Goal: Use online tool/utility: Utilize a website feature to perform a specific function

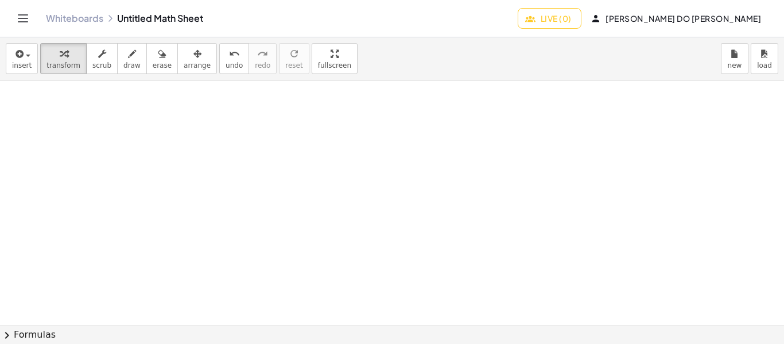
click at [238, 119] on div at bounding box center [392, 325] width 784 height 490
click at [119, 70] on button "draw" at bounding box center [132, 58] width 30 height 31
drag, startPoint x: 76, startPoint y: 94, endPoint x: 70, endPoint y: 108, distance: 15.2
click at [70, 108] on div at bounding box center [392, 325] width 784 height 490
drag, startPoint x: 68, startPoint y: 96, endPoint x: 78, endPoint y: 106, distance: 13.4
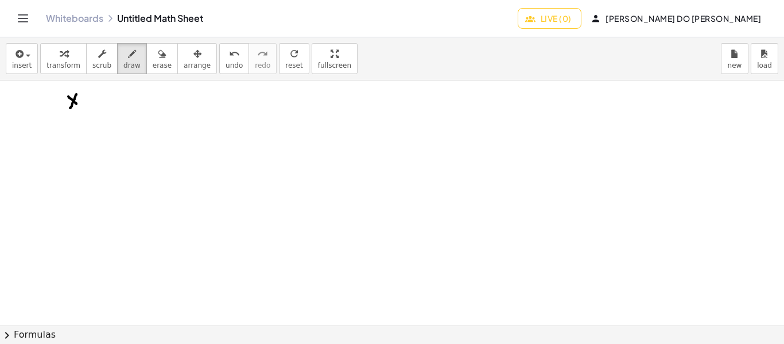
click at [78, 106] on div at bounding box center [392, 325] width 784 height 490
drag, startPoint x: 82, startPoint y: 83, endPoint x: 86, endPoint y: 93, distance: 10.4
click at [86, 93] on div at bounding box center [392, 325] width 784 height 490
drag, startPoint x: 91, startPoint y: 100, endPoint x: 97, endPoint y: 100, distance: 6.3
click at [97, 100] on div at bounding box center [392, 325] width 784 height 490
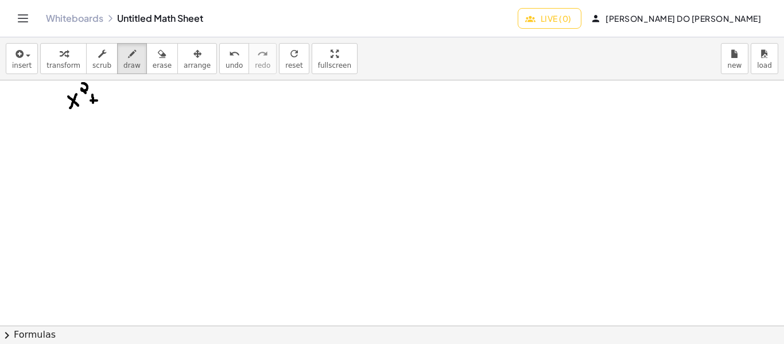
drag, startPoint x: 92, startPoint y: 95, endPoint x: 93, endPoint y: 104, distance: 9.8
click at [93, 104] on div at bounding box center [392, 325] width 784 height 490
click at [111, 90] on div at bounding box center [392, 325] width 784 height 490
click at [110, 98] on div at bounding box center [392, 325] width 784 height 490
drag, startPoint x: 122, startPoint y: 95, endPoint x: 119, endPoint y: 104, distance: 9.8
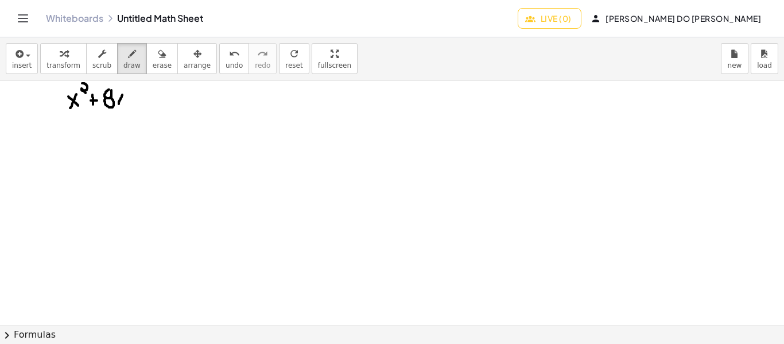
click at [119, 104] on div at bounding box center [392, 325] width 784 height 490
drag, startPoint x: 117, startPoint y: 96, endPoint x: 127, endPoint y: 103, distance: 12.7
click at [127, 103] on div at bounding box center [392, 325] width 784 height 490
drag, startPoint x: 133, startPoint y: 100, endPoint x: 140, endPoint y: 100, distance: 6.3
click at [140, 100] on div at bounding box center [392, 325] width 784 height 490
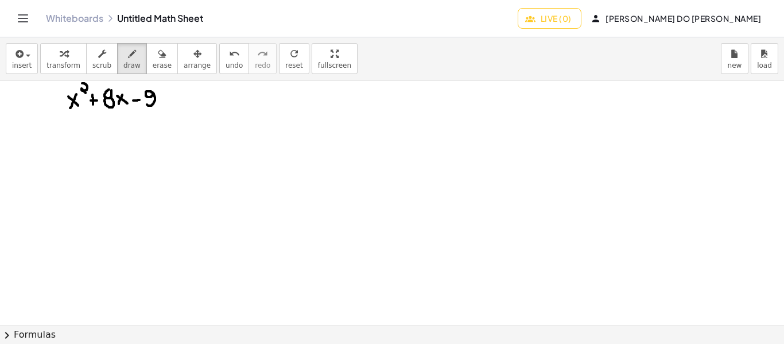
drag, startPoint x: 153, startPoint y: 92, endPoint x: 146, endPoint y: 104, distance: 13.4
click at [146, 104] on div at bounding box center [392, 325] width 784 height 490
drag, startPoint x: 163, startPoint y: 103, endPoint x: 174, endPoint y: 103, distance: 10.9
click at [174, 103] on div at bounding box center [392, 325] width 784 height 490
drag, startPoint x: 164, startPoint y: 95, endPoint x: 172, endPoint y: 95, distance: 8.6
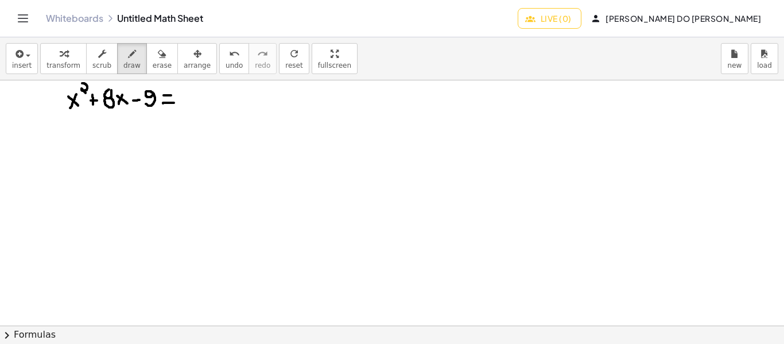
click at [172, 95] on div at bounding box center [392, 325] width 784 height 490
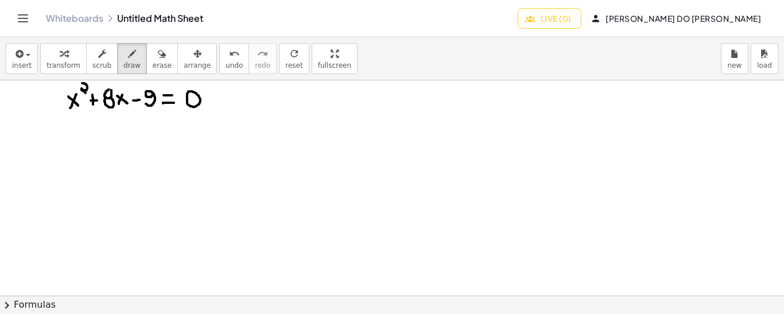
drag, startPoint x: 297, startPoint y: 92, endPoint x: 286, endPoint y: 108, distance: 19.0
click at [229, 55] on icon "undo" at bounding box center [234, 54] width 11 height 14
drag, startPoint x: 288, startPoint y: 87, endPoint x: 304, endPoint y: 96, distance: 18.2
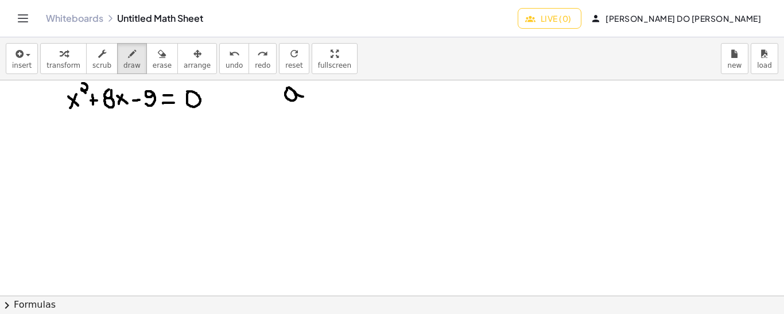
drag, startPoint x: 324, startPoint y: 89, endPoint x: 312, endPoint y: 99, distance: 15.5
drag, startPoint x: 312, startPoint y: 89, endPoint x: 322, endPoint y: 95, distance: 11.8
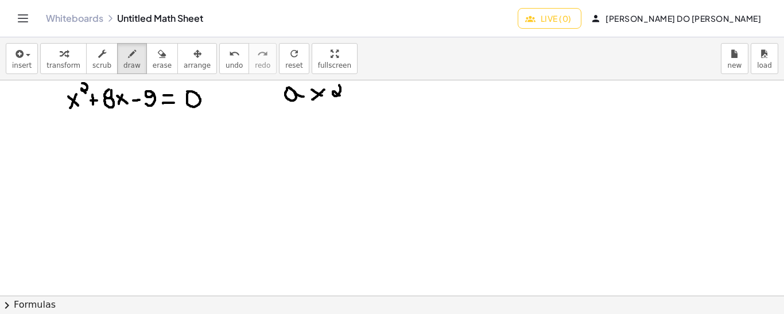
drag, startPoint x: 339, startPoint y: 84, endPoint x: 340, endPoint y: 95, distance: 11.0
drag, startPoint x: 352, startPoint y: 95, endPoint x: 364, endPoint y: 93, distance: 12.2
drag, startPoint x: 357, startPoint y: 87, endPoint x: 358, endPoint y: 98, distance: 10.9
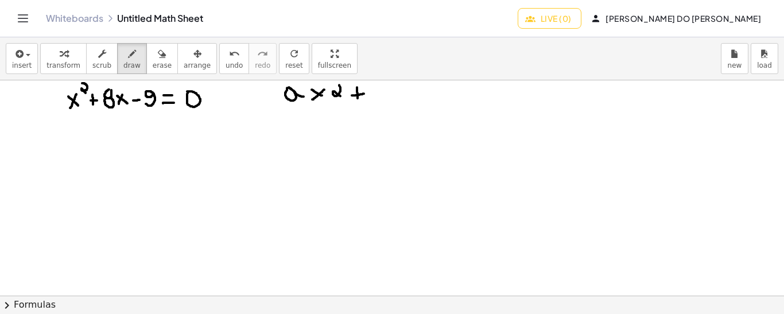
drag, startPoint x: 377, startPoint y: 84, endPoint x: 378, endPoint y: 104, distance: 20.1
drag, startPoint x: 378, startPoint y: 95, endPoint x: 378, endPoint y: 103, distance: 8.6
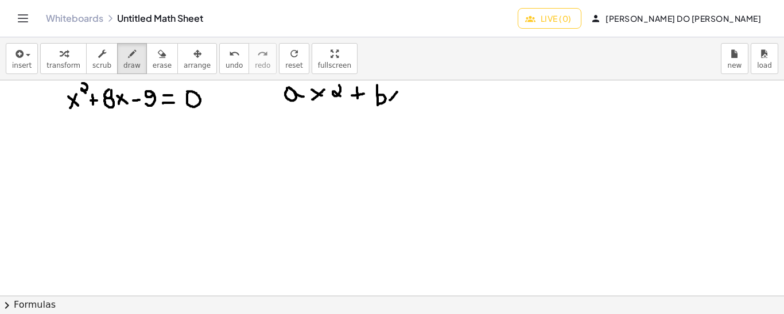
drag, startPoint x: 397, startPoint y: 91, endPoint x: 390, endPoint y: 99, distance: 11.0
drag, startPoint x: 389, startPoint y: 93, endPoint x: 399, endPoint y: 100, distance: 12.3
drag, startPoint x: 410, startPoint y: 94, endPoint x: 427, endPoint y: 94, distance: 17.2
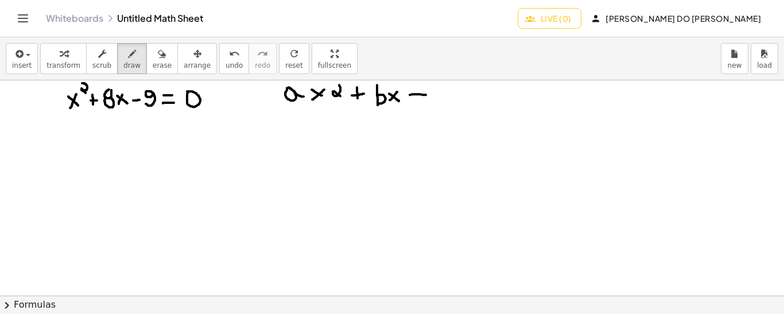
drag, startPoint x: 418, startPoint y: 85, endPoint x: 419, endPoint y: 98, distance: 13.2
drag, startPoint x: 441, startPoint y: 85, endPoint x: 442, endPoint y: 102, distance: 16.7
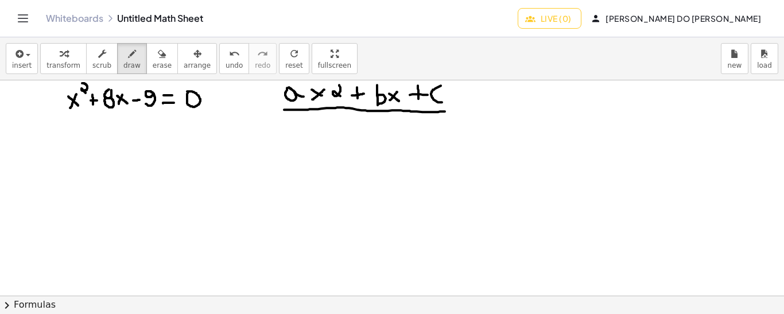
drag, startPoint x: 284, startPoint y: 109, endPoint x: 445, endPoint y: 110, distance: 160.8
drag, startPoint x: 65, startPoint y: 113, endPoint x: 155, endPoint y: 112, distance: 90.1
drag, startPoint x: 286, startPoint y: 123, endPoint x: 286, endPoint y: 145, distance: 21.2
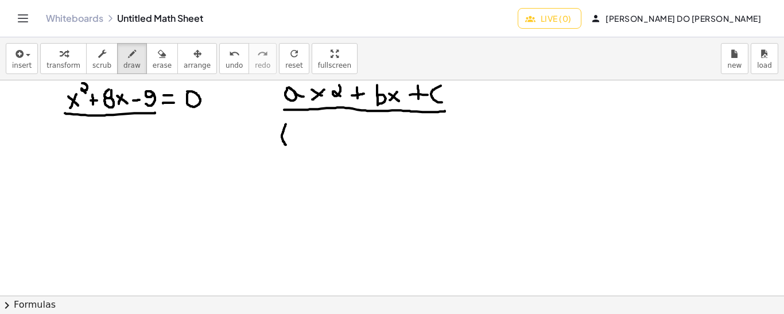
drag, startPoint x: 300, startPoint y: 131, endPoint x: 311, endPoint y: 140, distance: 13.9
drag, startPoint x: 317, startPoint y: 132, endPoint x: 331, endPoint y: 132, distance: 13.8
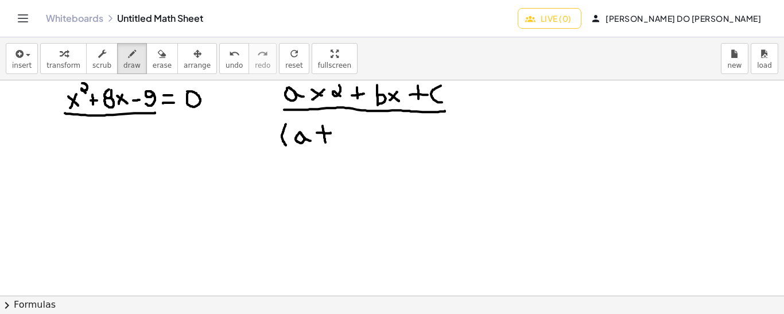
drag, startPoint x: 323, startPoint y: 125, endPoint x: 326, endPoint y: 142, distance: 16.9
drag, startPoint x: 336, startPoint y: 122, endPoint x: 338, endPoint y: 138, distance: 15.6
drag, startPoint x: 339, startPoint y: 131, endPoint x: 338, endPoint y: 142, distance: 11.5
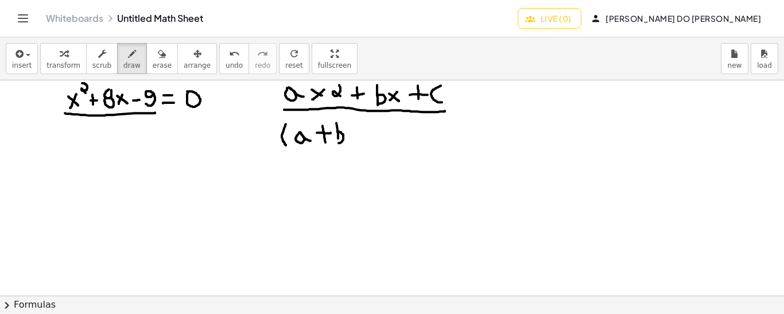
drag, startPoint x: 351, startPoint y: 120, endPoint x: 351, endPoint y: 146, distance: 25.8
drag, startPoint x: 361, startPoint y: 115, endPoint x: 367, endPoint y: 125, distance: 11.9
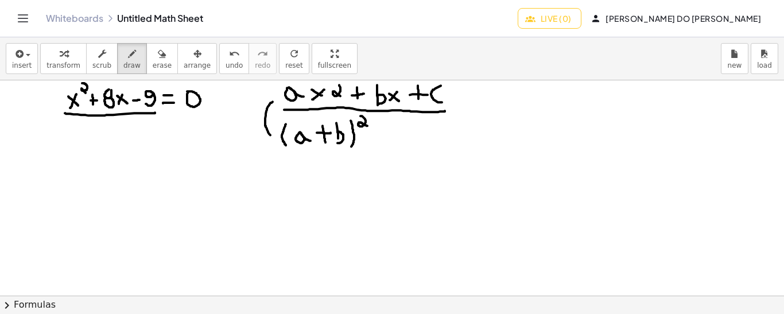
drag, startPoint x: 270, startPoint y: 134, endPoint x: 273, endPoint y: 100, distance: 34.0
drag, startPoint x: 273, startPoint y: 91, endPoint x: 274, endPoint y: 104, distance: 12.7
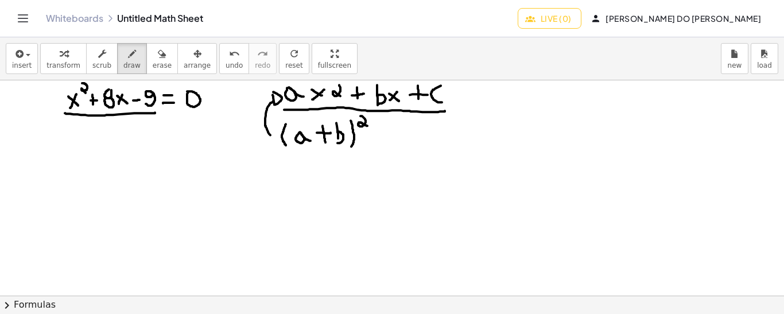
drag, startPoint x: 73, startPoint y: 135, endPoint x: 63, endPoint y: 154, distance: 21.1
drag, startPoint x: 60, startPoint y: 141, endPoint x: 75, endPoint y: 152, distance: 18.0
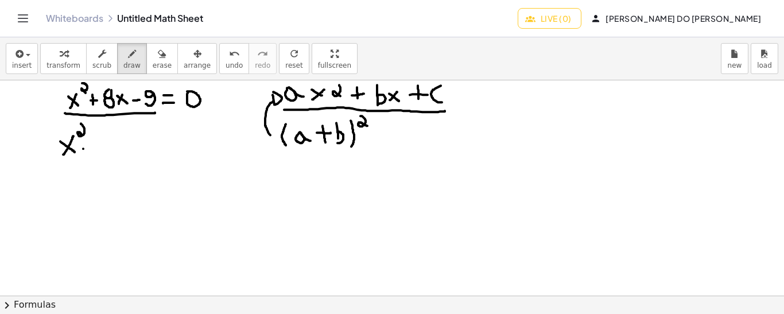
drag, startPoint x: 81, startPoint y: 123, endPoint x: 83, endPoint y: 137, distance: 13.9
drag, startPoint x: 91, startPoint y: 144, endPoint x: 100, endPoint y: 144, distance: 9.2
drag, startPoint x: 94, startPoint y: 136, endPoint x: 95, endPoint y: 149, distance: 12.7
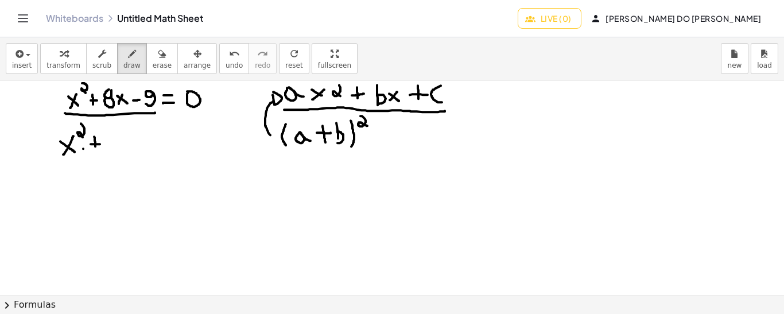
drag, startPoint x: 107, startPoint y: 132, endPoint x: 114, endPoint y: 129, distance: 8.0
drag, startPoint x: 132, startPoint y: 128, endPoint x: 123, endPoint y: 140, distance: 14.7
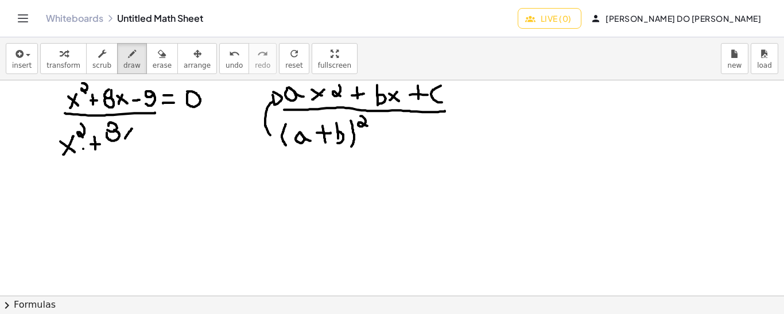
drag, startPoint x: 123, startPoint y: 128, endPoint x: 130, endPoint y: 141, distance: 14.4
drag, startPoint x: 143, startPoint y: 142, endPoint x: 153, endPoint y: 142, distance: 9.8
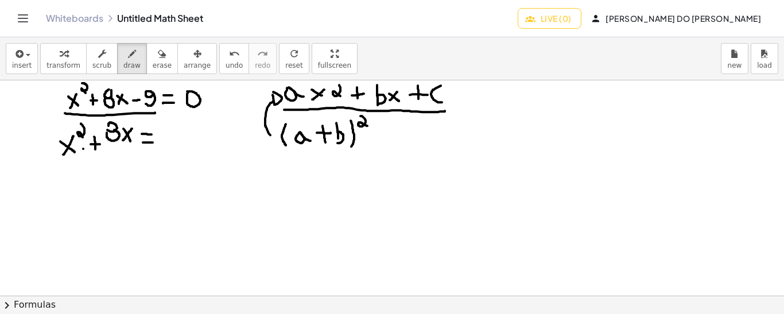
drag, startPoint x: 142, startPoint y: 133, endPoint x: 152, endPoint y: 134, distance: 10.4
drag, startPoint x: 155, startPoint y: 109, endPoint x: 201, endPoint y: 110, distance: 45.9
drag, startPoint x: 197, startPoint y: 107, endPoint x: 206, endPoint y: 117, distance: 13.4
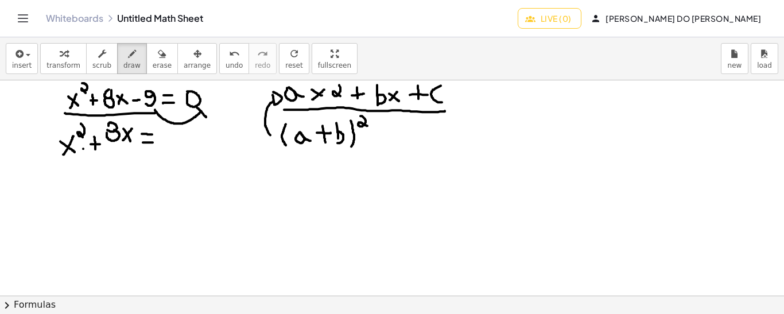
drag, startPoint x: 197, startPoint y: 105, endPoint x: 206, endPoint y: 117, distance: 14.8
drag, startPoint x: 174, startPoint y: 129, endPoint x: 166, endPoint y: 130, distance: 8.1
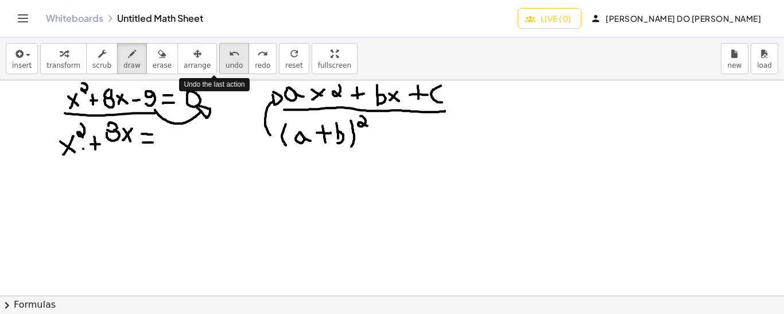
click at [229, 57] on icon "undo" at bounding box center [234, 54] width 11 height 14
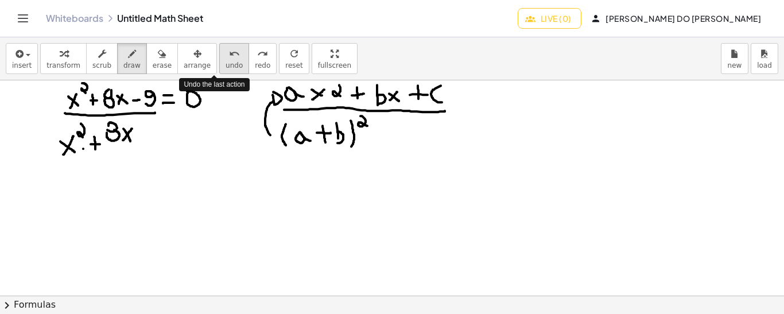
click at [229, 57] on icon "undo" at bounding box center [234, 54] width 11 height 14
drag, startPoint x: 181, startPoint y: 137, endPoint x: 189, endPoint y: 137, distance: 8.6
drag, startPoint x: 182, startPoint y: 129, endPoint x: 193, endPoint y: 129, distance: 11.5
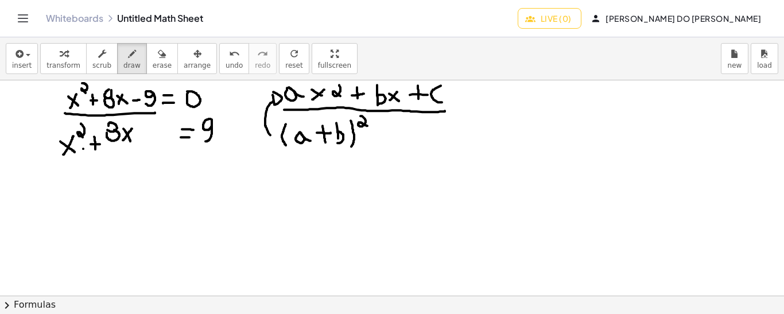
drag, startPoint x: 211, startPoint y: 118, endPoint x: 206, endPoint y: 141, distance: 23.0
drag, startPoint x: 162, startPoint y: 113, endPoint x: 181, endPoint y: 109, distance: 19.3
drag, startPoint x: 181, startPoint y: 103, endPoint x: 184, endPoint y: 114, distance: 10.7
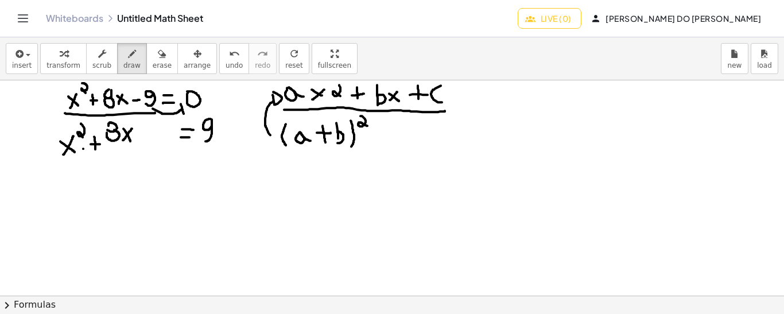
drag, startPoint x: 182, startPoint y: 104, endPoint x: 185, endPoint y: 114, distance: 10.2
drag, startPoint x: 265, startPoint y: 152, endPoint x: 350, endPoint y: 151, distance: 85.5
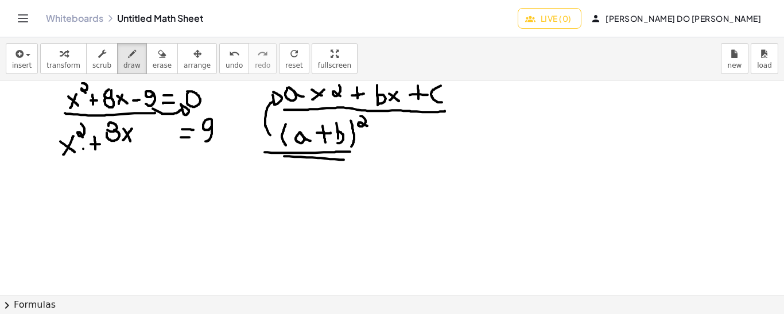
drag, startPoint x: 284, startPoint y: 156, endPoint x: 350, endPoint y: 159, distance: 65.5
drag, startPoint x: 145, startPoint y: 147, endPoint x: 163, endPoint y: 147, distance: 17.8
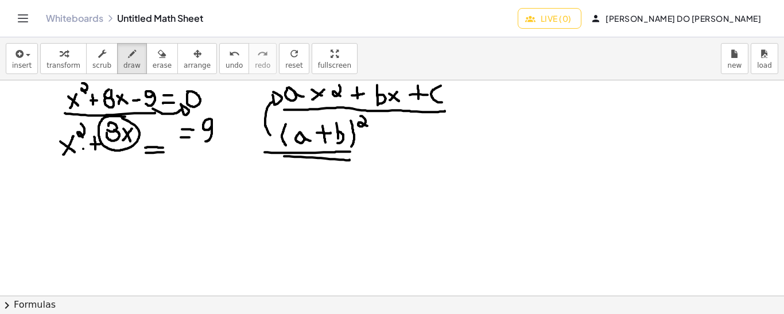
drag, startPoint x: 146, startPoint y: 152, endPoint x: 166, endPoint y: 151, distance: 20.7
drag, startPoint x: 148, startPoint y: 157, endPoint x: 160, endPoint y: 156, distance: 11.5
drag, startPoint x: 161, startPoint y: 114, endPoint x: 153, endPoint y: 117, distance: 8.4
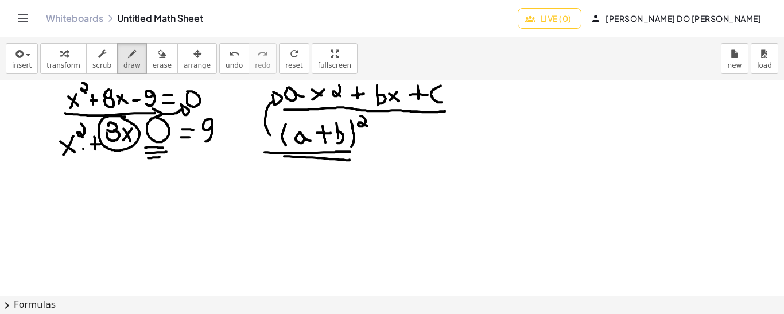
click at [229, 56] on icon "undo" at bounding box center [234, 54] width 11 height 14
drag, startPoint x: 98, startPoint y: 161, endPoint x: 110, endPoint y: 184, distance: 25.4
drag, startPoint x: 121, startPoint y: 168, endPoint x: 114, endPoint y: 180, distance: 13.9
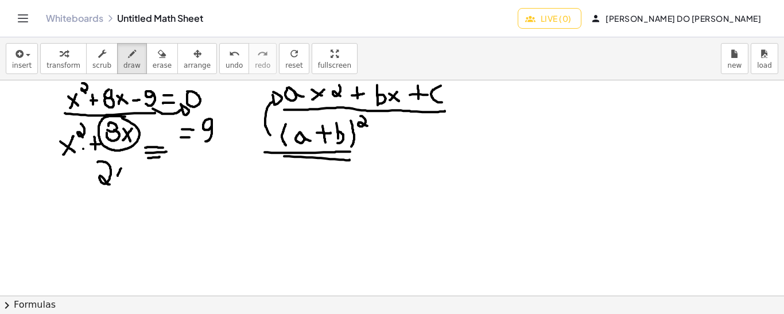
drag, startPoint x: 113, startPoint y: 171, endPoint x: 122, endPoint y: 180, distance: 13.4
drag, startPoint x: 134, startPoint y: 157, endPoint x: 141, endPoint y: 178, distance: 22.0
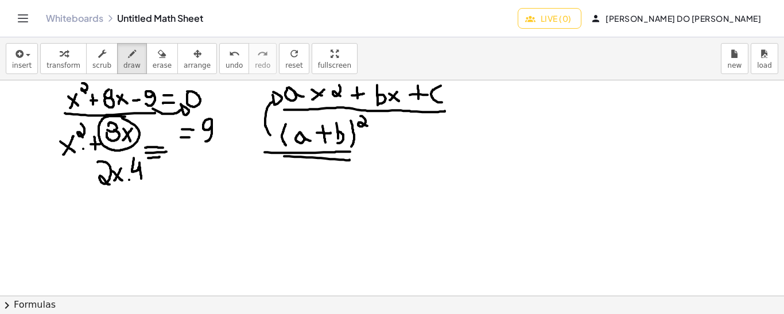
drag, startPoint x: 143, startPoint y: 134, endPoint x: 151, endPoint y: 134, distance: 8.1
drag, startPoint x: 146, startPoint y: 128, endPoint x: 146, endPoint y: 140, distance: 12.1
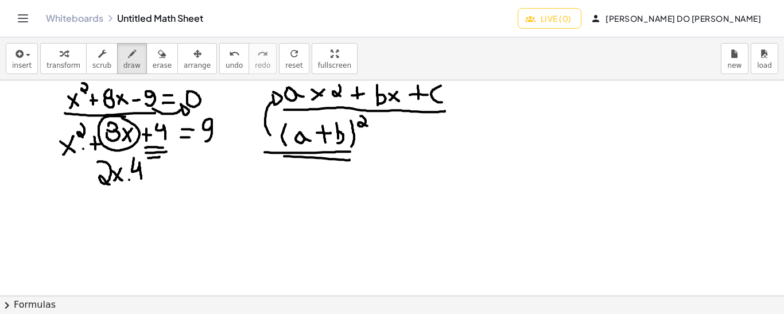
drag, startPoint x: 157, startPoint y: 123, endPoint x: 165, endPoint y: 140, distance: 18.0
drag, startPoint x: 172, startPoint y: 118, endPoint x: 176, endPoint y: 129, distance: 11.1
drag, startPoint x: 72, startPoint y: 209, endPoint x: 63, endPoint y: 223, distance: 16.6
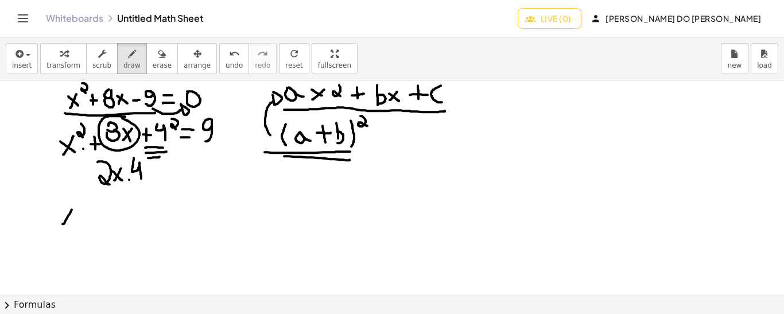
drag, startPoint x: 63, startPoint y: 208, endPoint x: 72, endPoint y: 223, distance: 17.0
drag, startPoint x: 80, startPoint y: 185, endPoint x: 80, endPoint y: 200, distance: 15.5
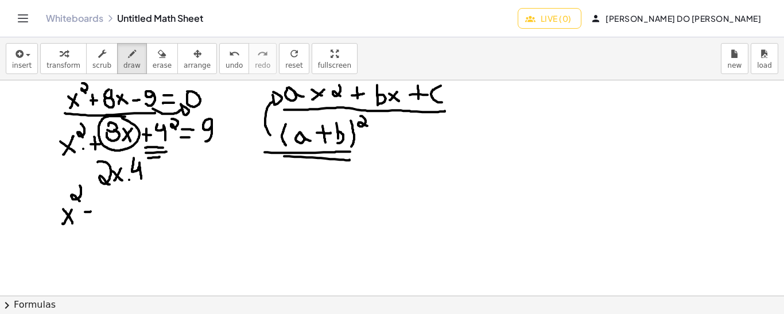
drag, startPoint x: 85, startPoint y: 211, endPoint x: 92, endPoint y: 211, distance: 7.5
drag, startPoint x: 87, startPoint y: 206, endPoint x: 88, endPoint y: 215, distance: 9.8
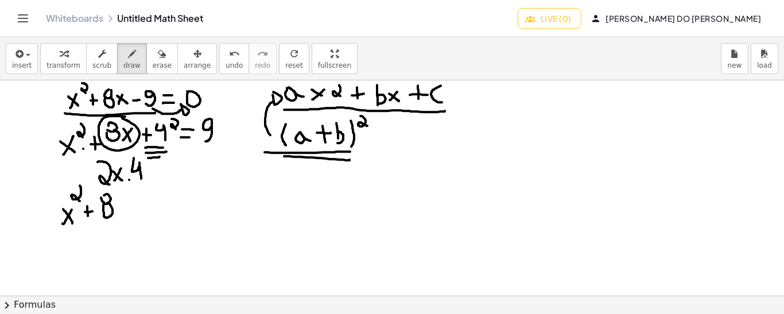
drag, startPoint x: 116, startPoint y: 203, endPoint x: 123, endPoint y: 211, distance: 11.4
drag, startPoint x: 129, startPoint y: 206, endPoint x: 139, endPoint y: 206, distance: 9.8
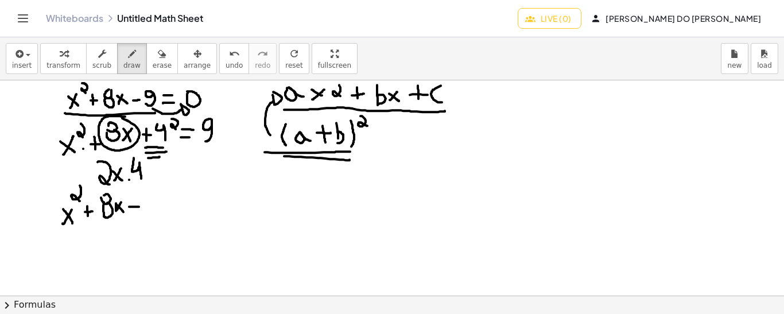
drag, startPoint x: 133, startPoint y: 199, endPoint x: 133, endPoint y: 219, distance: 19.5
drag, startPoint x: 149, startPoint y: 210, endPoint x: 144, endPoint y: 199, distance: 11.8
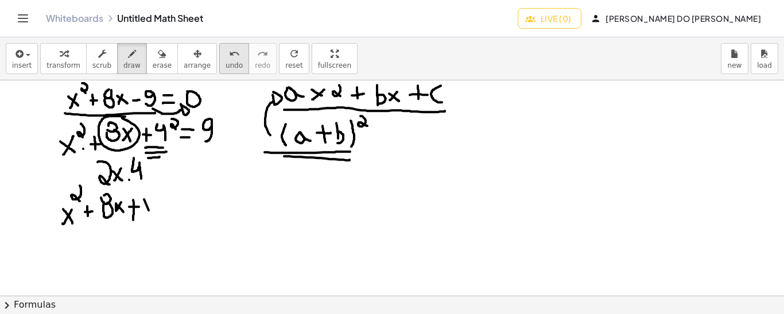
click at [226, 61] on span "undo" at bounding box center [234, 65] width 17 height 8
drag, startPoint x: 149, startPoint y: 210, endPoint x: 142, endPoint y: 199, distance: 12.9
drag, startPoint x: 159, startPoint y: 194, endPoint x: 160, endPoint y: 206, distance: 11.5
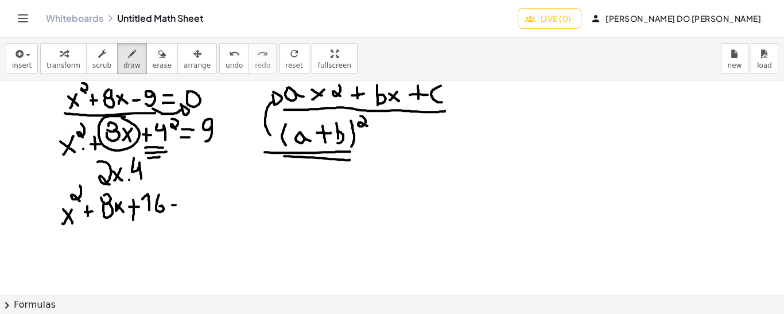
drag, startPoint x: 172, startPoint y: 204, endPoint x: 180, endPoint y: 204, distance: 7.5
drag, startPoint x: 171, startPoint y: 197, endPoint x: 177, endPoint y: 197, distance: 6.9
drag, startPoint x: 195, startPoint y: 190, endPoint x: 193, endPoint y: 208, distance: 18.5
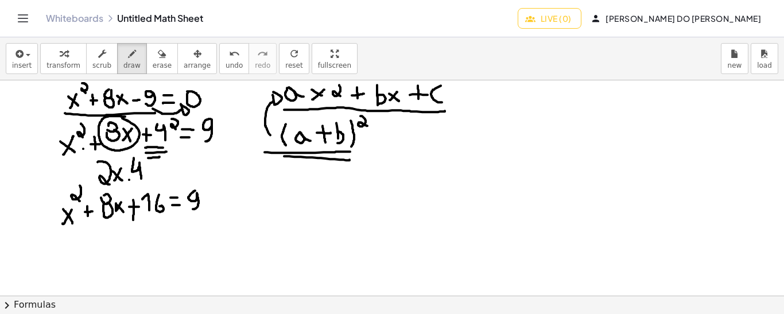
drag, startPoint x: 143, startPoint y: 218, endPoint x: 166, endPoint y: 218, distance: 23.0
drag, startPoint x: 145, startPoint y: 223, endPoint x: 168, endPoint y: 222, distance: 23.0
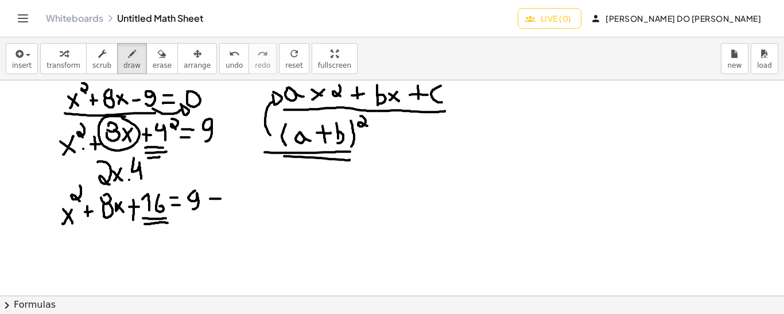
drag, startPoint x: 210, startPoint y: 198, endPoint x: 222, endPoint y: 198, distance: 11.5
drag, startPoint x: 215, startPoint y: 191, endPoint x: 215, endPoint y: 204, distance: 13.2
drag, startPoint x: 231, startPoint y: 191, endPoint x: 231, endPoint y: 206, distance: 14.9
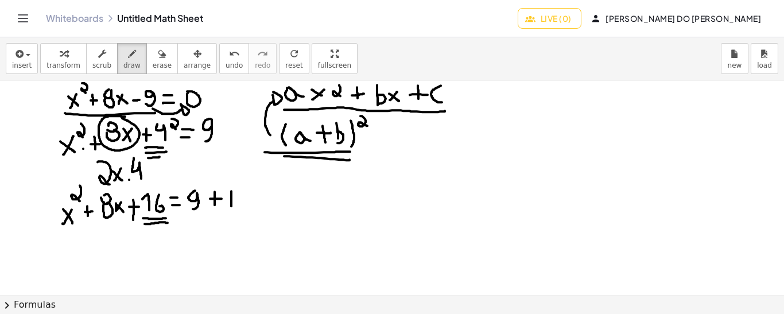
drag, startPoint x: 243, startPoint y: 186, endPoint x: 239, endPoint y: 203, distance: 17.1
drag, startPoint x: 59, startPoint y: 231, endPoint x: 160, endPoint y: 224, distance: 101.3
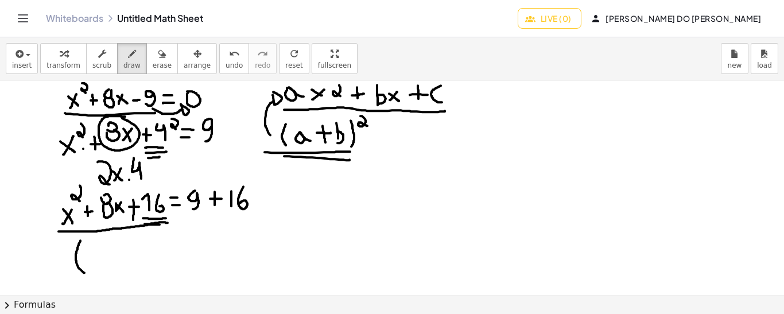
drag, startPoint x: 80, startPoint y: 240, endPoint x: 84, endPoint y: 272, distance: 32.4
drag, startPoint x: 142, startPoint y: 237, endPoint x: 140, endPoint y: 273, distance: 36.2
drag, startPoint x: 162, startPoint y: 230, endPoint x: 169, endPoint y: 245, distance: 16.4
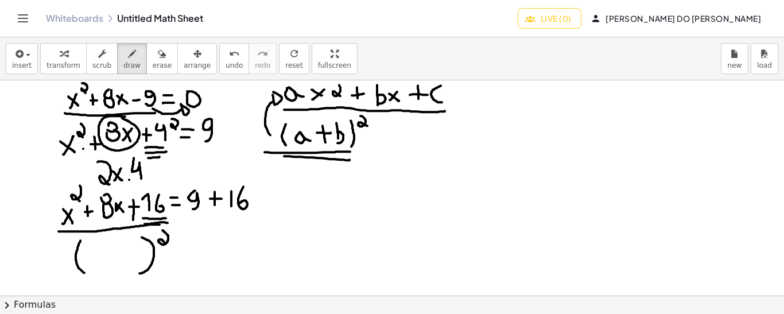
drag, startPoint x: 160, startPoint y: 180, endPoint x: 159, endPoint y: 187, distance: 6.9
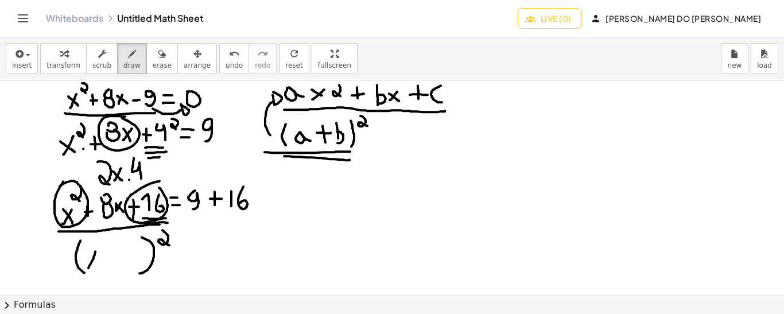
drag, startPoint x: 95, startPoint y: 251, endPoint x: 87, endPoint y: 269, distance: 19.8
drag, startPoint x: 83, startPoint y: 255, endPoint x: 100, endPoint y: 274, distance: 25.6
drag, startPoint x: 127, startPoint y: 245, endPoint x: 121, endPoint y: 257, distance: 13.4
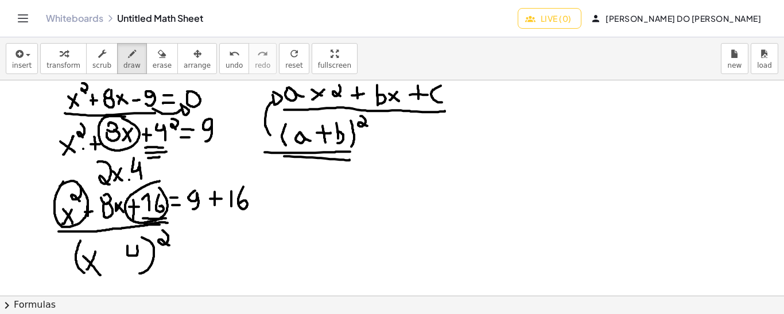
drag, startPoint x: 103, startPoint y: 258, endPoint x: 115, endPoint y: 258, distance: 12.1
drag, startPoint x: 108, startPoint y: 250, endPoint x: 111, endPoint y: 265, distance: 15.2
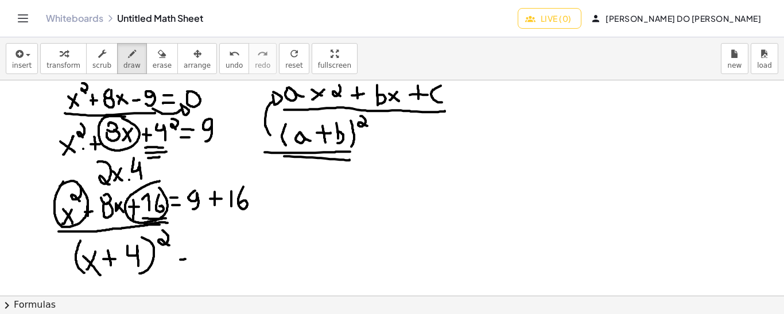
drag, startPoint x: 180, startPoint y: 259, endPoint x: 186, endPoint y: 258, distance: 5.8
drag, startPoint x: 203, startPoint y: 241, endPoint x: 212, endPoint y: 264, distance: 24.0
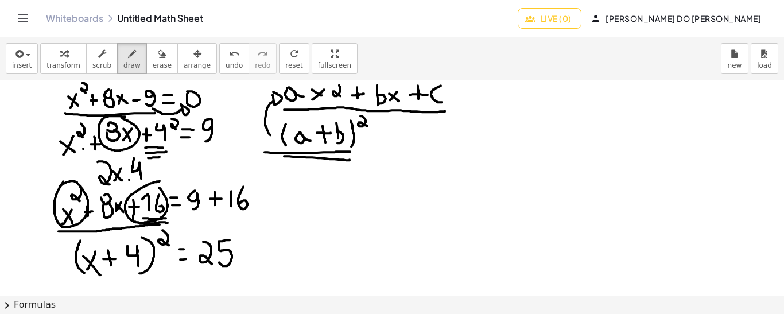
drag, startPoint x: 230, startPoint y: 239, endPoint x: 219, endPoint y: 261, distance: 24.4
drag, startPoint x: 703, startPoint y: 101, endPoint x: 715, endPoint y: 101, distance: 12.1
drag, startPoint x: 702, startPoint y: 90, endPoint x: 714, endPoint y: 90, distance: 12.1
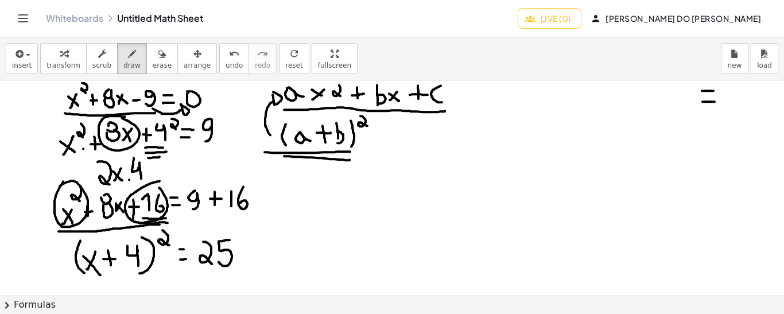
drag, startPoint x: 672, startPoint y: 95, endPoint x: 683, endPoint y: 95, distance: 10.9
drag, startPoint x: 677, startPoint y: 88, endPoint x: 677, endPoint y: 99, distance: 11.5
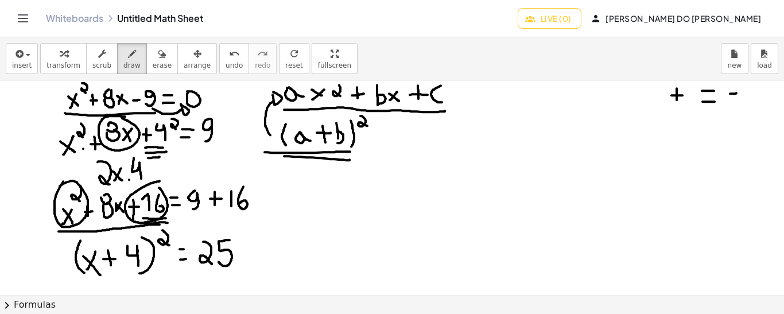
drag, startPoint x: 730, startPoint y: 93, endPoint x: 738, endPoint y: 92, distance: 8.1
drag, startPoint x: 679, startPoint y: 116, endPoint x: 668, endPoint y: 132, distance: 19.8
drag, startPoint x: 668, startPoint y: 117, endPoint x: 677, endPoint y: 128, distance: 14.4
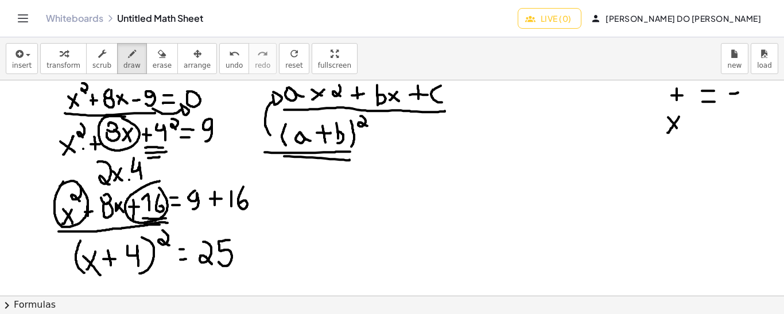
drag, startPoint x: 706, startPoint y: 129, endPoint x: 718, endPoint y: 129, distance: 12.6
drag, startPoint x: 707, startPoint y: 119, endPoint x: 715, endPoint y: 119, distance: 8.6
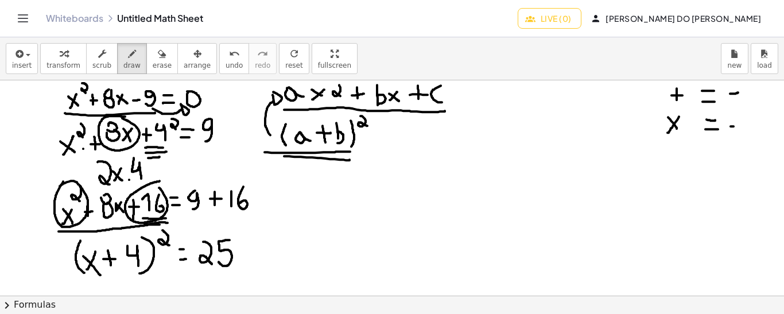
drag, startPoint x: 731, startPoint y: 126, endPoint x: 740, endPoint y: 126, distance: 9.2
drag, startPoint x: 678, startPoint y: 155, endPoint x: 668, endPoint y: 166, distance: 14.6
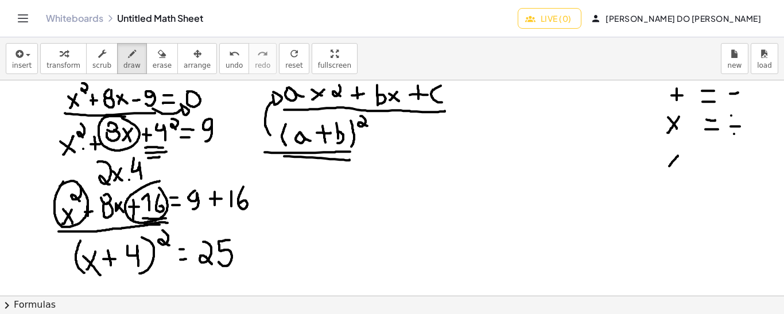
drag, startPoint x: 669, startPoint y: 155, endPoint x: 678, endPoint y: 167, distance: 15.2
drag, startPoint x: 683, startPoint y: 142, endPoint x: 683, endPoint y: 152, distance: 9.8
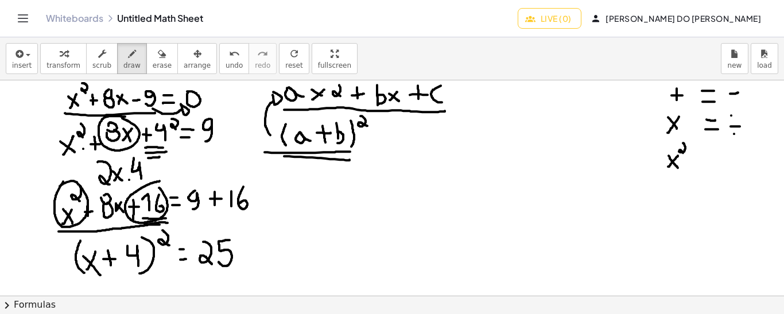
drag, startPoint x: 721, startPoint y: 156, endPoint x: 755, endPoint y: 138, distance: 38.3
drag, startPoint x: 750, startPoint y: 156, endPoint x: 743, endPoint y: 160, distance: 7.5
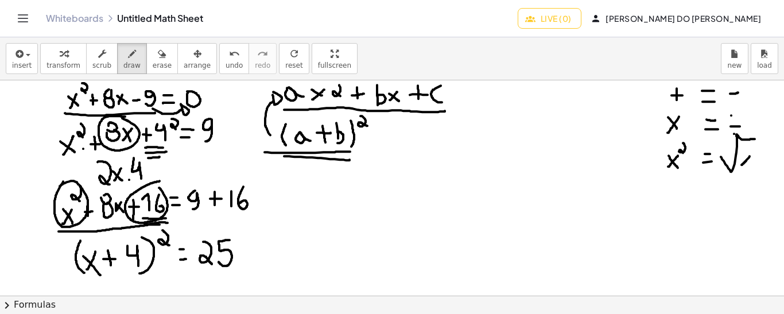
drag, startPoint x: 743, startPoint y: 155, endPoint x: 750, endPoint y: 165, distance: 11.9
drag, startPoint x: 176, startPoint y: 230, endPoint x: 207, endPoint y: 222, distance: 31.9
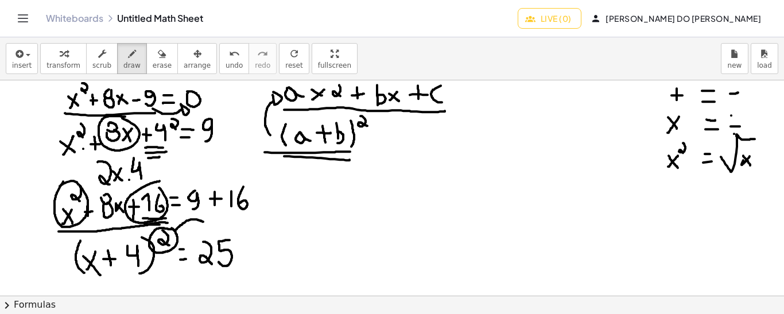
drag, startPoint x: 210, startPoint y: 217, endPoint x: 204, endPoint y: 225, distance: 9.6
drag, startPoint x: 210, startPoint y: 218, endPoint x: 205, endPoint y: 226, distance: 9.6
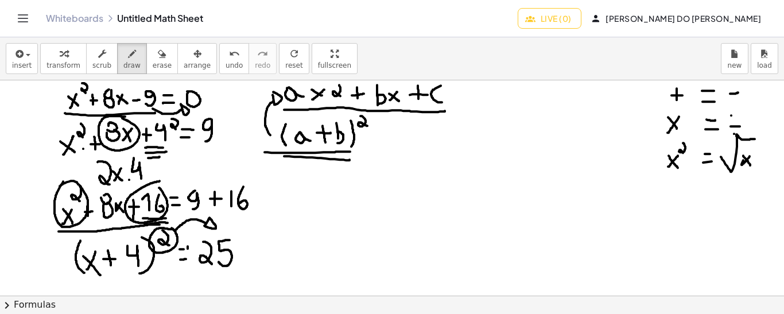
drag, startPoint x: 247, startPoint y: 256, endPoint x: 255, endPoint y: 256, distance: 8.0
drag, startPoint x: 284, startPoint y: 247, endPoint x: 272, endPoint y: 264, distance: 20.1
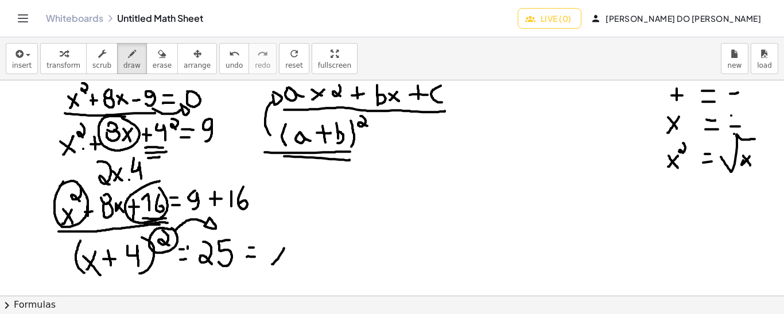
drag, startPoint x: 272, startPoint y: 250, endPoint x: 286, endPoint y: 261, distance: 17.9
drag, startPoint x: 296, startPoint y: 253, endPoint x: 307, endPoint y: 254, distance: 10.4
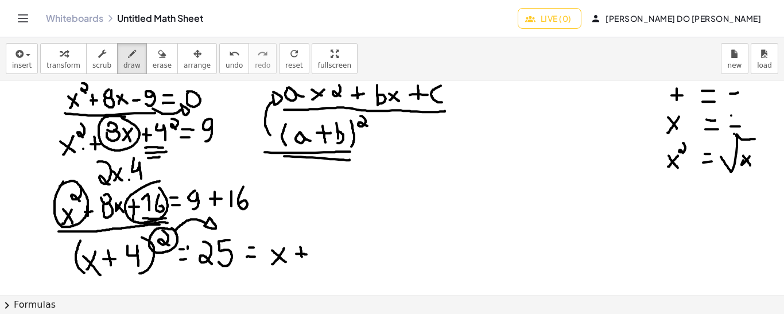
drag, startPoint x: 300, startPoint y: 246, endPoint x: 302, endPoint y: 257, distance: 10.5
drag, startPoint x: 317, startPoint y: 243, endPoint x: 325, endPoint y: 257, distance: 16.2
drag, startPoint x: 335, startPoint y: 254, endPoint x: 342, endPoint y: 254, distance: 6.9
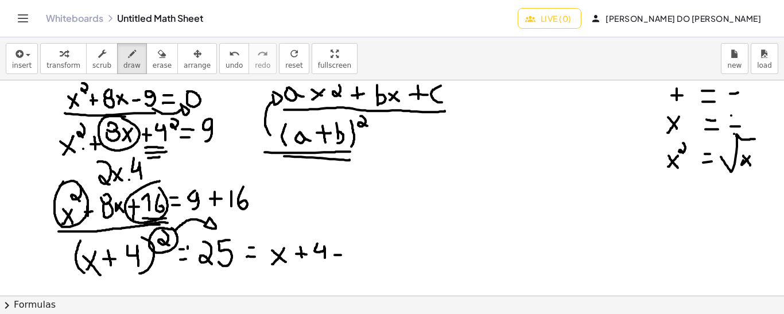
drag, startPoint x: 334, startPoint y: 246, endPoint x: 341, endPoint y: 246, distance: 6.9
drag, startPoint x: 349, startPoint y: 247, endPoint x: 381, endPoint y: 231, distance: 35.7
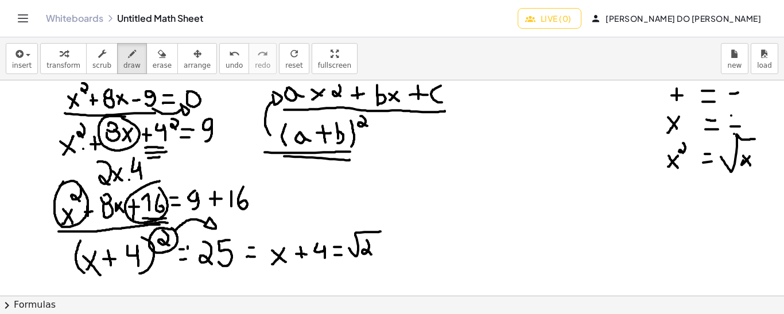
drag, startPoint x: 367, startPoint y: 239, endPoint x: 372, endPoint y: 254, distance: 15.8
drag, startPoint x: 384, startPoint y: 241, endPoint x: 379, endPoint y: 258, distance: 17.3
drag, startPoint x: 449, startPoint y: 240, endPoint x: 433, endPoint y: 253, distance: 20.0
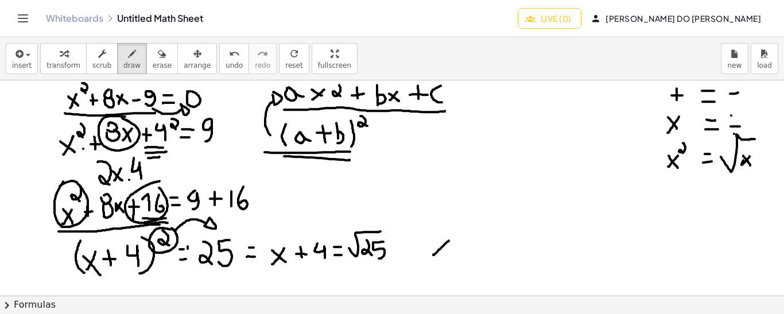
drag, startPoint x: 436, startPoint y: 241, endPoint x: 444, endPoint y: 254, distance: 16.2
drag, startPoint x: 450, startPoint y: 248, endPoint x: 465, endPoint y: 249, distance: 15.0
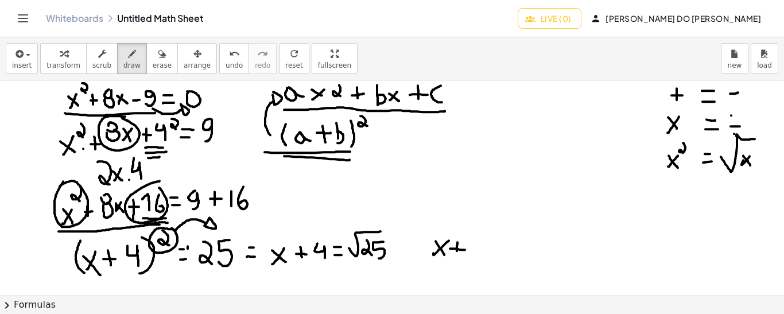
drag, startPoint x: 458, startPoint y: 242, endPoint x: 456, endPoint y: 253, distance: 11.0
drag, startPoint x: 474, startPoint y: 236, endPoint x: 481, endPoint y: 236, distance: 7.5
click at [226, 65] on span "undo" at bounding box center [234, 65] width 17 height 8
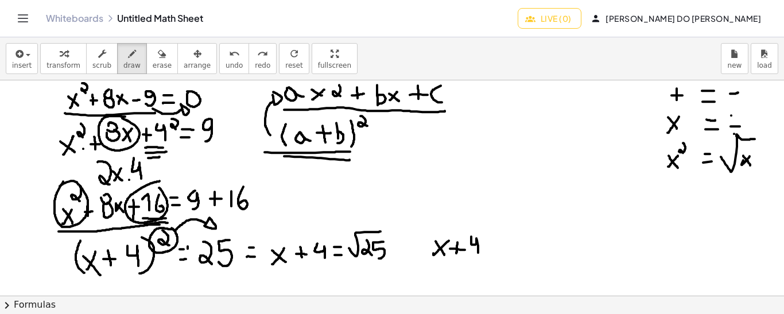
drag, startPoint x: 471, startPoint y: 236, endPoint x: 478, endPoint y: 252, distance: 17.5
drag, startPoint x: 486, startPoint y: 247, endPoint x: 494, endPoint y: 247, distance: 8.1
drag, startPoint x: 487, startPoint y: 238, endPoint x: 493, endPoint y: 238, distance: 6.3
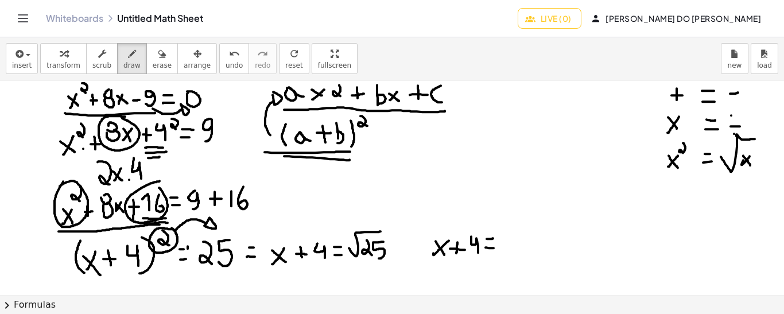
drag, startPoint x: 501, startPoint y: 239, endPoint x: 508, endPoint y: 239, distance: 6.9
drag, startPoint x: 504, startPoint y: 233, endPoint x: 505, endPoint y: 246, distance: 13.3
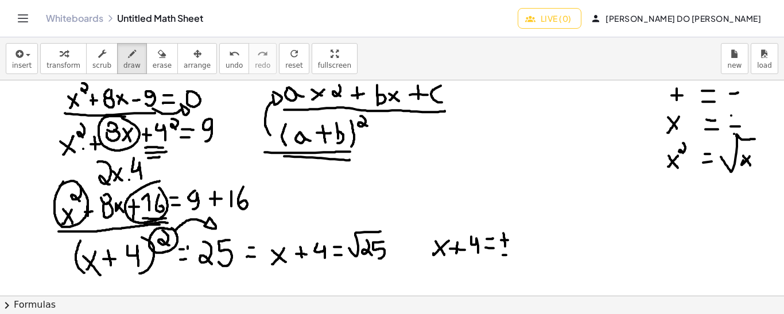
drag, startPoint x: 525, startPoint y: 237, endPoint x: 519, endPoint y: 255, distance: 19.4
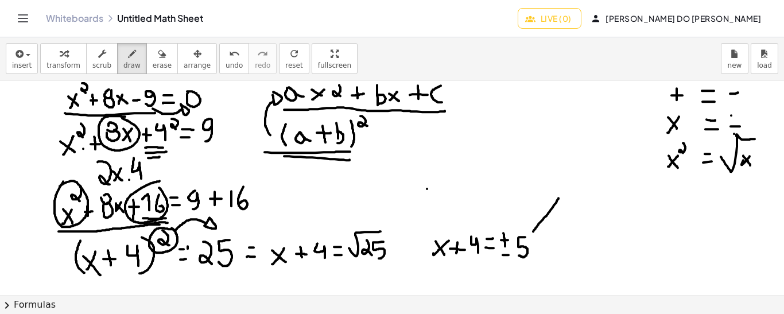
drag, startPoint x: 533, startPoint y: 231, endPoint x: 559, endPoint y: 196, distance: 42.7
drag, startPoint x: 535, startPoint y: 243, endPoint x: 577, endPoint y: 279, distance: 55.4
drag, startPoint x: 575, startPoint y: 183, endPoint x: 566, endPoint y: 193, distance: 13.8
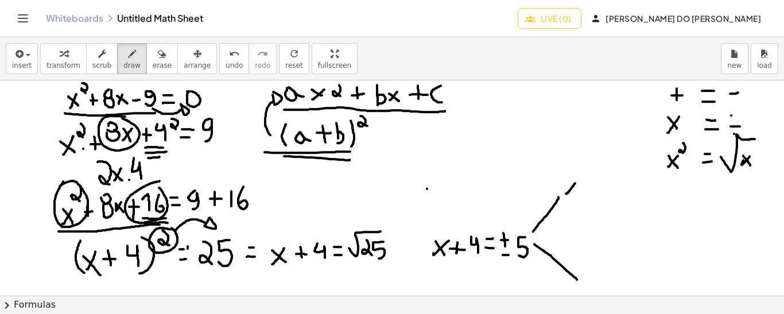
drag, startPoint x: 567, startPoint y: 183, endPoint x: 575, endPoint y: 193, distance: 12.3
drag, startPoint x: 583, startPoint y: 187, endPoint x: 591, endPoint y: 187, distance: 8.1
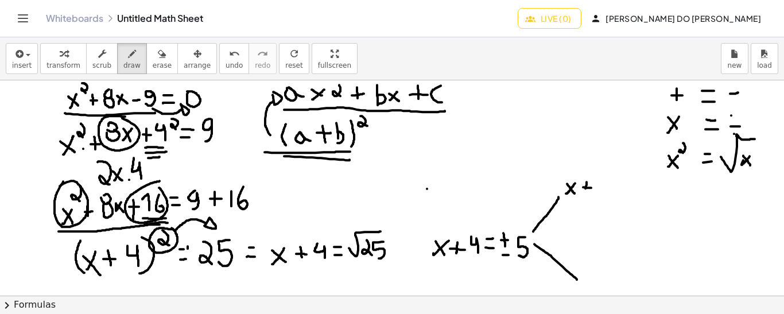
drag, startPoint x: 587, startPoint y: 181, endPoint x: 586, endPoint y: 192, distance: 10.4
drag, startPoint x: 609, startPoint y: 179, endPoint x: 601, endPoint y: 179, distance: 8.0
click at [226, 62] on span "undo" at bounding box center [234, 65] width 17 height 8
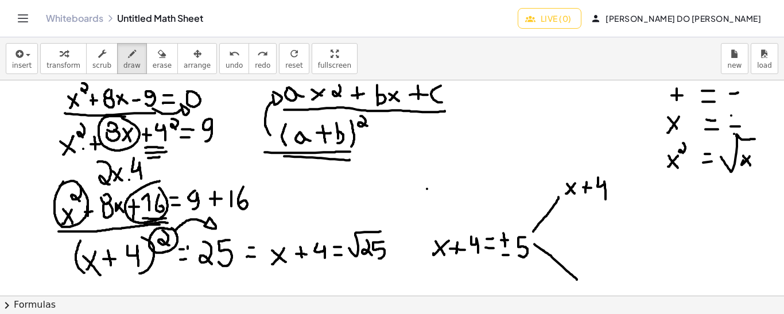
drag, startPoint x: 598, startPoint y: 177, endPoint x: 606, endPoint y: 199, distance: 23.1
drag, startPoint x: 611, startPoint y: 192, endPoint x: 618, endPoint y: 192, distance: 7.5
drag, startPoint x: 611, startPoint y: 183, endPoint x: 619, endPoint y: 183, distance: 8.0
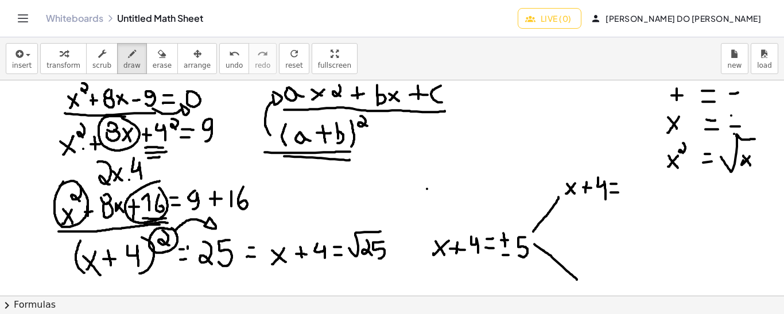
drag, startPoint x: 635, startPoint y: 179, endPoint x: 628, endPoint y: 197, distance: 20.2
drag, startPoint x: 595, startPoint y: 268, endPoint x: 584, endPoint y: 280, distance: 15.9
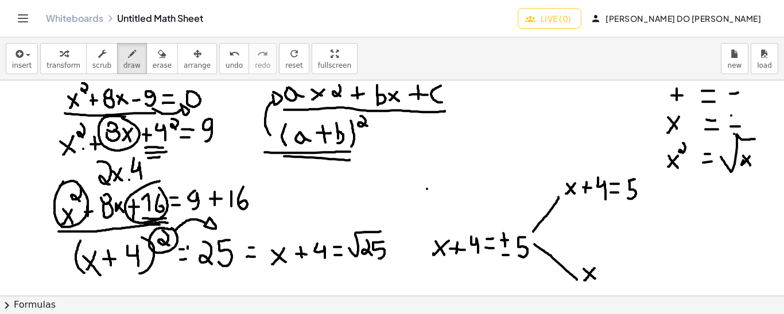
drag, startPoint x: 584, startPoint y: 268, endPoint x: 595, endPoint y: 278, distance: 15.1
drag, startPoint x: 603, startPoint y: 266, endPoint x: 604, endPoint y: 275, distance: 9.2
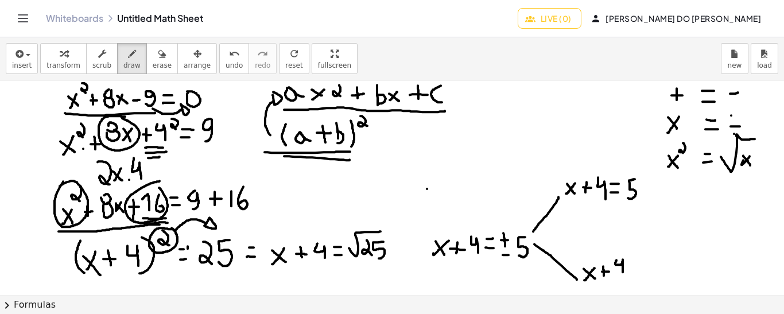
drag, startPoint x: 617, startPoint y: 260, endPoint x: 623, endPoint y: 275, distance: 16.7
drag, startPoint x: 630, startPoint y: 270, endPoint x: 638, endPoint y: 270, distance: 7.5
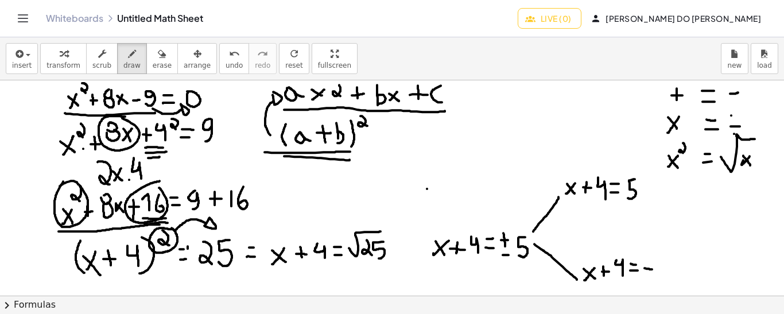
drag, startPoint x: 645, startPoint y: 268, endPoint x: 652, endPoint y: 269, distance: 7.6
drag, startPoint x: 666, startPoint y: 255, endPoint x: 661, endPoint y: 273, distance: 19.1
drag, startPoint x: 574, startPoint y: 208, endPoint x: 568, endPoint y: 215, distance: 9.0
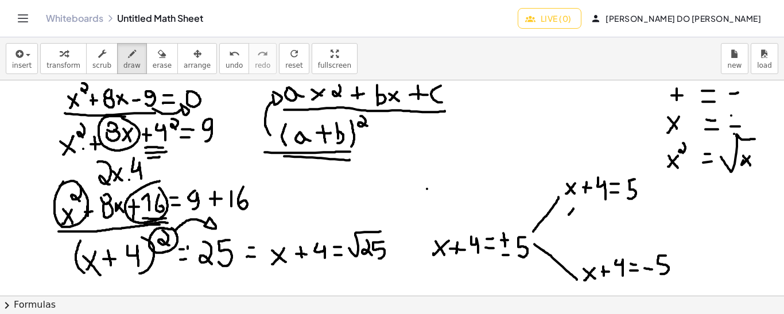
drag, startPoint x: 566, startPoint y: 207, endPoint x: 577, endPoint y: 216, distance: 14.4
drag, startPoint x: 587, startPoint y: 214, endPoint x: 595, endPoint y: 214, distance: 8.0
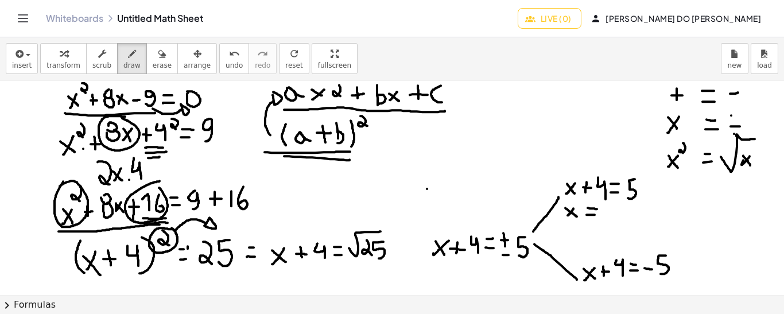
drag, startPoint x: 588, startPoint y: 207, endPoint x: 598, endPoint y: 208, distance: 10.4
drag, startPoint x: 610, startPoint y: 206, endPoint x: 608, endPoint y: 222, distance: 16.2
drag, startPoint x: 619, startPoint y: 213, endPoint x: 626, endPoint y: 214, distance: 6.3
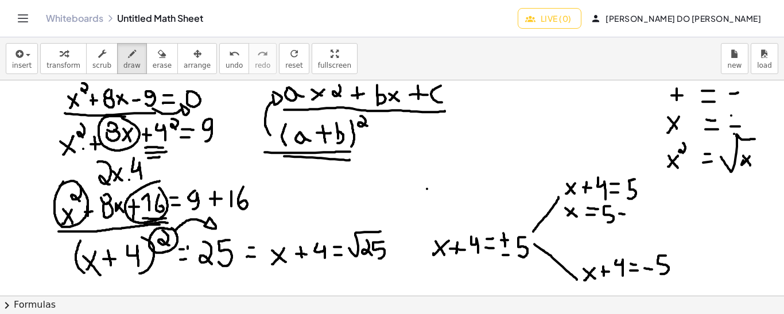
drag, startPoint x: 637, startPoint y: 219, endPoint x: 632, endPoint y: 207, distance: 12.6
drag, startPoint x: 608, startPoint y: 282, endPoint x: 600, endPoint y: 291, distance: 11.4
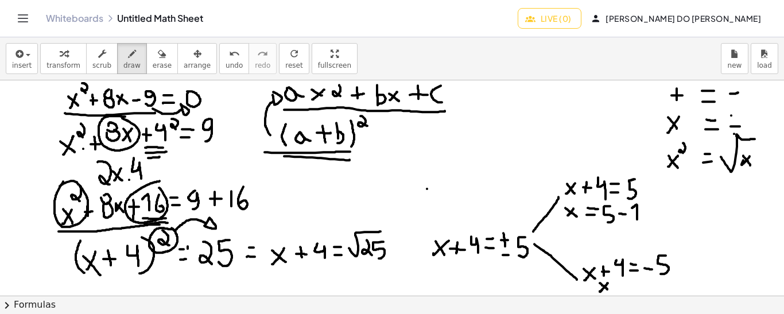
drag, startPoint x: 600, startPoint y: 282, endPoint x: 610, endPoint y: 291, distance: 13.5
drag, startPoint x: 615, startPoint y: 281, endPoint x: 622, endPoint y: 281, distance: 6.9
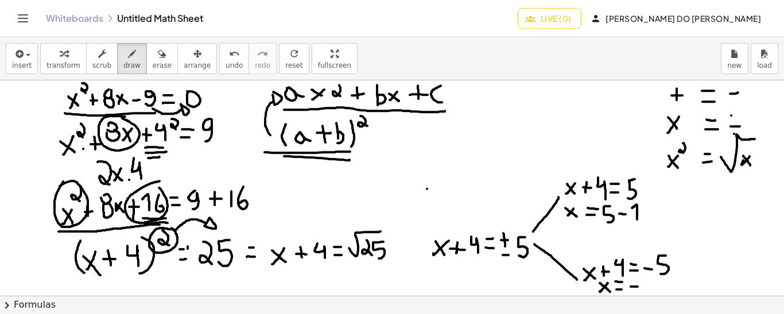
drag, startPoint x: 631, startPoint y: 286, endPoint x: 639, endPoint y: 286, distance: 8.0
drag, startPoint x: 649, startPoint y: 277, endPoint x: 644, endPoint y: 292, distance: 16.0
drag, startPoint x: 659, startPoint y: 285, endPoint x: 667, endPoint y: 285, distance: 7.5
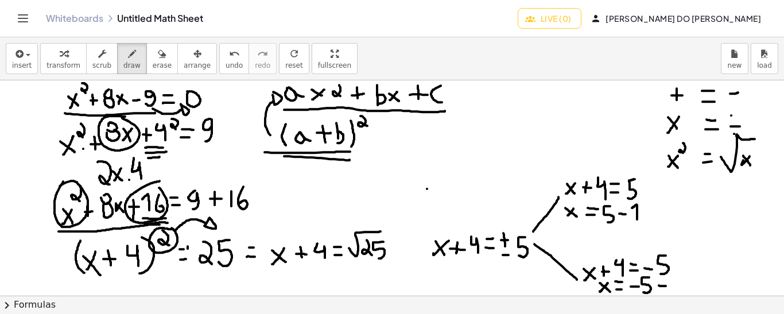
drag, startPoint x: 680, startPoint y: 272, endPoint x: 679, endPoint y: 281, distance: 8.7
click at [226, 64] on span "undo" at bounding box center [234, 65] width 17 height 8
drag, startPoint x: 673, startPoint y: 274, endPoint x: 681, endPoint y: 287, distance: 15.0
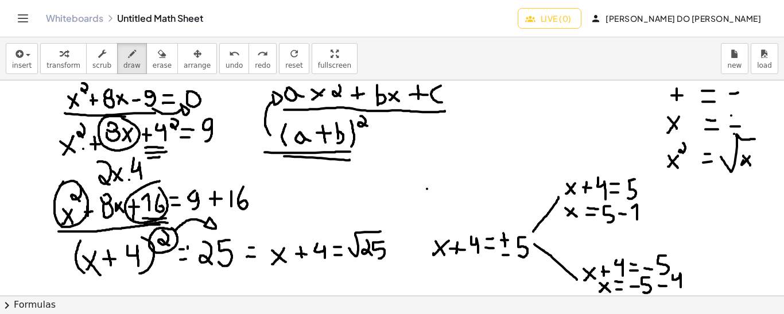
drag, startPoint x: 696, startPoint y: 284, endPoint x: 703, endPoint y: 284, distance: 6.9
drag, startPoint x: 694, startPoint y: 275, endPoint x: 703, endPoint y: 276, distance: 8.6
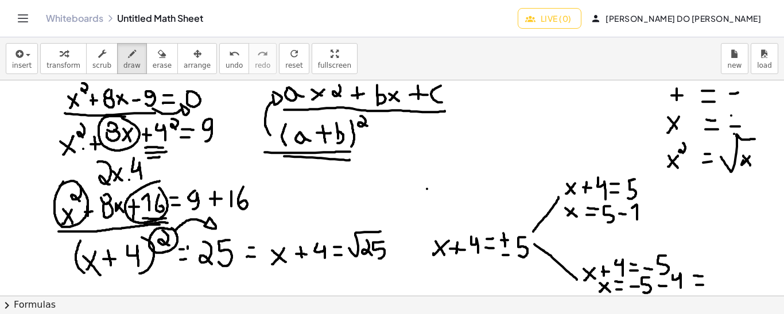
drag, startPoint x: 712, startPoint y: 280, endPoint x: 721, endPoint y: 284, distance: 9.8
drag, startPoint x: 715, startPoint y: 280, endPoint x: 723, endPoint y: 278, distance: 8.1
drag, startPoint x: 737, startPoint y: 266, endPoint x: 732, endPoint y: 283, distance: 17.4
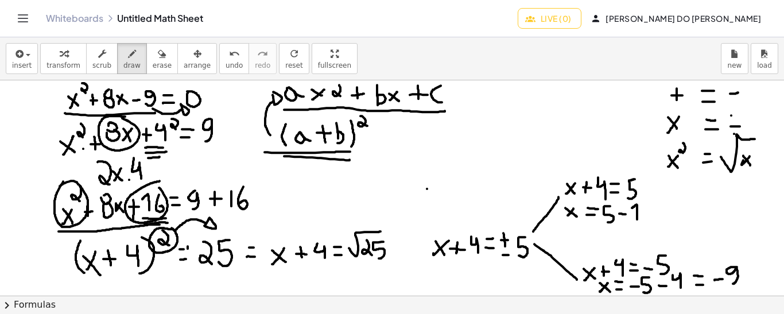
drag, startPoint x: 747, startPoint y: 275, endPoint x: 741, endPoint y: 283, distance: 9.9
drag, startPoint x: 753, startPoint y: 274, endPoint x: 746, endPoint y: 282, distance: 11.0
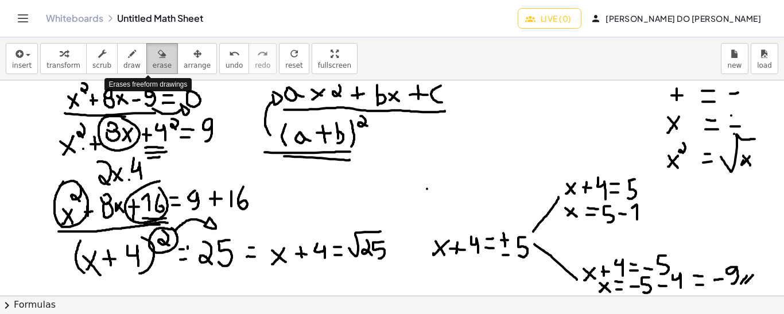
click at [158, 58] on icon "button" at bounding box center [162, 54] width 8 height 14
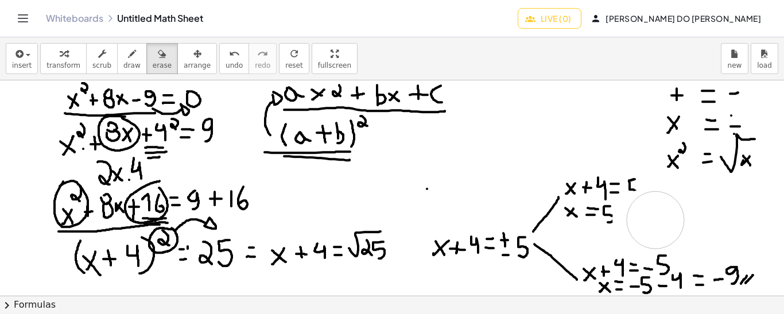
drag, startPoint x: 641, startPoint y: 218, endPoint x: 657, endPoint y: 219, distance: 15.5
click at [123, 61] on span "draw" at bounding box center [131, 65] width 17 height 8
drag, startPoint x: 610, startPoint y: 215, endPoint x: 607, endPoint y: 223, distance: 8.9
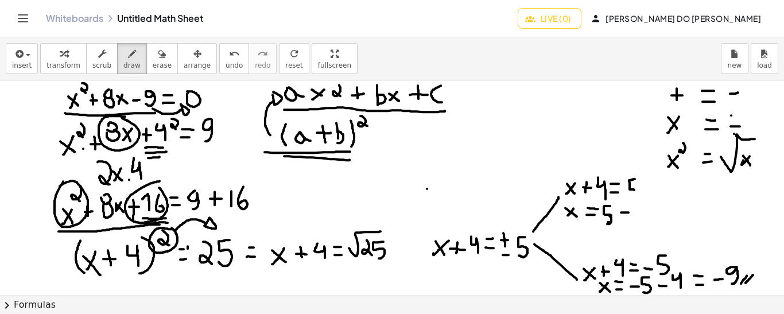
drag, startPoint x: 621, startPoint y: 212, endPoint x: 629, endPoint y: 212, distance: 7.5
drag, startPoint x: 634, startPoint y: 202, endPoint x: 640, endPoint y: 223, distance: 21.3
drag, startPoint x: 575, startPoint y: 226, endPoint x: 568, endPoint y: 232, distance: 9.0
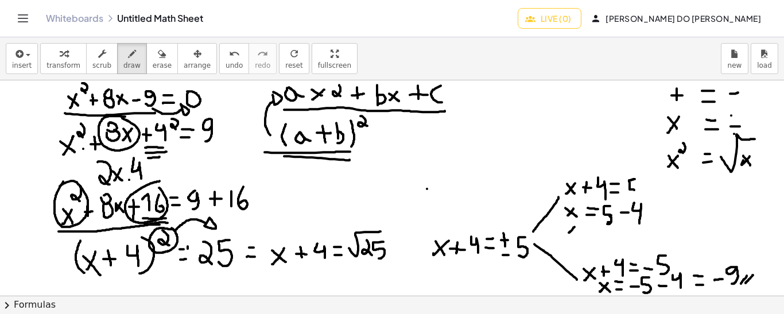
drag, startPoint x: 568, startPoint y: 224, endPoint x: 573, endPoint y: 233, distance: 9.3
drag, startPoint x: 578, startPoint y: 233, endPoint x: 586, endPoint y: 233, distance: 7.5
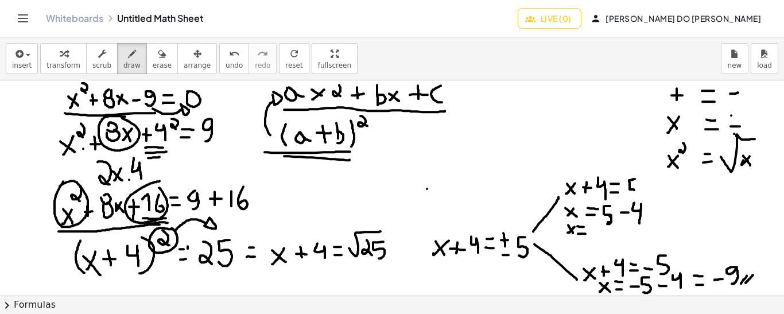
drag, startPoint x: 578, startPoint y: 226, endPoint x: 584, endPoint y: 226, distance: 6.9
drag, startPoint x: 597, startPoint y: 237, endPoint x: 591, endPoint y: 227, distance: 11.0
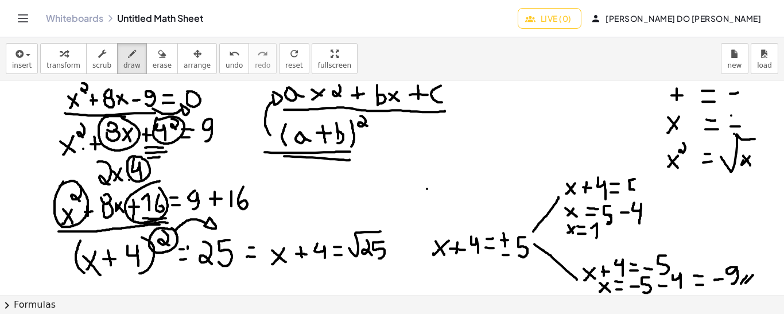
click at [226, 61] on span "undo" at bounding box center [234, 65] width 17 height 8
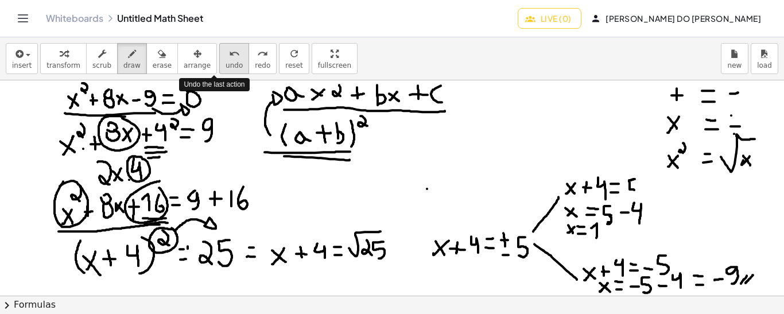
click at [226, 61] on span "undo" at bounding box center [234, 65] width 17 height 8
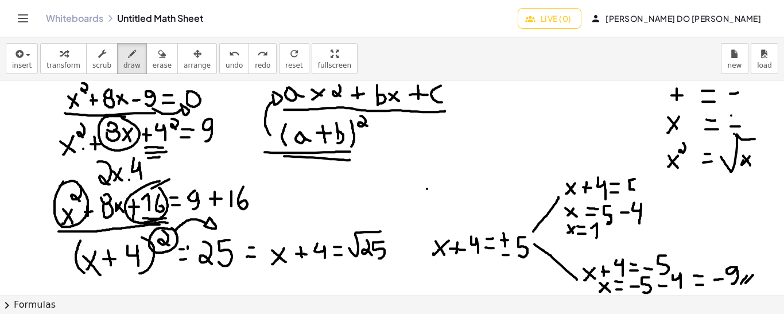
drag, startPoint x: 152, startPoint y: 188, endPoint x: 173, endPoint y: 176, distance: 24.9
drag, startPoint x: 158, startPoint y: 187, endPoint x: 176, endPoint y: 177, distance: 20.1
click at [226, 63] on span "undo" at bounding box center [234, 65] width 17 height 8
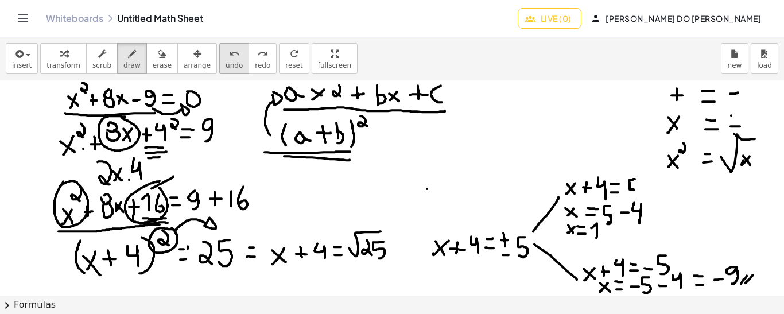
click at [219, 60] on button "undo undo" at bounding box center [234, 58] width 30 height 31
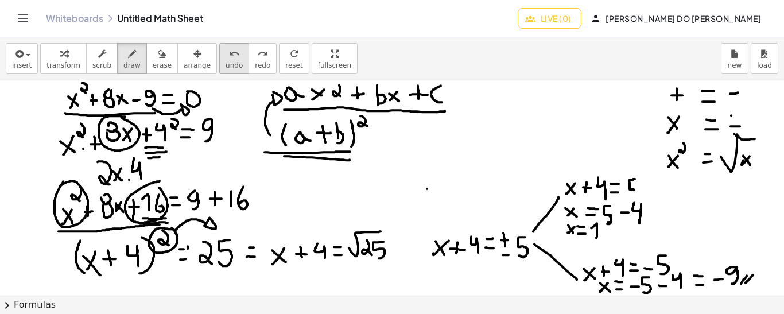
click at [226, 64] on span "undo" at bounding box center [234, 65] width 17 height 8
drag, startPoint x: 134, startPoint y: 266, endPoint x: 144, endPoint y: 268, distance: 10.4
click at [226, 63] on span "undo" at bounding box center [234, 65] width 17 height 8
drag, startPoint x: 300, startPoint y: 273, endPoint x: 390, endPoint y: 269, distance: 89.7
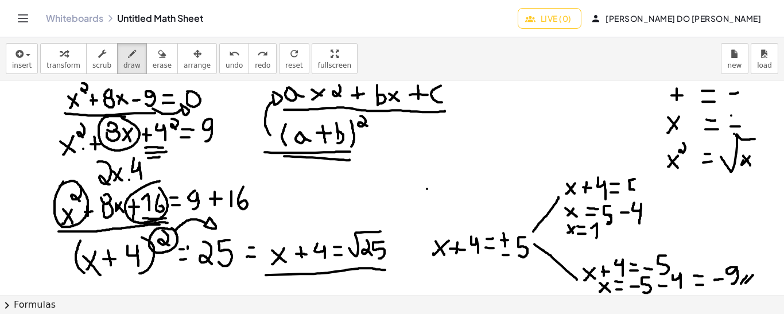
click at [226, 65] on span "undo" at bounding box center [234, 65] width 17 height 8
drag, startPoint x: 438, startPoint y: 261, endPoint x: 529, endPoint y: 259, distance: 91.3
click at [229, 58] on icon "undo" at bounding box center [234, 54] width 11 height 14
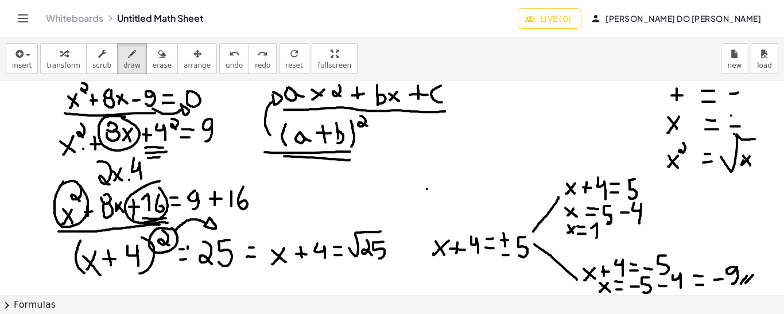
drag, startPoint x: 634, startPoint y: 189, endPoint x: 629, endPoint y: 196, distance: 8.5
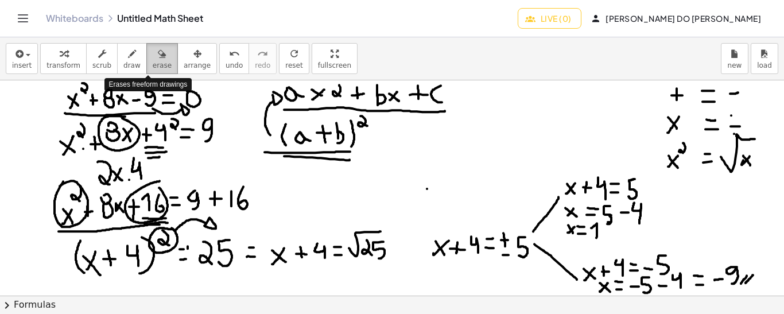
click at [158, 59] on icon "button" at bounding box center [162, 54] width 8 height 14
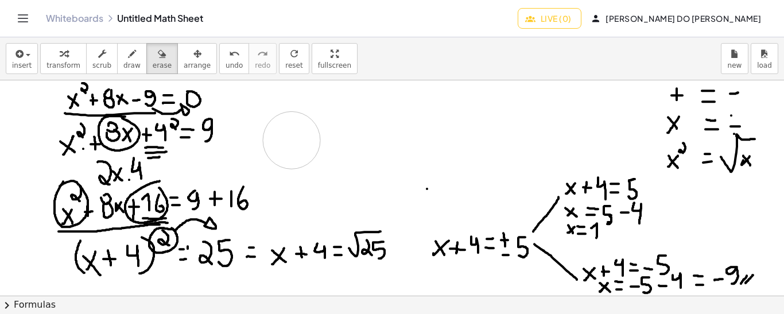
drag, startPoint x: 266, startPoint y: 158, endPoint x: 292, endPoint y: 140, distance: 31.2
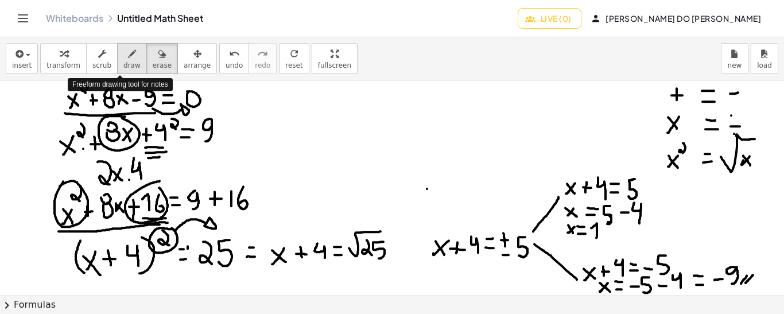
click at [123, 63] on span "draw" at bounding box center [131, 65] width 17 height 8
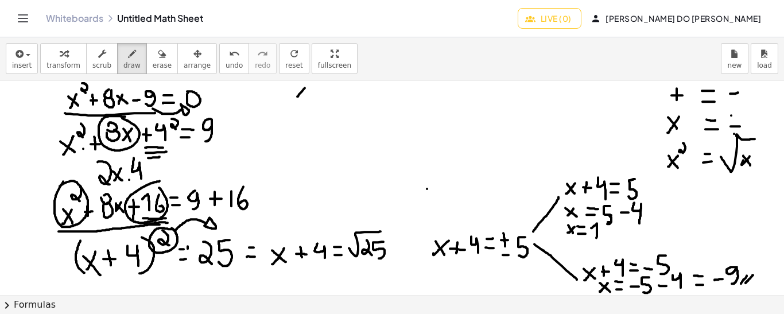
drag, startPoint x: 305, startPoint y: 87, endPoint x: 294, endPoint y: 100, distance: 16.7
drag, startPoint x: 297, startPoint y: 91, endPoint x: 302, endPoint y: 100, distance: 10.5
drag, startPoint x: 310, startPoint y: 82, endPoint x: 312, endPoint y: 90, distance: 8.4
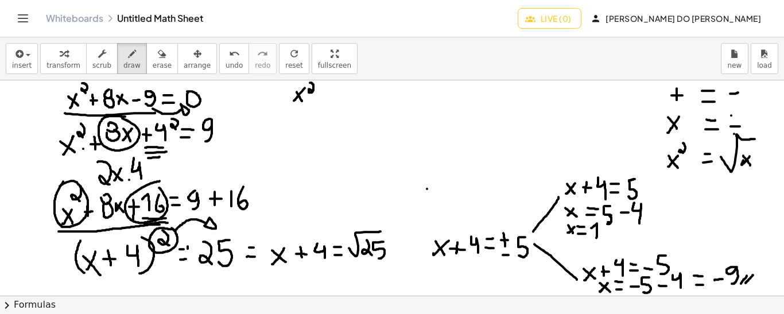
drag, startPoint x: 322, startPoint y: 94, endPoint x: 332, endPoint y: 95, distance: 10.4
drag, startPoint x: 324, startPoint y: 88, endPoint x: 327, endPoint y: 100, distance: 12.3
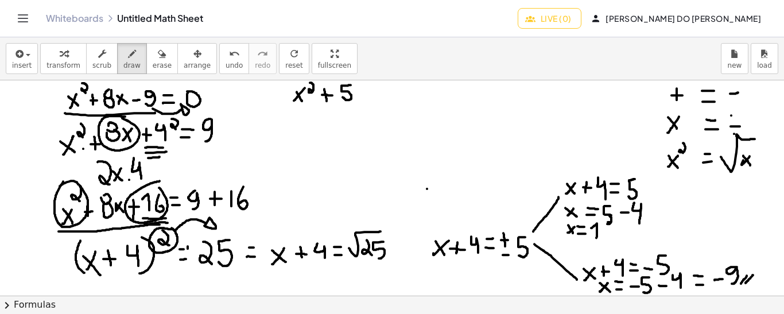
drag, startPoint x: 351, startPoint y: 84, endPoint x: 343, endPoint y: 96, distance: 14.5
drag, startPoint x: 362, startPoint y: 88, endPoint x: 356, endPoint y: 98, distance: 11.6
drag, startPoint x: 356, startPoint y: 88, endPoint x: 366, endPoint y: 97, distance: 13.8
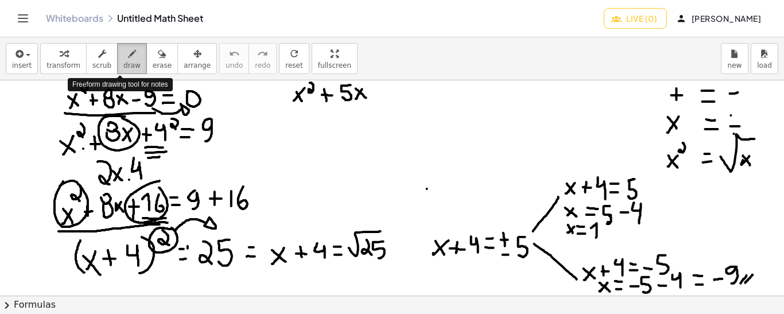
click at [123, 69] on button "draw" at bounding box center [132, 58] width 30 height 31
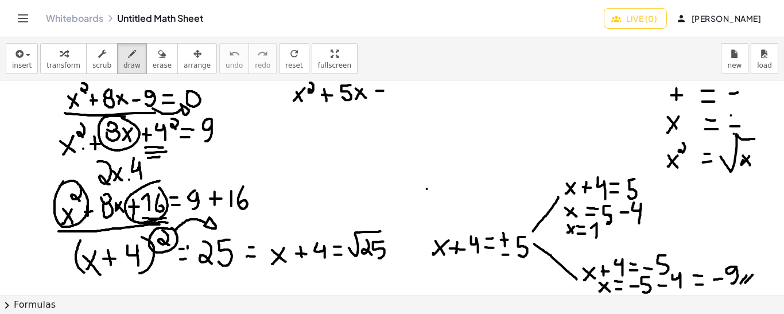
drag, startPoint x: 377, startPoint y: 90, endPoint x: 389, endPoint y: 90, distance: 12.1
click at [389, 90] on div at bounding box center [392, 296] width 784 height 432
click at [381, 85] on div at bounding box center [392, 296] width 784 height 432
drag, startPoint x: 405, startPoint y: 85, endPoint x: 403, endPoint y: 92, distance: 7.7
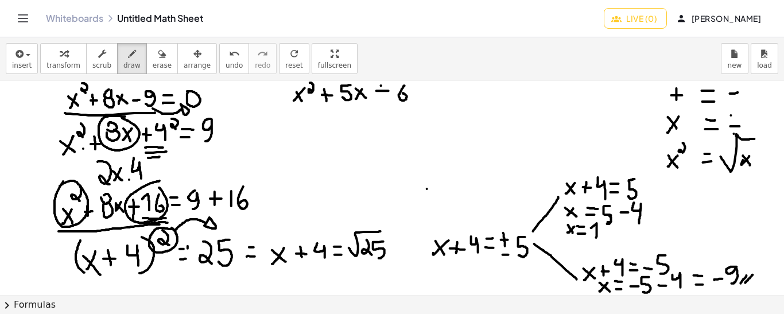
click at [403, 92] on div at bounding box center [392, 296] width 784 height 432
drag, startPoint x: 417, startPoint y: 95, endPoint x: 424, endPoint y: 94, distance: 6.9
click at [424, 94] on div at bounding box center [392, 296] width 784 height 432
drag, startPoint x: 417, startPoint y: 87, endPoint x: 425, endPoint y: 87, distance: 8.6
click at [425, 87] on div at bounding box center [392, 296] width 784 height 432
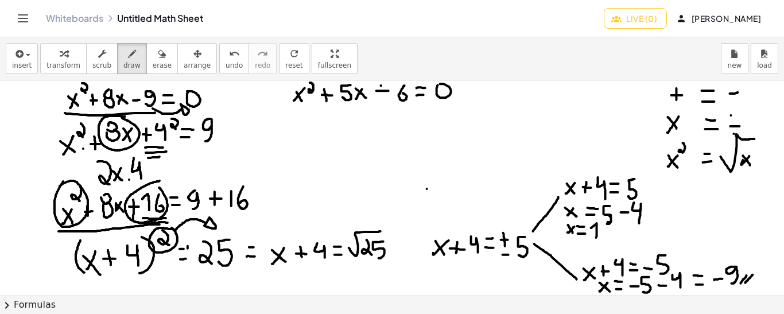
click at [439, 83] on div at bounding box center [392, 296] width 784 height 432
drag, startPoint x: 348, startPoint y: 83, endPoint x: 339, endPoint y: 94, distance: 14.6
click at [339, 94] on div at bounding box center [392, 296] width 784 height 432
click at [229, 59] on icon "undo" at bounding box center [234, 54] width 11 height 14
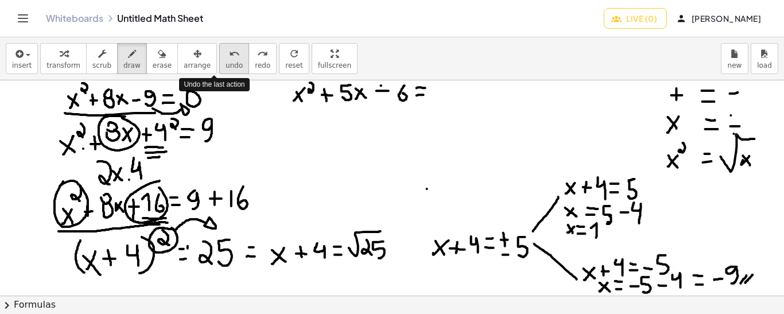
click at [229, 59] on icon "undo" at bounding box center [234, 54] width 11 height 14
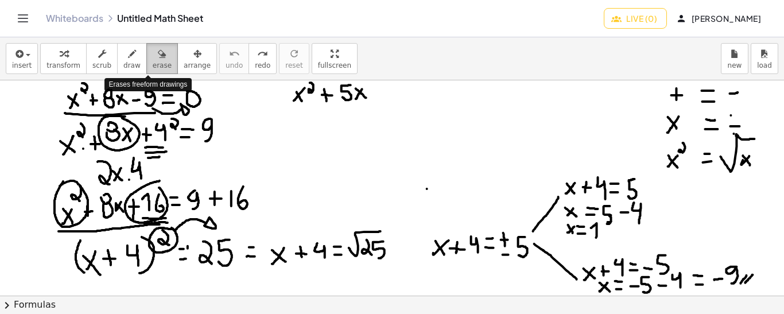
click at [158, 59] on icon "button" at bounding box center [162, 54] width 8 height 14
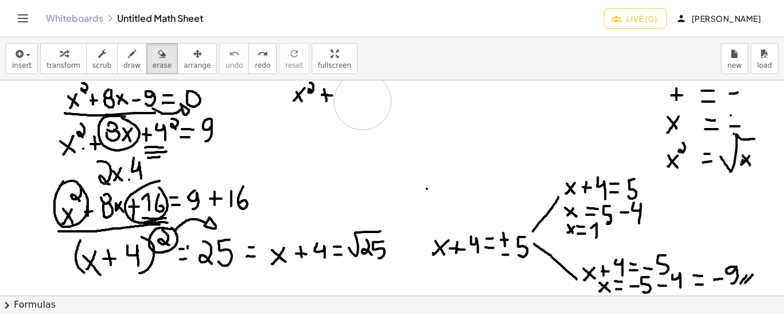
drag, startPoint x: 365, startPoint y: 110, endPoint x: 363, endPoint y: 100, distance: 10.0
click at [363, 100] on div at bounding box center [392, 296] width 784 height 432
click at [128, 59] on icon "button" at bounding box center [132, 54] width 8 height 14
drag, startPoint x: 345, startPoint y: 86, endPoint x: 342, endPoint y: 99, distance: 13.0
click at [342, 99] on div at bounding box center [392, 296] width 784 height 432
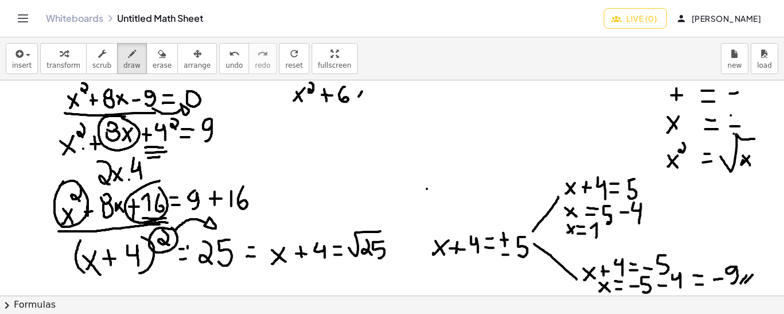
drag, startPoint x: 362, startPoint y: 91, endPoint x: 354, endPoint y: 101, distance: 13.1
click at [354, 101] on div at bounding box center [392, 296] width 784 height 432
drag, startPoint x: 354, startPoint y: 91, endPoint x: 362, endPoint y: 100, distance: 12.2
click at [362, 100] on div at bounding box center [392, 296] width 784 height 432
drag, startPoint x: 375, startPoint y: 94, endPoint x: 384, endPoint y: 93, distance: 8.1
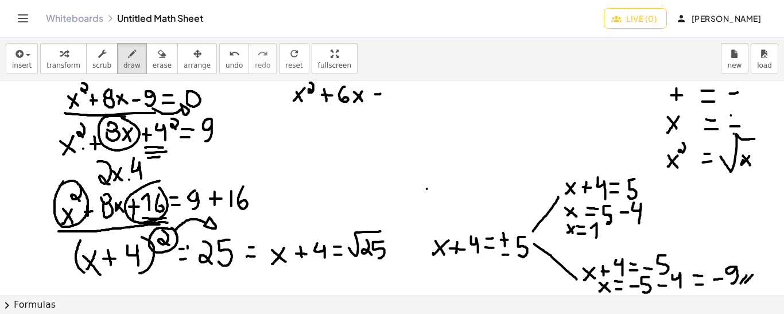
click at [384, 93] on div at bounding box center [392, 296] width 784 height 432
drag, startPoint x: 378, startPoint y: 88, endPoint x: 378, endPoint y: 97, distance: 9.2
click at [378, 97] on div at bounding box center [392, 296] width 784 height 432
drag, startPoint x: 397, startPoint y: 86, endPoint x: 390, endPoint y: 97, distance: 13.7
click at [390, 97] on div at bounding box center [392, 296] width 784 height 432
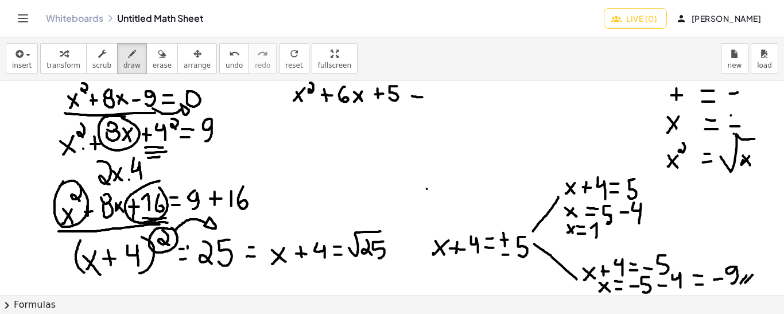
drag, startPoint x: 412, startPoint y: 95, endPoint x: 424, endPoint y: 96, distance: 11.5
click at [424, 96] on div at bounding box center [392, 296] width 784 height 432
drag, startPoint x: 409, startPoint y: 87, endPoint x: 419, endPoint y: 88, distance: 9.8
click at [419, 88] on div at bounding box center [392, 296] width 784 height 432
click at [432, 88] on div at bounding box center [392, 296] width 784 height 432
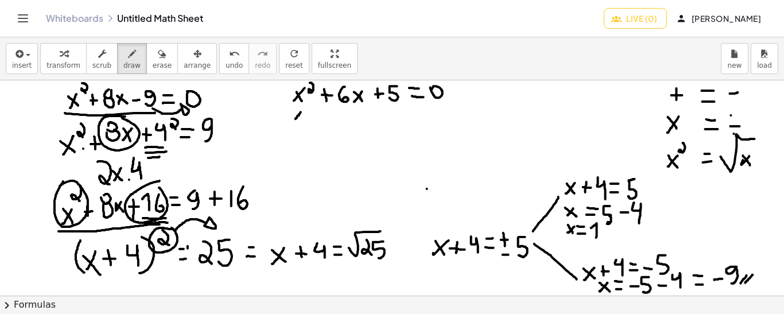
drag, startPoint x: 301, startPoint y: 111, endPoint x: 294, endPoint y: 118, distance: 9.7
click at [294, 118] on div at bounding box center [392, 296] width 784 height 432
drag, startPoint x: 293, startPoint y: 111, endPoint x: 304, endPoint y: 119, distance: 13.5
click at [304, 119] on div at bounding box center [392, 296] width 784 height 432
drag, startPoint x: 308, startPoint y: 104, endPoint x: 312, endPoint y: 117, distance: 13.1
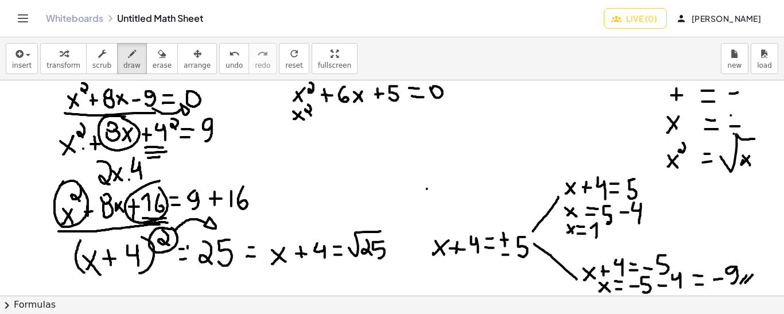
click at [312, 117] on div at bounding box center [392, 296] width 784 height 432
drag, startPoint x: 322, startPoint y: 117, endPoint x: 331, endPoint y: 117, distance: 9.2
click at [331, 117] on div at bounding box center [392, 296] width 784 height 432
drag, startPoint x: 326, startPoint y: 111, endPoint x: 327, endPoint y: 125, distance: 13.9
click at [327, 125] on div at bounding box center [392, 296] width 784 height 432
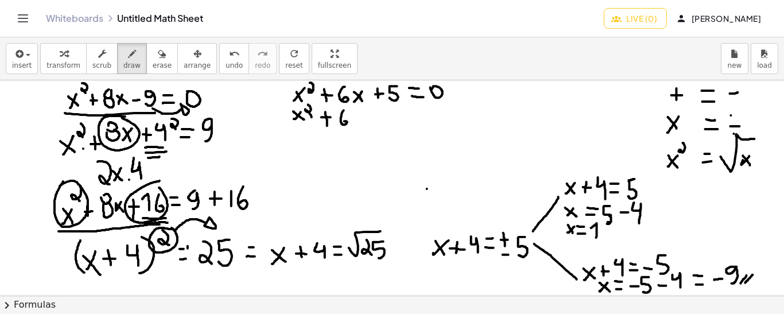
drag, startPoint x: 344, startPoint y: 110, endPoint x: 343, endPoint y: 121, distance: 11.0
click at [343, 121] on div at bounding box center [392, 296] width 784 height 432
drag, startPoint x: 359, startPoint y: 114, endPoint x: 354, endPoint y: 120, distance: 8.5
click at [354, 120] on div at bounding box center [392, 296] width 784 height 432
drag, startPoint x: 353, startPoint y: 113, endPoint x: 360, endPoint y: 122, distance: 11.4
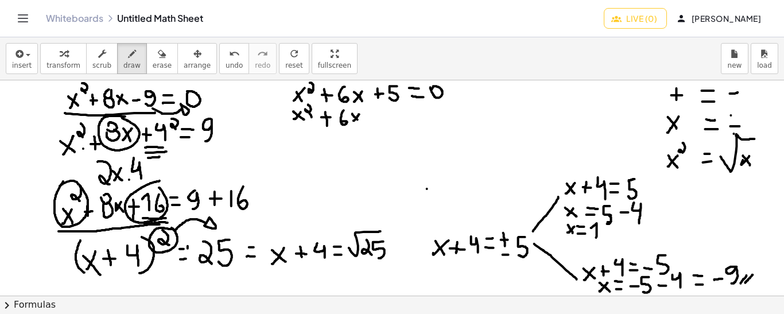
click at [360, 122] on div at bounding box center [392, 296] width 784 height 432
click at [421, 117] on div at bounding box center [392, 296] width 784 height 432
drag, startPoint x: 415, startPoint y: 109, endPoint x: 425, endPoint y: 109, distance: 10.9
click at [425, 109] on div at bounding box center [392, 296] width 784 height 432
drag, startPoint x: 438, startPoint y: 114, endPoint x: 447, endPoint y: 115, distance: 8.6
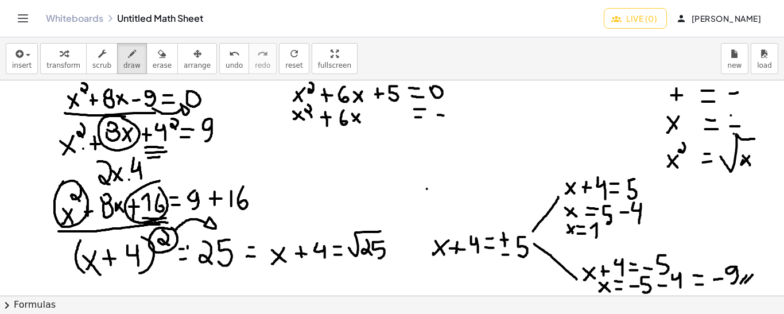
click at [447, 115] on div at bounding box center [392, 296] width 784 height 432
drag, startPoint x: 456, startPoint y: 105, endPoint x: 452, endPoint y: 119, distance: 14.9
click at [452, 119] on div at bounding box center [392, 296] width 784 height 432
drag, startPoint x: 345, startPoint y: 131, endPoint x: 346, endPoint y: 144, distance: 12.1
click at [346, 144] on div at bounding box center [392, 296] width 784 height 432
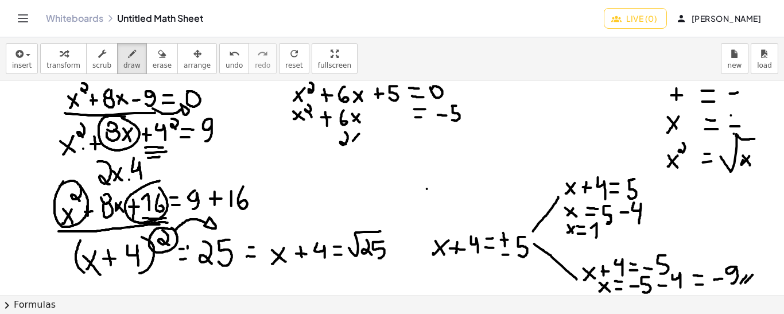
drag, startPoint x: 359, startPoint y: 133, endPoint x: 351, endPoint y: 141, distance: 11.4
click at [351, 141] on div at bounding box center [392, 296] width 784 height 432
drag, startPoint x: 353, startPoint y: 133, endPoint x: 358, endPoint y: 141, distance: 9.9
click at [358, 141] on div at bounding box center [392, 296] width 784 height 432
click at [364, 141] on div at bounding box center [392, 296] width 784 height 432
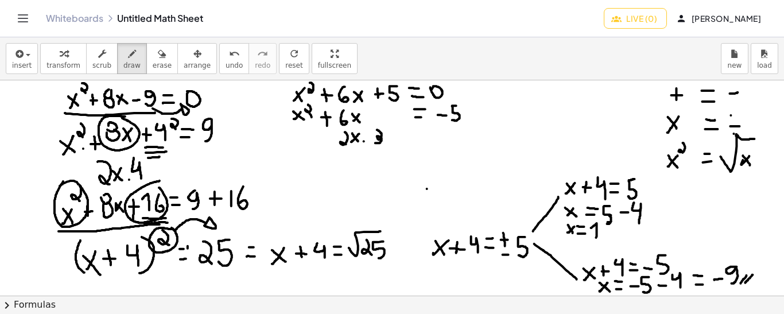
drag, startPoint x: 377, startPoint y: 129, endPoint x: 375, endPoint y: 142, distance: 13.3
click at [375, 142] on div at bounding box center [392, 296] width 784 height 432
drag, startPoint x: 383, startPoint y: 111, endPoint x: 380, endPoint y: 121, distance: 9.6
click at [380, 121] on div at bounding box center [392, 296] width 784 height 432
click at [392, 111] on div at bounding box center [392, 296] width 784 height 432
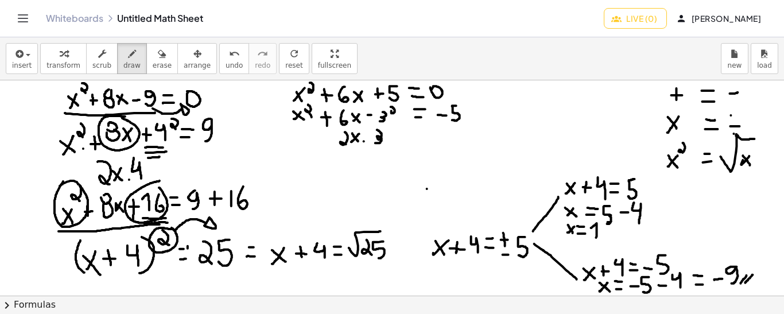
drag, startPoint x: 368, startPoint y: 114, endPoint x: 374, endPoint y: 114, distance: 6.3
click at [374, 114] on div at bounding box center [392, 296] width 784 height 432
drag, startPoint x: 370, startPoint y: 109, endPoint x: 371, endPoint y: 116, distance: 7.5
click at [371, 116] on div at bounding box center [392, 296] width 784 height 432
drag, startPoint x: 390, startPoint y: 113, endPoint x: 397, endPoint y: 111, distance: 6.4
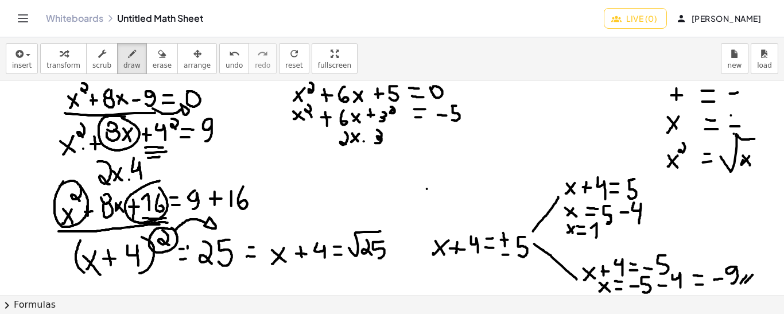
click at [397, 111] on div at bounding box center [392, 296] width 784 height 432
drag, startPoint x: 304, startPoint y: 152, endPoint x: 296, endPoint y: 161, distance: 11.8
click at [296, 161] on div at bounding box center [392, 296] width 784 height 432
drag, startPoint x: 295, startPoint y: 154, endPoint x: 305, endPoint y: 162, distance: 13.5
click at [305, 162] on div at bounding box center [392, 296] width 784 height 432
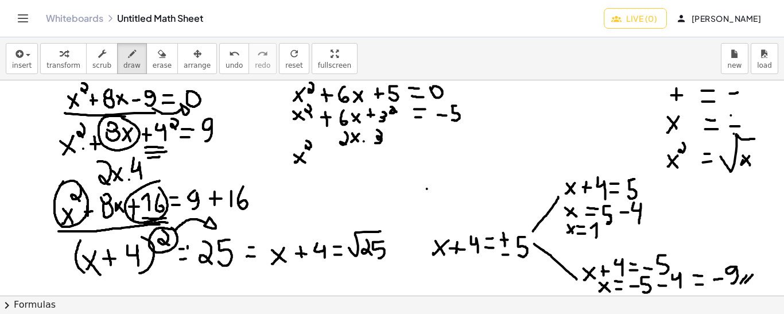
drag, startPoint x: 307, startPoint y: 140, endPoint x: 310, endPoint y: 150, distance: 10.4
click at [310, 150] on div at bounding box center [392, 296] width 784 height 432
drag, startPoint x: 316, startPoint y: 156, endPoint x: 323, endPoint y: 156, distance: 6.9
click at [323, 156] on div at bounding box center [392, 296] width 784 height 432
drag, startPoint x: 319, startPoint y: 150, endPoint x: 319, endPoint y: 159, distance: 8.6
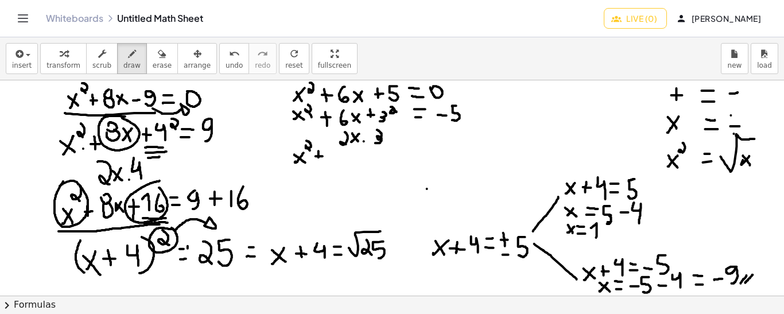
click at [319, 159] on div at bounding box center [392, 296] width 784 height 432
drag, startPoint x: 334, startPoint y: 147, endPoint x: 330, endPoint y: 157, distance: 11.1
click at [330, 157] on div at bounding box center [392, 296] width 784 height 432
drag, startPoint x: 344, startPoint y: 150, endPoint x: 339, endPoint y: 156, distance: 8.2
click at [339, 156] on div at bounding box center [392, 296] width 784 height 432
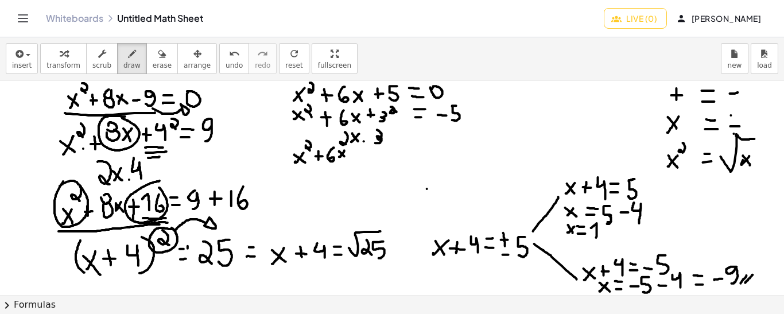
drag, startPoint x: 339, startPoint y: 150, endPoint x: 346, endPoint y: 156, distance: 8.5
click at [346, 156] on div at bounding box center [392, 296] width 784 height 432
drag, startPoint x: 350, startPoint y: 152, endPoint x: 358, endPoint y: 154, distance: 8.8
click at [358, 154] on div at bounding box center [392, 296] width 784 height 432
drag, startPoint x: 353, startPoint y: 149, endPoint x: 354, endPoint y: 159, distance: 9.8
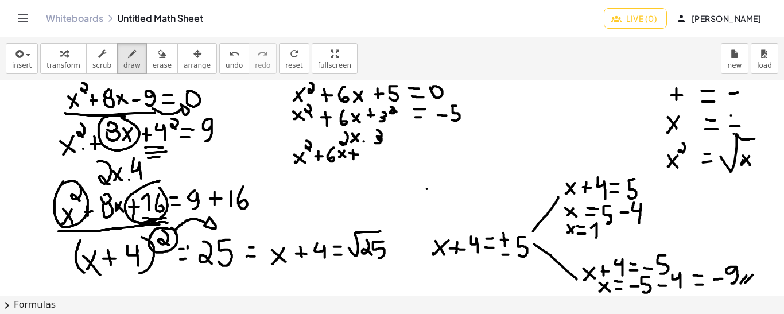
click at [354, 159] on div at bounding box center [392, 296] width 784 height 432
drag, startPoint x: 388, startPoint y: 150, endPoint x: 396, endPoint y: 150, distance: 7.5
click at [396, 150] on div at bounding box center [392, 296] width 784 height 432
drag, startPoint x: 389, startPoint y: 144, endPoint x: 396, endPoint y: 145, distance: 6.9
click at [396, 145] on div at bounding box center [392, 296] width 784 height 432
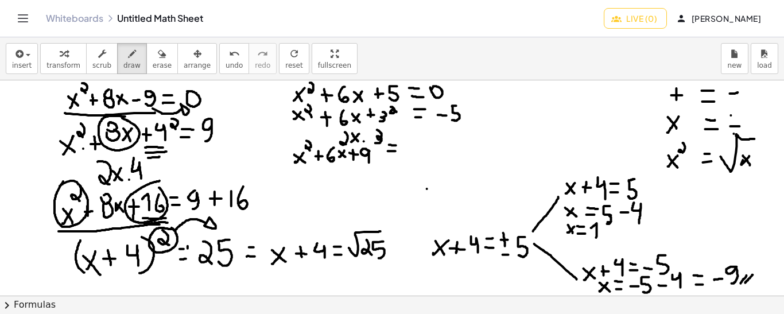
drag, startPoint x: 370, startPoint y: 150, endPoint x: 369, endPoint y: 162, distance: 12.1
click at [369, 162] on div at bounding box center [392, 296] width 784 height 432
drag, startPoint x: 403, startPoint y: 149, endPoint x: 411, endPoint y: 149, distance: 8.0
click at [411, 149] on div at bounding box center [392, 296] width 784 height 432
drag, startPoint x: 423, startPoint y: 139, endPoint x: 416, endPoint y: 155, distance: 17.5
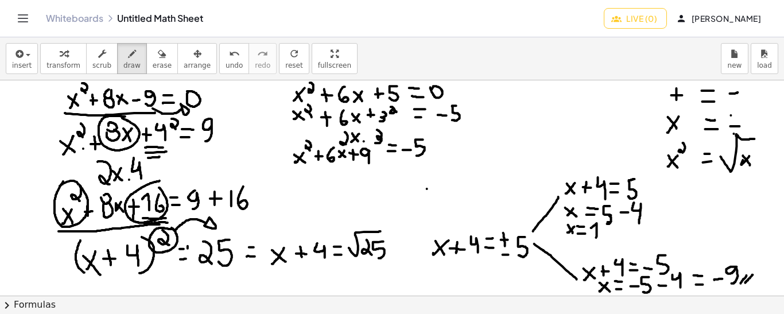
click at [416, 155] on div at bounding box center [392, 296] width 784 height 432
drag, startPoint x: 432, startPoint y: 147, endPoint x: 438, endPoint y: 147, distance: 6.3
click at [438, 147] on div at bounding box center [392, 296] width 784 height 432
drag, startPoint x: 435, startPoint y: 143, endPoint x: 435, endPoint y: 152, distance: 9.2
click at [435, 152] on div at bounding box center [392, 296] width 784 height 432
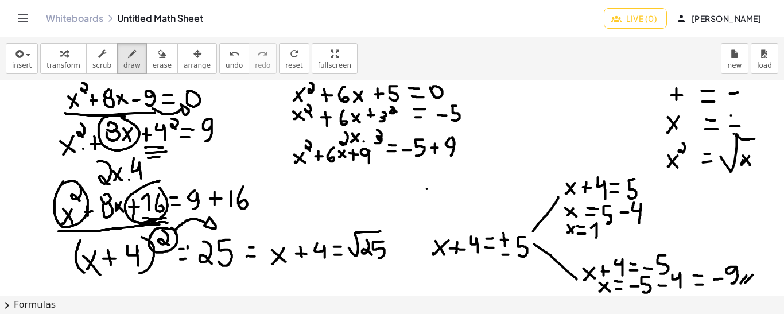
drag, startPoint x: 450, startPoint y: 138, endPoint x: 450, endPoint y: 156, distance: 17.8
click at [450, 156] on div at bounding box center [392, 296] width 784 height 432
drag, startPoint x: 311, startPoint y: 173, endPoint x: 313, endPoint y: 192, distance: 18.5
click at [313, 192] on div at bounding box center [392, 296] width 784 height 432
drag, startPoint x: 361, startPoint y: 172, endPoint x: 361, endPoint y: 185, distance: 13.8
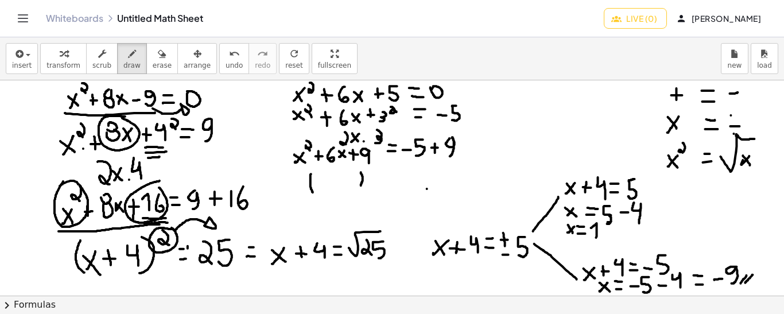
click at [361, 185] on div at bounding box center [392, 296] width 784 height 432
drag, startPoint x: 373, startPoint y: 165, endPoint x: 377, endPoint y: 175, distance: 10.0
click at [377, 175] on div at bounding box center [392, 296] width 784 height 432
drag, startPoint x: 322, startPoint y: 177, endPoint x: 317, endPoint y: 187, distance: 11.0
click at [317, 187] on div at bounding box center [392, 296] width 784 height 432
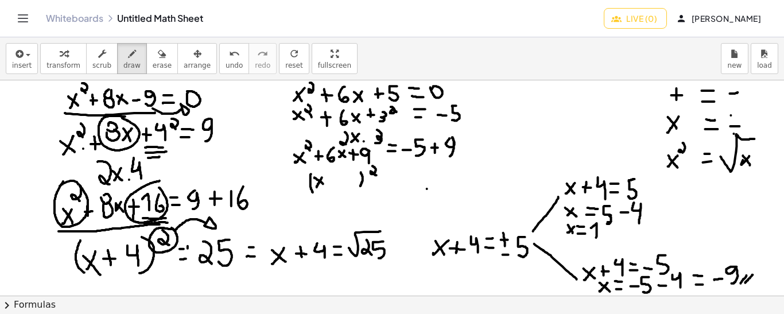
drag, startPoint x: 315, startPoint y: 177, endPoint x: 325, endPoint y: 184, distance: 12.7
click at [325, 184] on div at bounding box center [392, 296] width 784 height 432
drag, startPoint x: 348, startPoint y: 172, endPoint x: 347, endPoint y: 188, distance: 16.1
click at [347, 188] on div at bounding box center [392, 296] width 784 height 432
drag, startPoint x: 331, startPoint y: 179, endPoint x: 338, endPoint y: 179, distance: 6.9
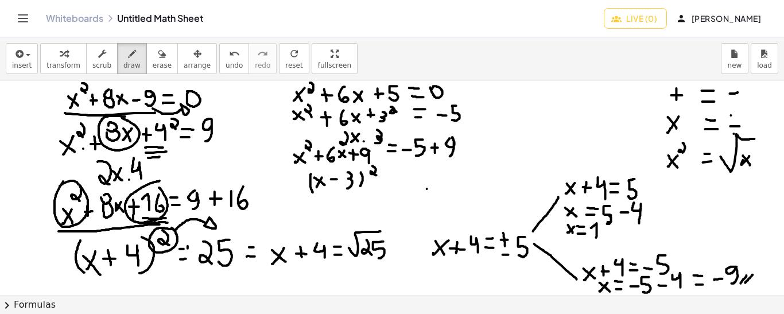
click at [338, 179] on div at bounding box center [392, 296] width 784 height 432
drag, startPoint x: 334, startPoint y: 175, endPoint x: 334, endPoint y: 181, distance: 6.9
click at [334, 181] on div at bounding box center [392, 296] width 784 height 432
click at [332, 167] on div at bounding box center [392, 296] width 784 height 432
click at [320, 144] on div at bounding box center [392, 296] width 784 height 432
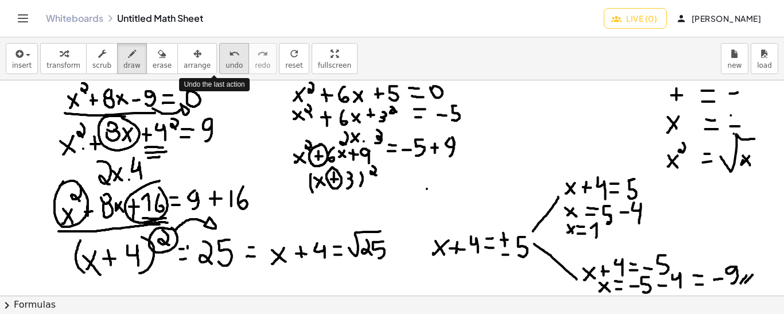
click at [229, 59] on icon "undo" at bounding box center [234, 54] width 11 height 14
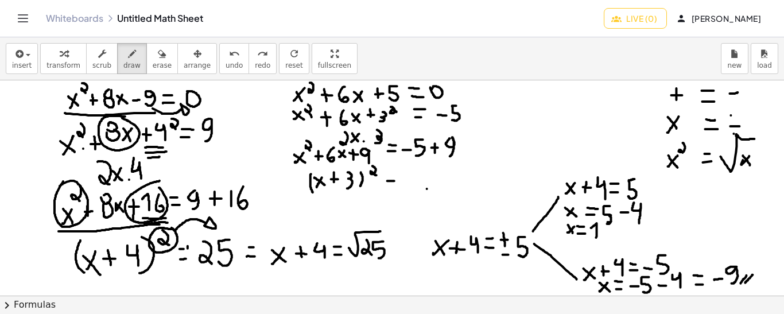
drag, startPoint x: 388, startPoint y: 180, endPoint x: 394, endPoint y: 180, distance: 6.9
click at [394, 180] on div at bounding box center [392, 296] width 784 height 432
drag, startPoint x: 387, startPoint y: 173, endPoint x: 396, endPoint y: 174, distance: 8.6
click at [396, 174] on div at bounding box center [392, 296] width 784 height 432
drag, startPoint x: 409, startPoint y: 165, endPoint x: 415, endPoint y: 184, distance: 20.0
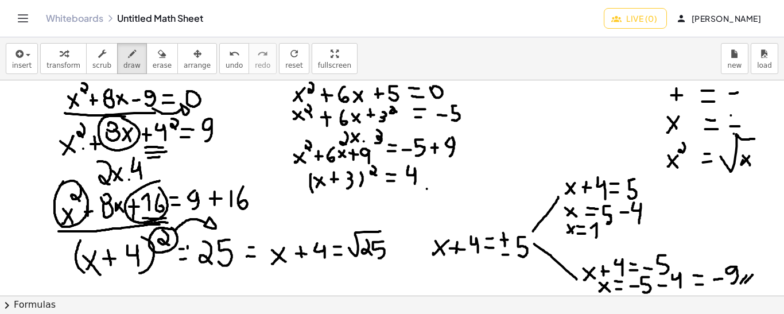
click at [415, 184] on div at bounding box center [392, 296] width 784 height 432
drag, startPoint x: 276, startPoint y: 206, endPoint x: 257, endPoint y: 224, distance: 26.8
click at [257, 224] on div at bounding box center [392, 296] width 784 height 432
click at [253, 221] on div at bounding box center [392, 296] width 784 height 432
drag, startPoint x: 324, startPoint y: 197, endPoint x: 317, endPoint y: 207, distance: 12.3
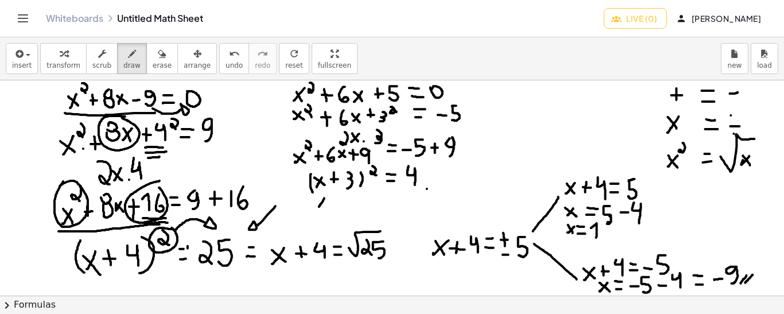
click at [317, 207] on div at bounding box center [392, 296] width 784 height 432
drag, startPoint x: 316, startPoint y: 199, endPoint x: 327, endPoint y: 207, distance: 13.1
click at [327, 207] on div at bounding box center [392, 296] width 784 height 432
drag, startPoint x: 332, startPoint y: 200, endPoint x: 342, endPoint y: 200, distance: 9.8
click at [342, 200] on div at bounding box center [392, 296] width 784 height 432
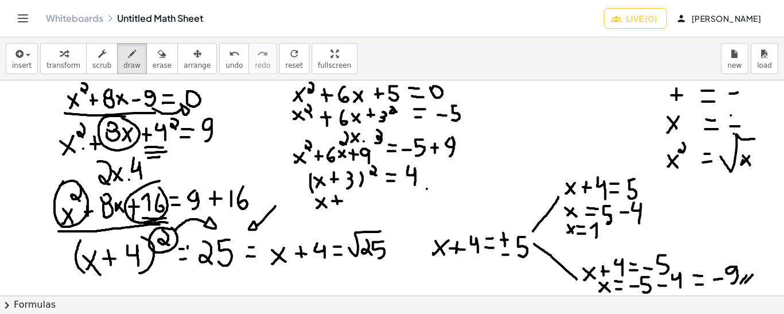
drag, startPoint x: 336, startPoint y: 195, endPoint x: 338, endPoint y: 204, distance: 9.3
click at [338, 204] on div at bounding box center [392, 296] width 784 height 432
drag, startPoint x: 347, startPoint y: 193, endPoint x: 349, endPoint y: 207, distance: 14.0
click at [349, 207] on div at bounding box center [392, 296] width 784 height 432
click at [365, 199] on div at bounding box center [392, 296] width 784 height 432
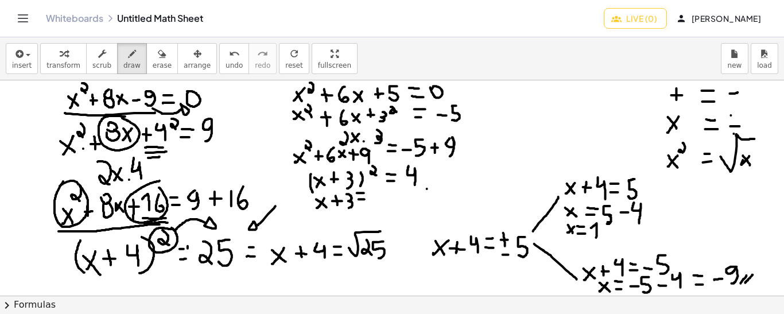
drag, startPoint x: 357, startPoint y: 192, endPoint x: 364, endPoint y: 192, distance: 6.9
click at [364, 192] on div at bounding box center [392, 296] width 784 height 432
drag, startPoint x: 370, startPoint y: 193, endPoint x: 378, endPoint y: 193, distance: 8.0
click at [378, 193] on div at bounding box center [392, 296] width 784 height 432
drag, startPoint x: 374, startPoint y: 189, endPoint x: 374, endPoint y: 196, distance: 6.9
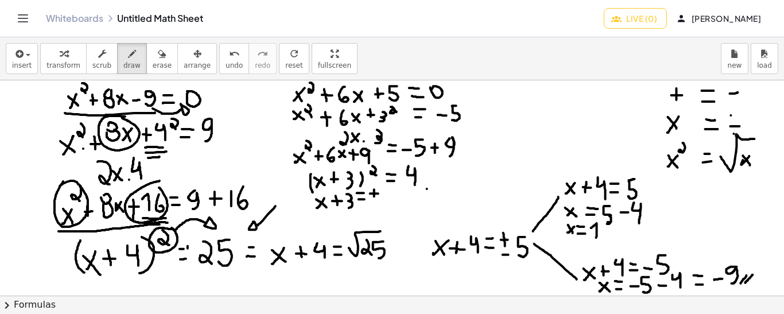
click at [374, 196] on div at bounding box center [392, 296] width 784 height 432
drag, startPoint x: 372, startPoint y: 202, endPoint x: 378, endPoint y: 202, distance: 6.3
click at [378, 202] on div at bounding box center [392, 296] width 784 height 432
drag, startPoint x: 389, startPoint y: 192, endPoint x: 396, endPoint y: 206, distance: 15.4
click at [396, 206] on div at bounding box center [392, 296] width 784 height 432
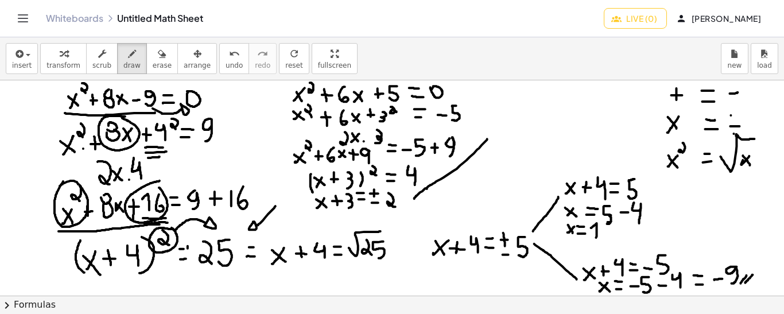
drag, startPoint x: 415, startPoint y: 198, endPoint x: 487, endPoint y: 138, distance: 94.2
click at [487, 138] on div at bounding box center [392, 296] width 784 height 432
drag, startPoint x: 416, startPoint y: 200, endPoint x: 447, endPoint y: 210, distance: 32.3
click at [447, 210] on div at bounding box center [392, 296] width 784 height 432
drag, startPoint x: 504, startPoint y: 121, endPoint x: 495, endPoint y: 130, distance: 13.0
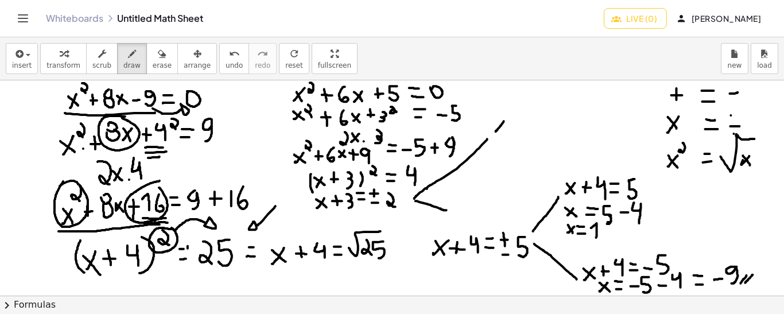
click at [495, 130] on div at bounding box center [392, 296] width 784 height 432
drag, startPoint x: 496, startPoint y: 121, endPoint x: 504, endPoint y: 129, distance: 11.4
click at [504, 129] on div at bounding box center [392, 296] width 784 height 432
drag, startPoint x: 510, startPoint y: 124, endPoint x: 520, endPoint y: 123, distance: 9.8
click at [520, 123] on div at bounding box center [392, 296] width 784 height 432
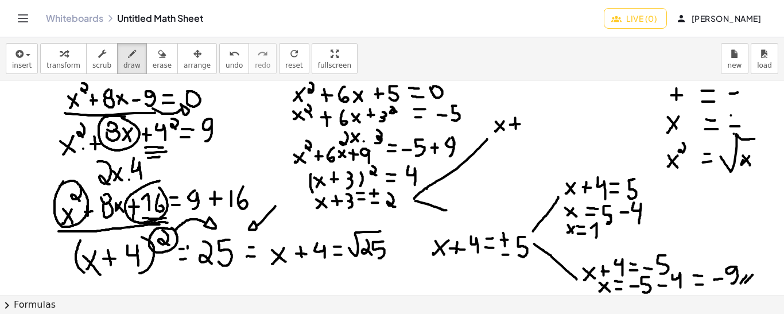
drag, startPoint x: 516, startPoint y: 117, endPoint x: 516, endPoint y: 129, distance: 11.5
click at [516, 129] on div at bounding box center [392, 296] width 784 height 432
drag, startPoint x: 524, startPoint y: 117, endPoint x: 521, endPoint y: 134, distance: 18.1
click at [521, 134] on div at bounding box center [392, 296] width 784 height 432
click at [538, 121] on div at bounding box center [392, 296] width 784 height 432
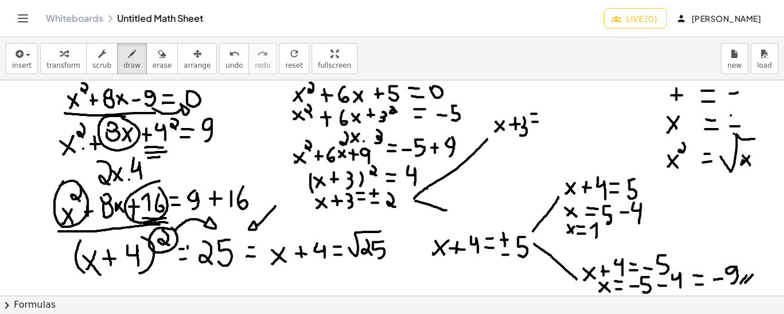
click at [537, 113] on div at bounding box center [392, 296] width 784 height 432
drag, startPoint x: 550, startPoint y: 111, endPoint x: 559, endPoint y: 125, distance: 16.6
click at [559, 125] on div at bounding box center [392, 296] width 784 height 432
drag, startPoint x: 455, startPoint y: 200, endPoint x: 449, endPoint y: 208, distance: 10.2
click at [449, 208] on div at bounding box center [392, 296] width 784 height 432
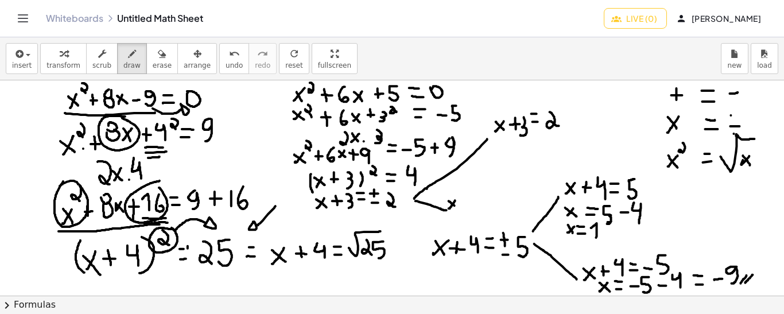
drag, startPoint x: 449, startPoint y: 200, endPoint x: 455, endPoint y: 205, distance: 7.8
click at [455, 205] on div at bounding box center [392, 296] width 784 height 432
drag, startPoint x: 462, startPoint y: 199, endPoint x: 471, endPoint y: 199, distance: 9.2
click at [471, 199] on div at bounding box center [392, 296] width 784 height 432
drag, startPoint x: 467, startPoint y: 194, endPoint x: 467, endPoint y: 201, distance: 6.9
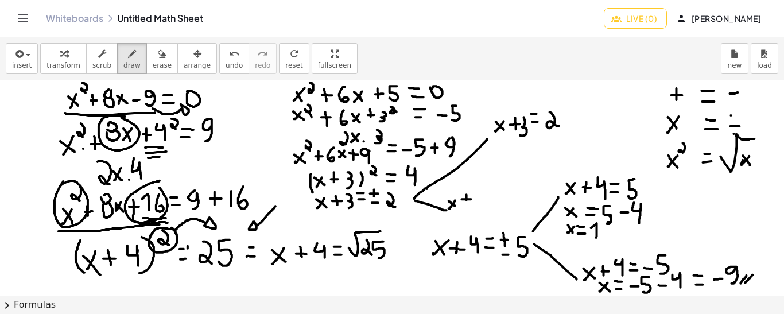
click at [467, 201] on div at bounding box center [392, 296] width 784 height 432
drag, startPoint x: 473, startPoint y: 191, endPoint x: 475, endPoint y: 206, distance: 15.0
click at [475, 206] on div at bounding box center [392, 296] width 784 height 432
drag, startPoint x: 487, startPoint y: 198, endPoint x: 494, endPoint y: 198, distance: 6.3
click at [494, 198] on div at bounding box center [392, 296] width 784 height 432
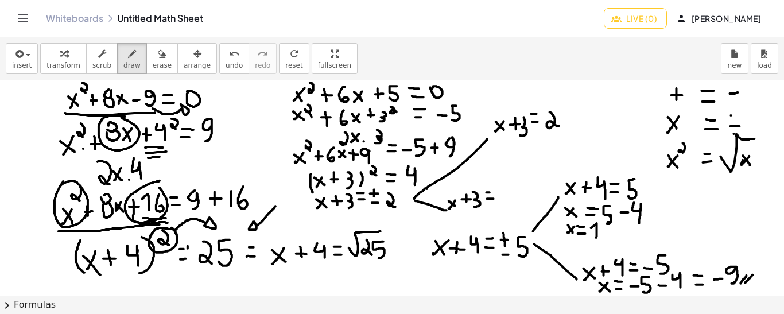
click at [492, 192] on div at bounding box center [392, 296] width 784 height 432
drag, startPoint x: 499, startPoint y: 193, endPoint x: 508, endPoint y: 194, distance: 8.6
click at [508, 194] on div at bounding box center [392, 296] width 784 height 432
drag, startPoint x: 515, startPoint y: 187, endPoint x: 525, endPoint y: 202, distance: 18.2
click at [525, 202] on div at bounding box center [392, 296] width 784 height 432
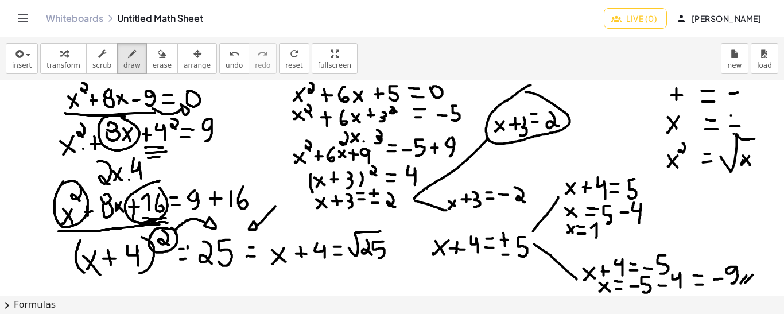
drag, startPoint x: 531, startPoint y: 84, endPoint x: 525, endPoint y: 91, distance: 9.0
click at [525, 91] on div at bounding box center [392, 296] width 784 height 432
drag, startPoint x: 473, startPoint y: 166, endPoint x: 441, endPoint y: 206, distance: 51.0
click at [441, 206] on div at bounding box center [392, 296] width 784 height 432
click at [219, 60] on button "undo undo" at bounding box center [234, 58] width 30 height 31
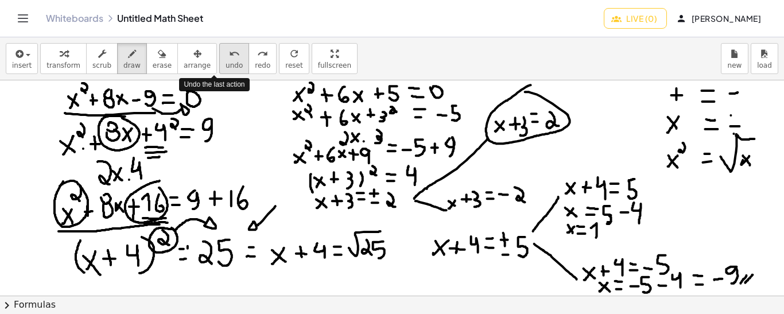
click at [219, 60] on button "undo undo" at bounding box center [234, 58] width 30 height 31
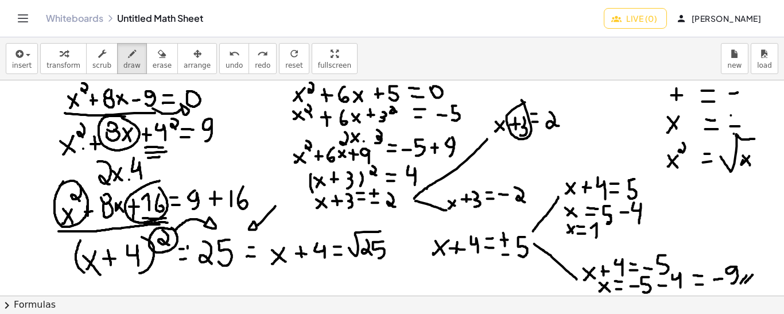
click at [522, 99] on div at bounding box center [392, 296] width 784 height 432
drag, startPoint x: 523, startPoint y: 100, endPoint x: 544, endPoint y: 98, distance: 20.8
click at [544, 98] on div at bounding box center [392, 296] width 784 height 432
drag, startPoint x: 472, startPoint y: 179, endPoint x: 477, endPoint y: 173, distance: 7.3
click at [477, 173] on div at bounding box center [392, 296] width 784 height 432
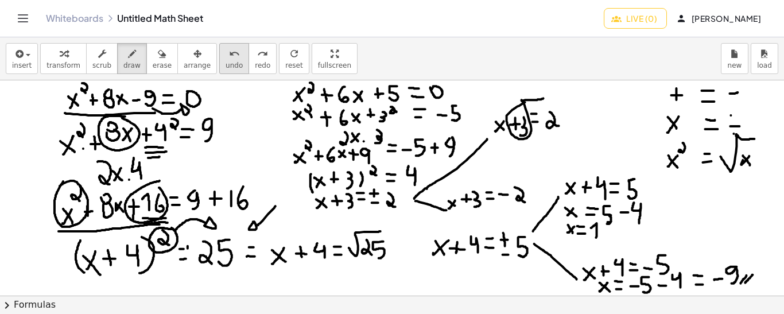
click at [226, 61] on span "undo" at bounding box center [234, 65] width 17 height 8
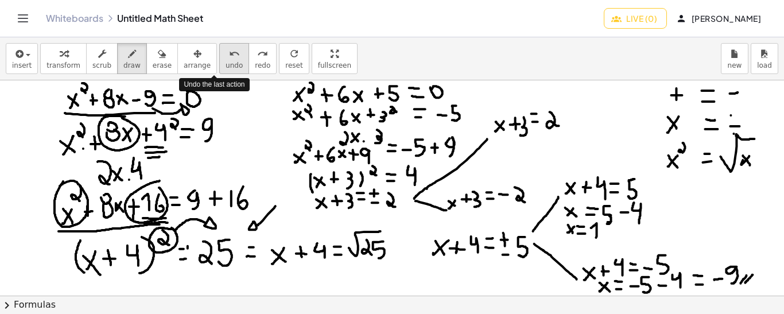
click at [226, 61] on span "undo" at bounding box center [234, 65] width 17 height 8
drag, startPoint x: 503, startPoint y: 138, endPoint x: 495, endPoint y: 150, distance: 13.7
click at [495, 150] on div at bounding box center [392, 296] width 784 height 432
drag, startPoint x: 495, startPoint y: 141, endPoint x: 504, endPoint y: 149, distance: 11.8
click at [504, 149] on div at bounding box center [392, 296] width 784 height 432
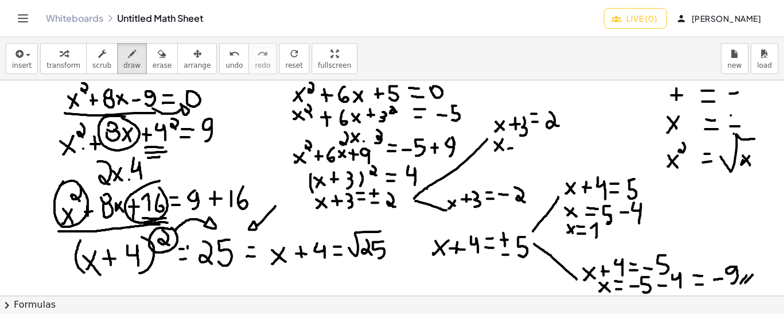
click at [514, 148] on div at bounding box center [392, 296] width 784 height 432
drag, startPoint x: 507, startPoint y: 141, endPoint x: 515, endPoint y: 141, distance: 8.0
click at [515, 141] on div at bounding box center [392, 296] width 784 height 432
drag, startPoint x: 525, startPoint y: 140, endPoint x: 531, endPoint y: 154, distance: 16.0
click at [531, 154] on div at bounding box center [392, 296] width 784 height 432
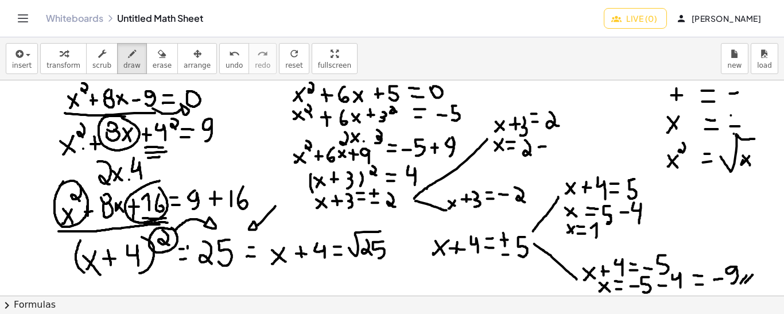
drag, startPoint x: 539, startPoint y: 146, endPoint x: 548, endPoint y: 146, distance: 8.6
click at [548, 146] on div at bounding box center [392, 296] width 784 height 432
drag, startPoint x: 555, startPoint y: 137, endPoint x: 552, endPoint y: 158, distance: 20.9
click at [552, 158] on div at bounding box center [392, 296] width 784 height 432
drag, startPoint x: 503, startPoint y: 161, endPoint x: 495, endPoint y: 171, distance: 12.3
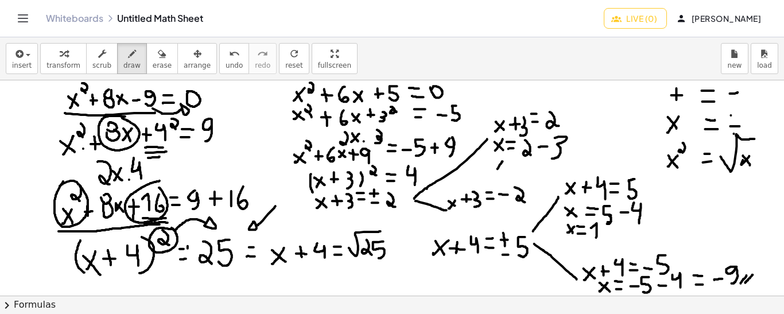
click at [495, 171] on div at bounding box center [392, 296] width 784 height 432
drag, startPoint x: 495, startPoint y: 161, endPoint x: 505, endPoint y: 170, distance: 12.6
click at [505, 170] on div at bounding box center [392, 296] width 784 height 432
click at [514, 170] on div at bounding box center [392, 296] width 784 height 432
click at [513, 165] on div at bounding box center [392, 296] width 784 height 432
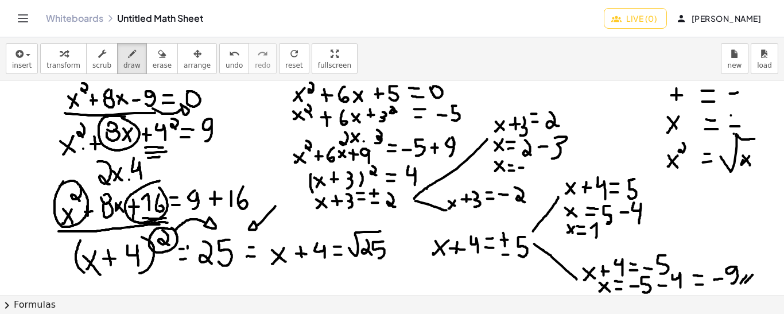
click at [525, 167] on div at bounding box center [392, 296] width 784 height 432
drag, startPoint x: 534, startPoint y: 169, endPoint x: 529, endPoint y: 161, distance: 9.6
click at [529, 161] on div at bounding box center [392, 296] width 784 height 432
drag, startPoint x: 457, startPoint y: 212, endPoint x: 450, endPoint y: 220, distance: 10.6
click at [450, 220] on div at bounding box center [392, 296] width 784 height 432
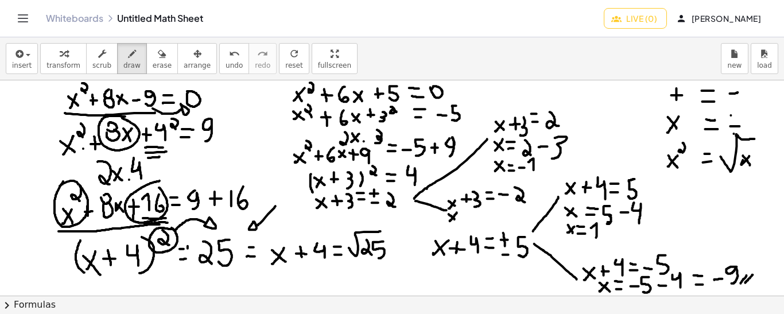
drag, startPoint x: 449, startPoint y: 214, endPoint x: 456, endPoint y: 219, distance: 9.0
click at [456, 219] on div at bounding box center [392, 296] width 784 height 432
click at [467, 218] on div at bounding box center [392, 296] width 784 height 432
drag, startPoint x: 461, startPoint y: 214, endPoint x: 469, endPoint y: 214, distance: 8.0
click at [469, 214] on div at bounding box center [392, 296] width 784 height 432
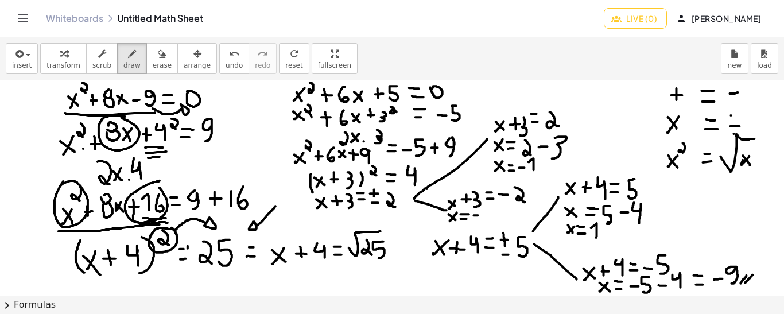
click at [480, 215] on div at bounding box center [392, 296] width 784 height 432
drag, startPoint x: 486, startPoint y: 208, endPoint x: 492, endPoint y: 221, distance: 14.1
click at [492, 221] on div at bounding box center [392, 296] width 784 height 432
click at [501, 214] on div at bounding box center [392, 296] width 784 height 432
drag, startPoint x: 504, startPoint y: 207, endPoint x: 505, endPoint y: 220, distance: 13.3
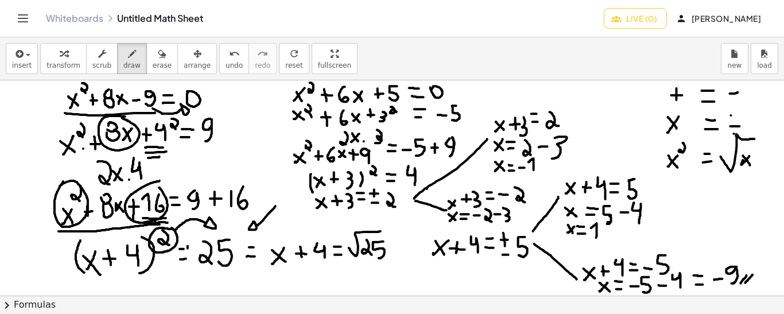
click at [505, 220] on div at bounding box center [392, 296] width 784 height 432
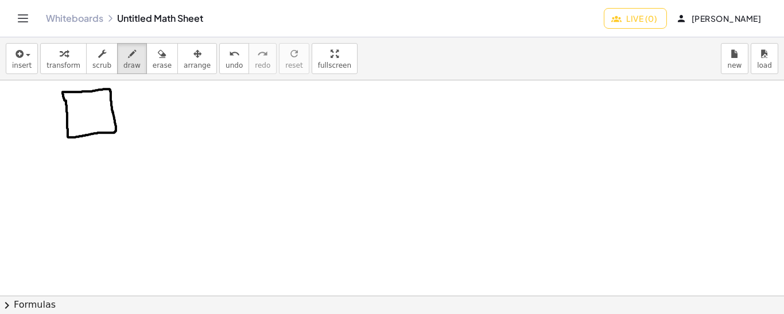
click at [65, 103] on div at bounding box center [392, 296] width 784 height 432
drag, startPoint x: 102, startPoint y: 142, endPoint x: 99, endPoint y: 149, distance: 7.3
click at [99, 149] on div at bounding box center [392, 296] width 784 height 432
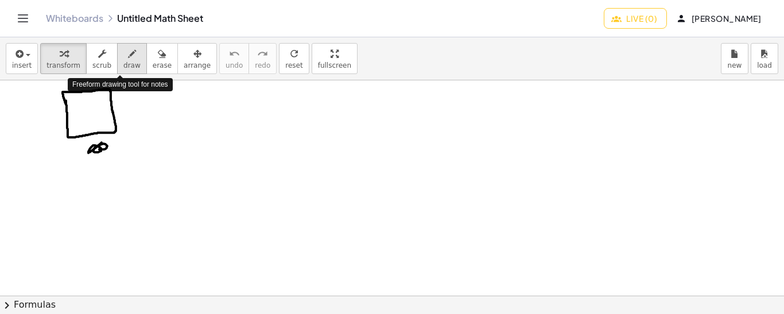
click at [128, 57] on icon "button" at bounding box center [132, 54] width 8 height 14
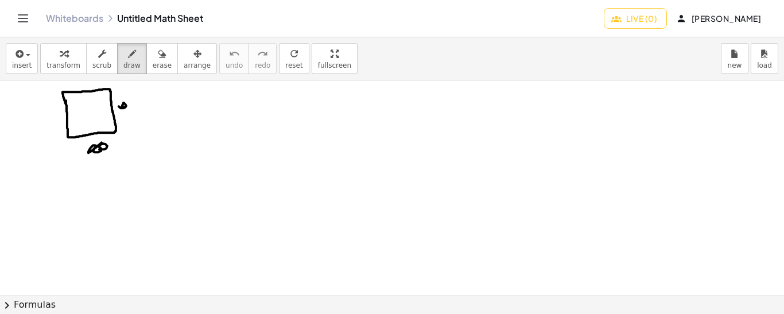
click at [122, 104] on div at bounding box center [392, 296] width 784 height 432
click at [158, 56] on icon "button" at bounding box center [162, 54] width 8 height 14
drag, startPoint x: 105, startPoint y: 173, endPoint x: 104, endPoint y: 167, distance: 5.9
click at [104, 167] on div at bounding box center [392, 296] width 784 height 432
click at [128, 59] on icon "button" at bounding box center [132, 54] width 8 height 14
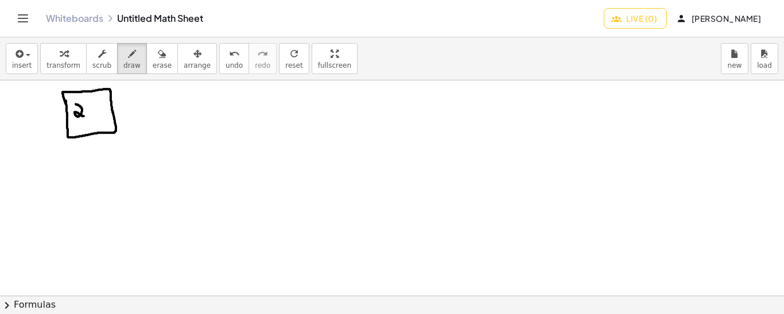
drag, startPoint x: 76, startPoint y: 103, endPoint x: 84, endPoint y: 115, distance: 14.5
click at [84, 115] on div at bounding box center [392, 296] width 784 height 432
drag, startPoint x: 85, startPoint y: 100, endPoint x: 94, endPoint y: 116, distance: 18.5
click at [94, 116] on div at bounding box center [392, 296] width 784 height 432
drag, startPoint x: 99, startPoint y: 100, endPoint x: 96, endPoint y: 116, distance: 16.4
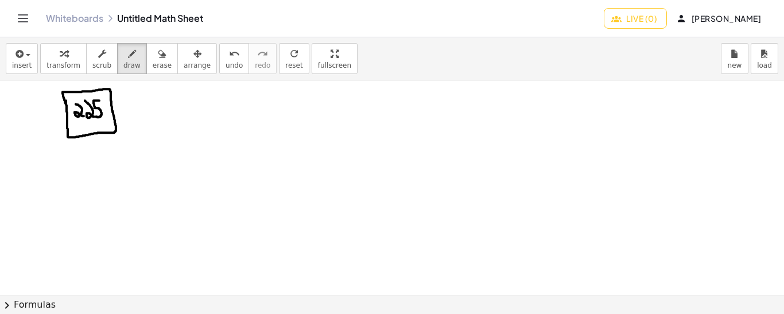
click at [96, 116] on div at bounding box center [392, 296] width 784 height 432
drag, startPoint x: 100, startPoint y: 137, endPoint x: 92, endPoint y: 150, distance: 15.7
click at [92, 150] on div at bounding box center [392, 296] width 784 height 432
drag, startPoint x: 91, startPoint y: 139, endPoint x: 103, endPoint y: 150, distance: 16.6
click at [103, 150] on div at bounding box center [392, 296] width 784 height 432
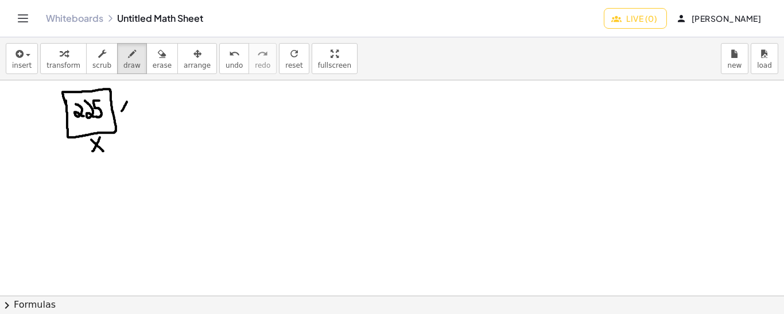
drag, startPoint x: 127, startPoint y: 101, endPoint x: 119, endPoint y: 112, distance: 13.2
click at [119, 112] on div at bounding box center [392, 296] width 784 height 432
drag, startPoint x: 119, startPoint y: 101, endPoint x: 127, endPoint y: 111, distance: 12.6
click at [127, 111] on div at bounding box center [392, 296] width 784 height 432
drag, startPoint x: 221, startPoint y: 93, endPoint x: 213, endPoint y: 103, distance: 12.6
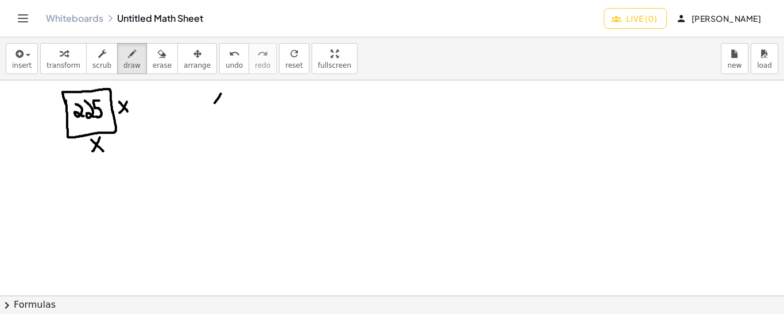
click at [213, 103] on div at bounding box center [392, 296] width 784 height 432
drag, startPoint x: 213, startPoint y: 92, endPoint x: 220, endPoint y: 103, distance: 13.4
click at [220, 103] on div at bounding box center [392, 296] width 784 height 432
click at [228, 102] on div at bounding box center [392, 296] width 784 height 432
drag, startPoint x: 242, startPoint y: 90, endPoint x: 234, endPoint y: 102, distance: 14.5
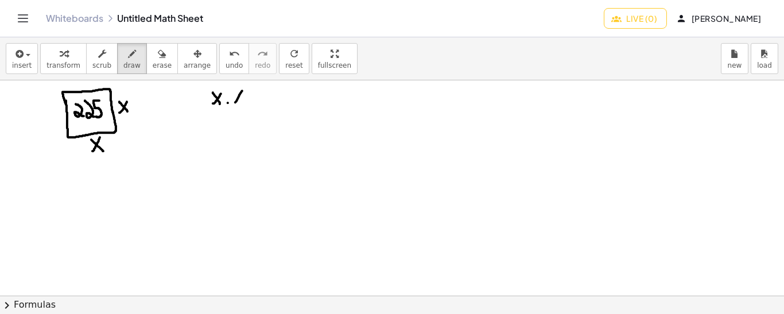
click at [234, 102] on div at bounding box center [392, 296] width 784 height 432
drag, startPoint x: 235, startPoint y: 90, endPoint x: 245, endPoint y: 102, distance: 15.5
click at [245, 102] on div at bounding box center [392, 296] width 784 height 432
drag, startPoint x: 251, startPoint y: 101, endPoint x: 261, endPoint y: 102, distance: 9.3
click at [261, 102] on div at bounding box center [392, 296] width 784 height 432
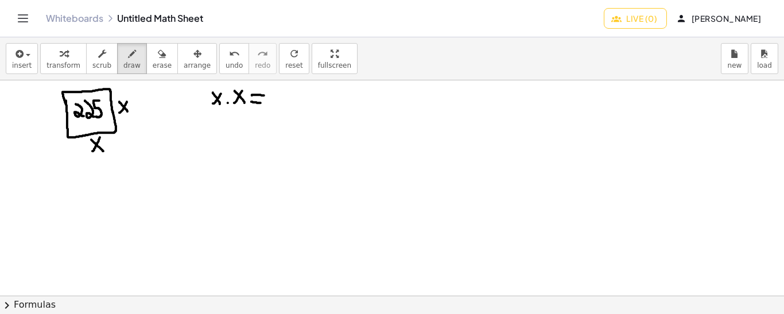
drag, startPoint x: 252, startPoint y: 95, endPoint x: 264, endPoint y: 95, distance: 12.1
click at [264, 95] on div at bounding box center [392, 296] width 784 height 432
drag, startPoint x: 277, startPoint y: 87, endPoint x: 284, endPoint y: 103, distance: 17.5
click at [284, 103] on div at bounding box center [392, 296] width 784 height 432
drag, startPoint x: 289, startPoint y: 89, endPoint x: 296, endPoint y: 103, distance: 15.7
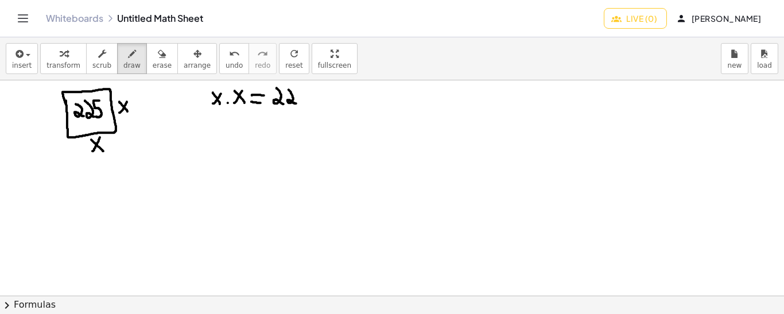
click at [296, 103] on div at bounding box center [392, 296] width 784 height 432
drag, startPoint x: 306, startPoint y: 89, endPoint x: 300, endPoint y: 104, distance: 16.7
click at [300, 104] on div at bounding box center [392, 296] width 784 height 432
drag, startPoint x: 218, startPoint y: 109, endPoint x: 216, endPoint y: 123, distance: 15.0
click at [216, 123] on div at bounding box center [392, 296] width 784 height 432
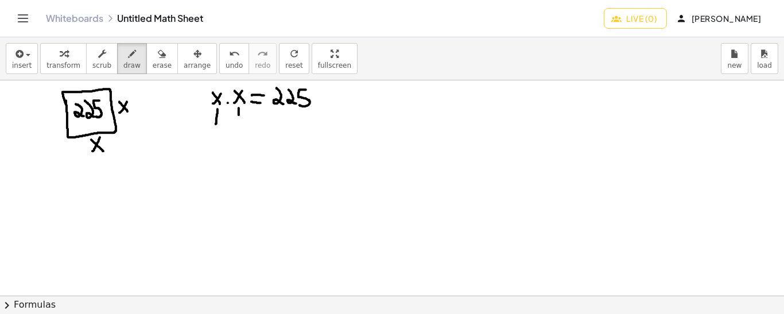
drag, startPoint x: 239, startPoint y: 107, endPoint x: 239, endPoint y: 119, distance: 11.5
click at [239, 119] on div at bounding box center [392, 296] width 784 height 432
click at [226, 63] on span "undo" at bounding box center [234, 65] width 17 height 8
click at [229, 59] on icon "undo" at bounding box center [234, 54] width 11 height 14
drag, startPoint x: 224, startPoint y: 82, endPoint x: 224, endPoint y: 88, distance: 6.3
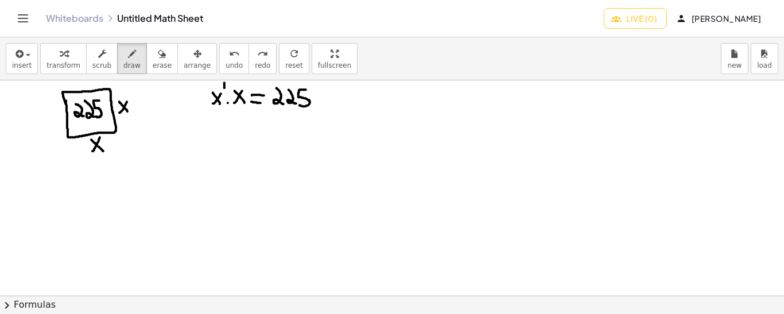
click at [224, 88] on div at bounding box center [392, 296] width 784 height 432
click at [247, 86] on div at bounding box center [392, 296] width 784 height 432
drag, startPoint x: 234, startPoint y: 124, endPoint x: 223, endPoint y: 135, distance: 15.8
click at [223, 135] on div at bounding box center [392, 296] width 784 height 432
drag, startPoint x: 222, startPoint y: 123, endPoint x: 234, endPoint y: 135, distance: 17.5
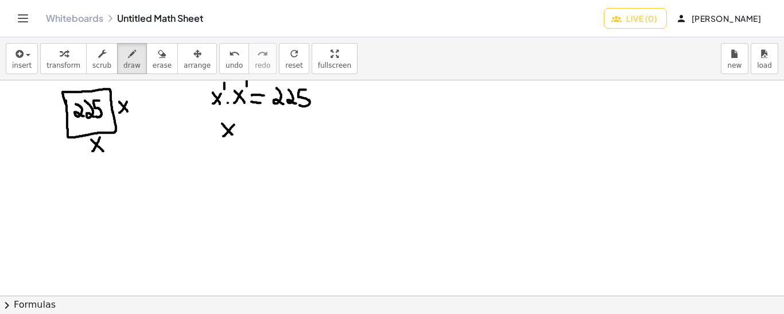
click at [234, 135] on div at bounding box center [392, 296] width 784 height 432
drag, startPoint x: 240, startPoint y: 113, endPoint x: 245, endPoint y: 123, distance: 11.8
click at [245, 123] on div at bounding box center [392, 296] width 784 height 432
click at [259, 130] on div at bounding box center [392, 296] width 784 height 432
drag, startPoint x: 255, startPoint y: 122, endPoint x: 263, endPoint y: 123, distance: 8.1
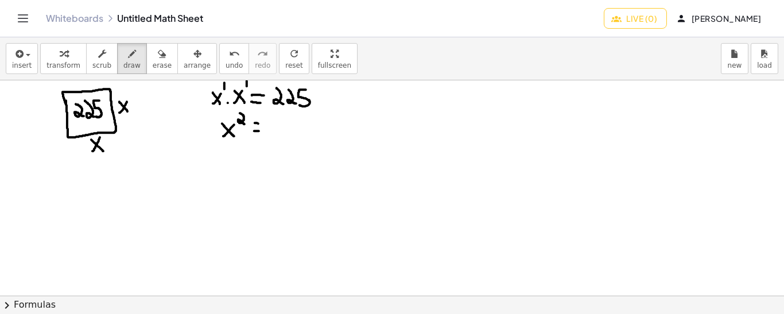
click at [263, 123] on div at bounding box center [392, 296] width 784 height 432
drag, startPoint x: 273, startPoint y: 115, endPoint x: 278, endPoint y: 132, distance: 17.8
click at [278, 132] on div at bounding box center [392, 296] width 784 height 432
drag, startPoint x: 285, startPoint y: 117, endPoint x: 295, endPoint y: 130, distance: 16.1
click at [295, 130] on div at bounding box center [392, 296] width 784 height 432
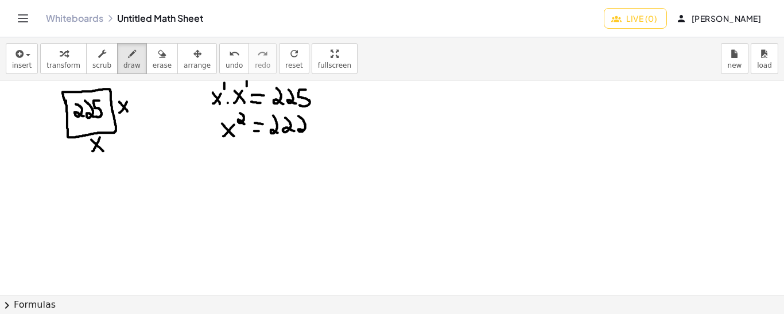
drag, startPoint x: 299, startPoint y: 115, endPoint x: 303, endPoint y: 129, distance: 14.5
click at [303, 129] on div at bounding box center [392, 296] width 784 height 432
click at [229, 57] on icon "undo" at bounding box center [234, 54] width 11 height 14
drag, startPoint x: 303, startPoint y: 116, endPoint x: 297, endPoint y: 130, distance: 15.5
click at [297, 130] on div at bounding box center [392, 296] width 784 height 432
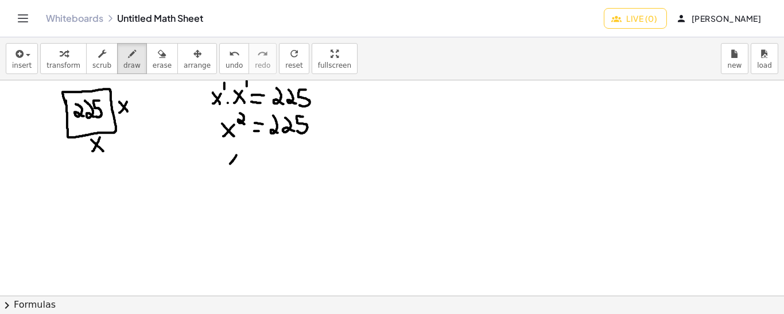
drag, startPoint x: 237, startPoint y: 154, endPoint x: 228, endPoint y: 165, distance: 13.1
click at [228, 165] on div at bounding box center [392, 296] width 784 height 432
drag, startPoint x: 227, startPoint y: 158, endPoint x: 236, endPoint y: 164, distance: 10.7
click at [236, 164] on div at bounding box center [392, 296] width 784 height 432
click at [249, 161] on div at bounding box center [392, 296] width 784 height 432
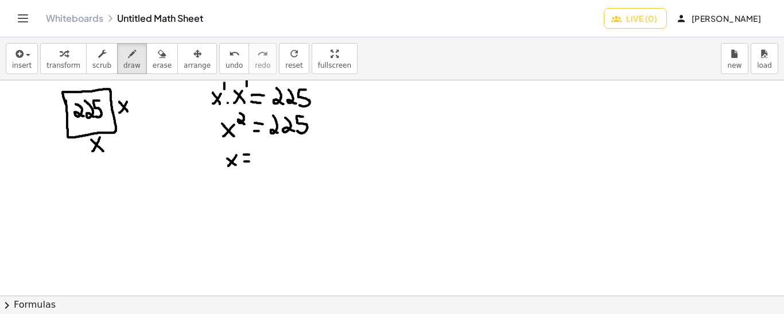
click at [250, 154] on div at bounding box center [392, 296] width 784 height 432
drag, startPoint x: 260, startPoint y: 154, endPoint x: 299, endPoint y: 148, distance: 40.1
click at [299, 148] on div at bounding box center [392, 296] width 784 height 432
drag, startPoint x: 274, startPoint y: 150, endPoint x: 284, endPoint y: 165, distance: 17.7
click at [284, 165] on div at bounding box center [392, 296] width 784 height 432
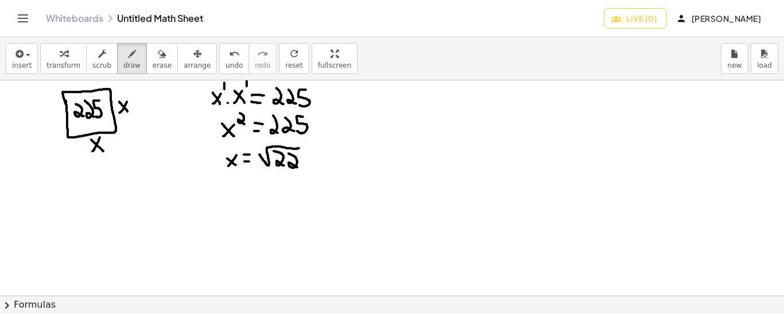
drag, startPoint x: 289, startPoint y: 153, endPoint x: 297, endPoint y: 167, distance: 16.7
click at [297, 167] on div at bounding box center [392, 296] width 784 height 432
drag, startPoint x: 309, startPoint y: 152, endPoint x: 302, endPoint y: 165, distance: 15.2
click at [302, 165] on div at bounding box center [392, 296] width 784 height 432
drag, startPoint x: 378, startPoint y: 89, endPoint x: 378, endPoint y: 100, distance: 10.9
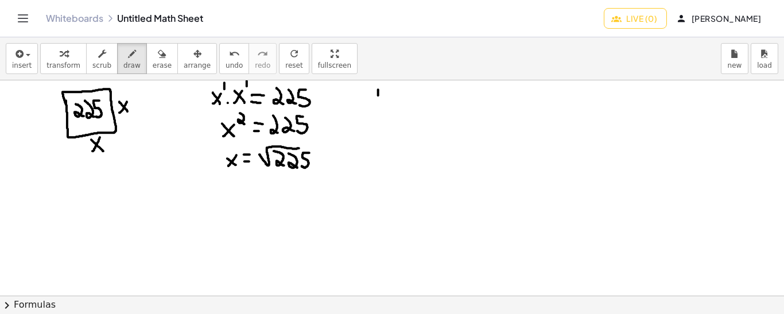
click at [378, 100] on div at bounding box center [392, 296] width 784 height 432
drag, startPoint x: 382, startPoint y: 89, endPoint x: 392, endPoint y: 87, distance: 10.0
click at [392, 87] on div at bounding box center [392, 296] width 784 height 432
click at [402, 86] on div at bounding box center [392, 296] width 784 height 432
drag, startPoint x: 454, startPoint y: 87, endPoint x: 457, endPoint y: 98, distance: 11.4
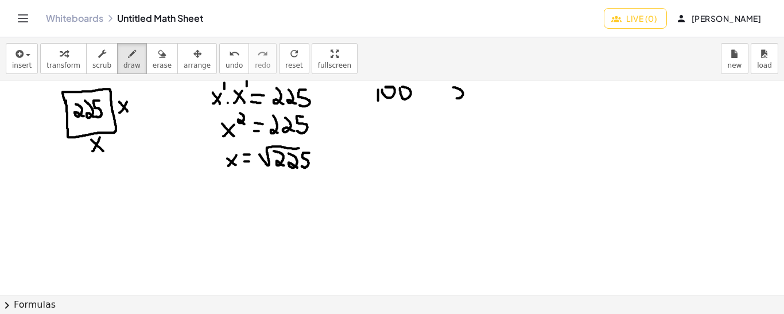
click at [457, 98] on div at bounding box center [392, 296] width 784 height 432
click at [226, 63] on span "undo" at bounding box center [234, 65] width 17 height 8
drag, startPoint x: 451, startPoint y: 84, endPoint x: 458, endPoint y: 98, distance: 14.9
click at [458, 98] on div at bounding box center [392, 296] width 784 height 432
click at [465, 86] on div at bounding box center [392, 296] width 784 height 432
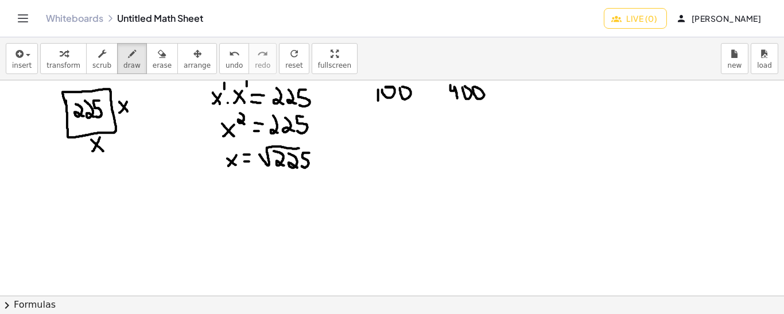
click at [474, 86] on div at bounding box center [392, 296] width 784 height 432
drag, startPoint x: 238, startPoint y: 181, endPoint x: 231, endPoint y: 189, distance: 10.2
click at [231, 189] on div at bounding box center [392, 296] width 784 height 432
drag, startPoint x: 231, startPoint y: 181, endPoint x: 240, endPoint y: 189, distance: 11.8
click at [240, 189] on div at bounding box center [392, 296] width 784 height 432
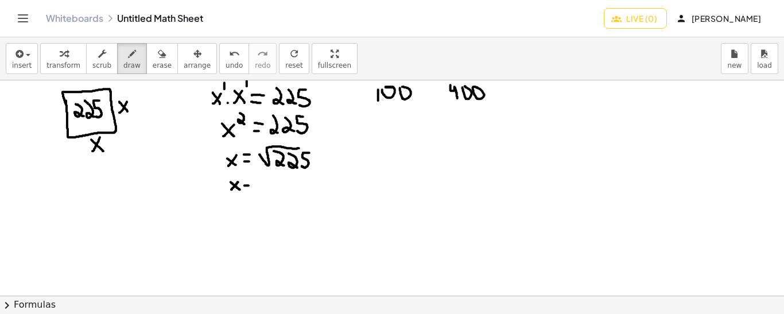
drag, startPoint x: 245, startPoint y: 185, endPoint x: 253, endPoint y: 185, distance: 8.0
click at [253, 185] on div at bounding box center [392, 296] width 784 height 432
drag, startPoint x: 243, startPoint y: 178, endPoint x: 258, endPoint y: 181, distance: 15.2
click at [258, 181] on div at bounding box center [392, 296] width 784 height 432
drag, startPoint x: 271, startPoint y: 191, endPoint x: 266, endPoint y: 180, distance: 11.6
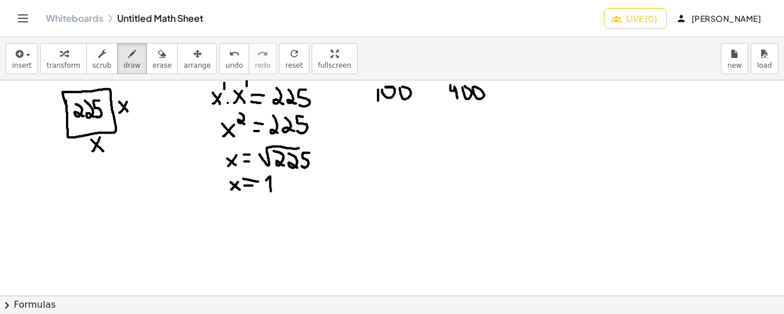
click at [266, 180] on div at bounding box center [392, 296] width 784 height 432
drag, startPoint x: 281, startPoint y: 176, endPoint x: 277, endPoint y: 190, distance: 15.1
click at [277, 190] on div at bounding box center [392, 296] width 784 height 432
click at [68, 203] on div at bounding box center [392, 296] width 784 height 432
drag, startPoint x: 84, startPoint y: 228, endPoint x: 79, endPoint y: 218, distance: 11.3
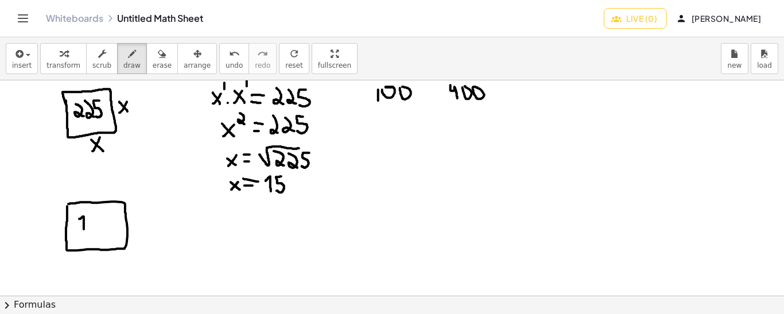
click at [79, 218] on div at bounding box center [392, 296] width 784 height 432
drag, startPoint x: 89, startPoint y: 216, endPoint x: 92, endPoint y: 228, distance: 12.0
click at [92, 228] on div at bounding box center [392, 296] width 784 height 432
drag, startPoint x: 100, startPoint y: 227, endPoint x: 98, endPoint y: 216, distance: 11.7
click at [98, 216] on div at bounding box center [392, 296] width 784 height 432
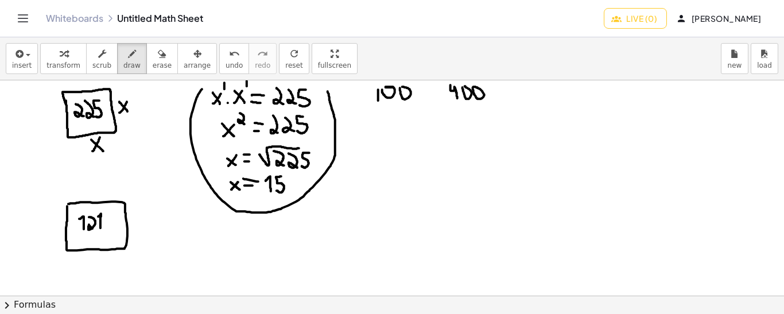
drag, startPoint x: 202, startPoint y: 88, endPoint x: 326, endPoint y: 88, distance: 123.4
click at [326, 88] on div at bounding box center [392, 296] width 784 height 432
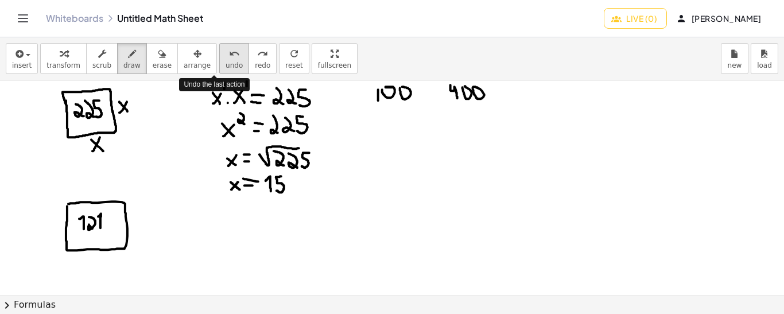
click at [229, 59] on icon "undo" at bounding box center [234, 54] width 11 height 14
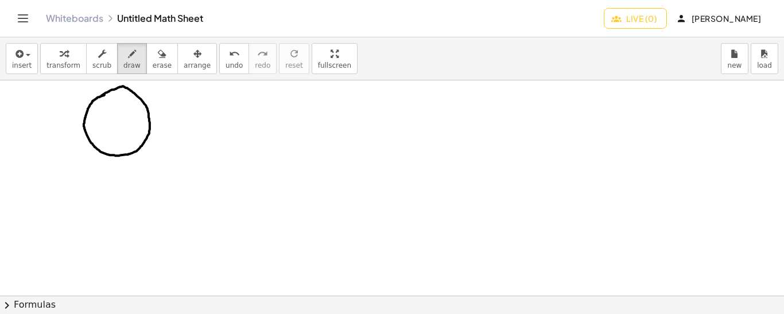
click at [100, 96] on div at bounding box center [392, 296] width 784 height 432
drag, startPoint x: 96, startPoint y: 110, endPoint x: 102, endPoint y: 119, distance: 11.1
click at [102, 119] on div at bounding box center [392, 296] width 784 height 432
click at [226, 61] on span "undo" at bounding box center [234, 65] width 17 height 8
drag, startPoint x: 99, startPoint y: 106, endPoint x: 100, endPoint y: 121, distance: 14.4
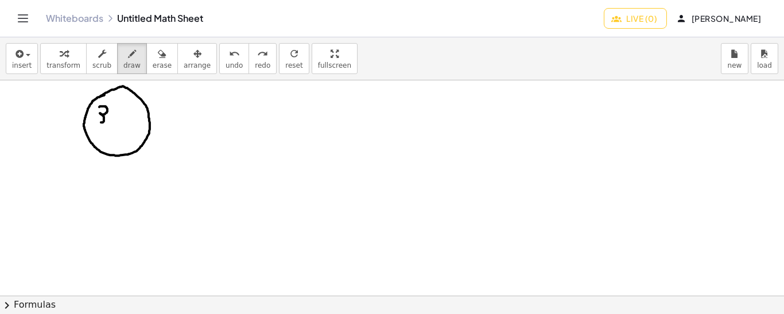
click at [100, 121] on div at bounding box center [392, 296] width 784 height 432
drag, startPoint x: 113, startPoint y: 106, endPoint x: 112, endPoint y: 120, distance: 13.8
click at [112, 120] on div at bounding box center [392, 296] width 784 height 432
drag, startPoint x: 118, startPoint y: 103, endPoint x: 124, endPoint y: 121, distance: 18.7
click at [124, 121] on div at bounding box center [392, 296] width 784 height 432
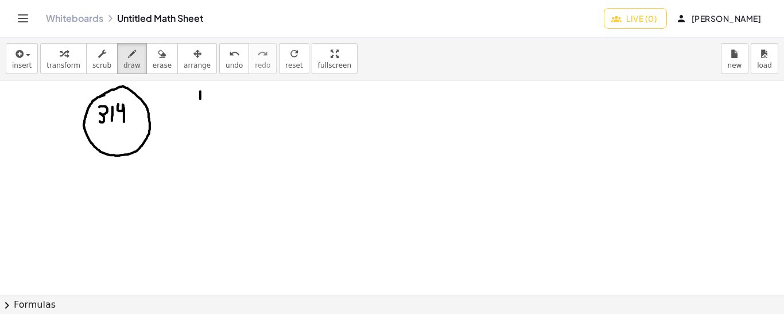
drag, startPoint x: 200, startPoint y: 91, endPoint x: 201, endPoint y: 105, distance: 14.4
click at [201, 105] on div at bounding box center [392, 296] width 784 height 432
drag, startPoint x: 208, startPoint y: 89, endPoint x: 208, endPoint y: 104, distance: 14.9
click at [208, 104] on div at bounding box center [392, 296] width 784 height 432
drag, startPoint x: 192, startPoint y: 87, endPoint x: 214, endPoint y: 87, distance: 21.8
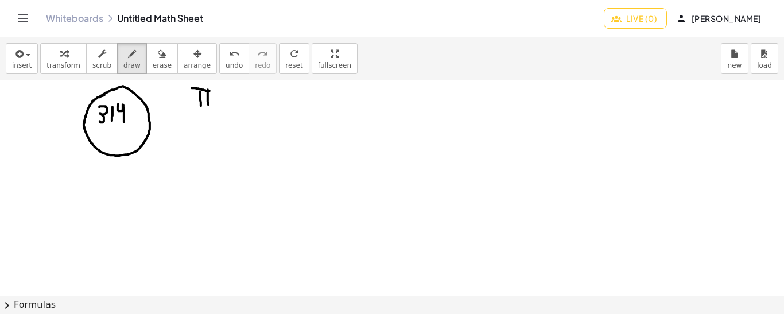
click at [214, 87] on div at bounding box center [392, 296] width 784 height 432
click at [217, 104] on div at bounding box center [392, 296] width 784 height 432
drag, startPoint x: 224, startPoint y: 94, endPoint x: 233, endPoint y: 90, distance: 8.7
click at [233, 90] on div at bounding box center [392, 296] width 784 height 432
drag, startPoint x: 243, startPoint y: 84, endPoint x: 247, endPoint y: 94, distance: 10.4
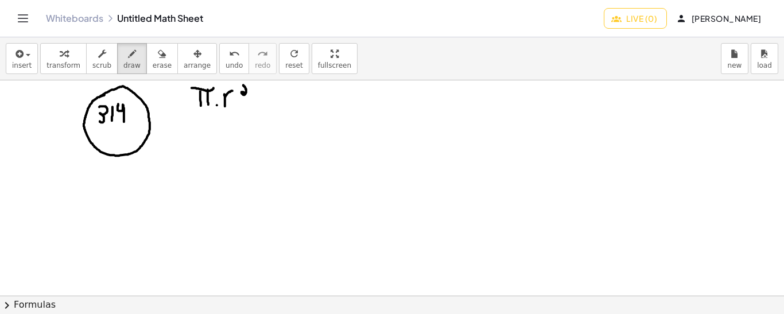
click at [247, 94] on div at bounding box center [392, 296] width 784 height 432
drag, startPoint x: 258, startPoint y: 104, endPoint x: 267, endPoint y: 104, distance: 8.6
click at [267, 104] on div at bounding box center [392, 296] width 784 height 432
drag, startPoint x: 257, startPoint y: 96, endPoint x: 265, endPoint y: 95, distance: 8.1
click at [265, 95] on div at bounding box center [392, 296] width 784 height 432
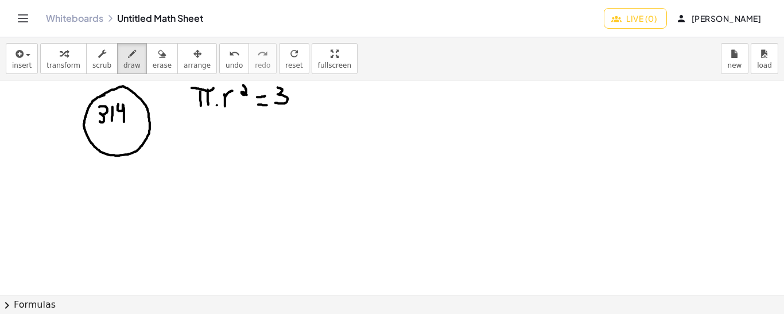
drag, startPoint x: 278, startPoint y: 87, endPoint x: 276, endPoint y: 102, distance: 15.7
click at [276, 102] on div at bounding box center [392, 296] width 784 height 432
drag, startPoint x: 297, startPoint y: 100, endPoint x: 293, endPoint y: 90, distance: 11.6
click at [293, 90] on div at bounding box center [392, 296] width 784 height 432
drag, startPoint x: 303, startPoint y: 87, endPoint x: 312, endPoint y: 99, distance: 16.0
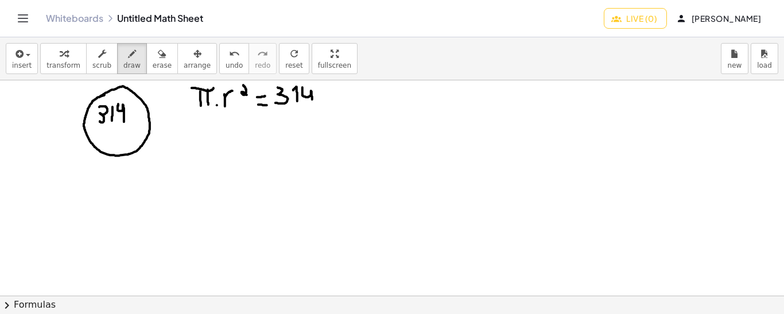
click at [312, 99] on div at bounding box center [392, 296] width 784 height 432
drag, startPoint x: 195, startPoint y: 113, endPoint x: 231, endPoint y: 109, distance: 36.9
click at [231, 109] on div at bounding box center [392, 296] width 784 height 432
drag, startPoint x: 197, startPoint y: 120, endPoint x: 237, endPoint y: 118, distance: 39.7
click at [237, 118] on div at bounding box center [392, 296] width 784 height 432
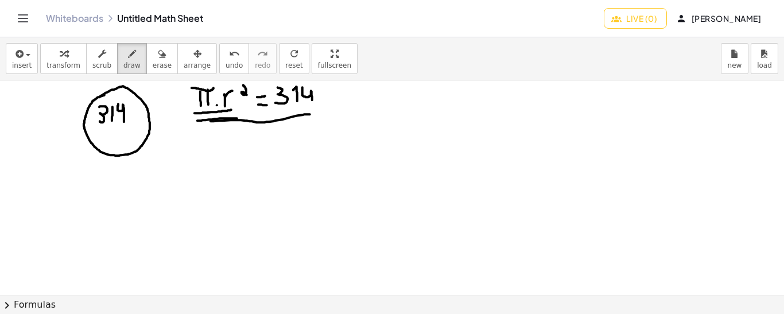
drag, startPoint x: 211, startPoint y: 121, endPoint x: 310, endPoint y: 114, distance: 99.6
click at [310, 114] on div at bounding box center [392, 296] width 784 height 432
click at [262, 102] on div at bounding box center [392, 296] width 784 height 432
click at [229, 56] on icon "undo" at bounding box center [234, 54] width 11 height 14
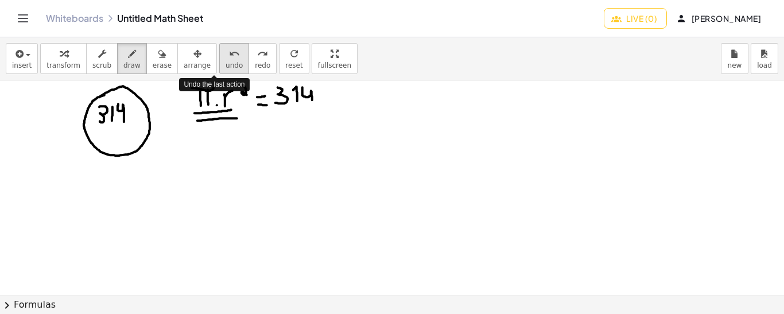
click at [229, 56] on icon "undo" at bounding box center [234, 54] width 11 height 14
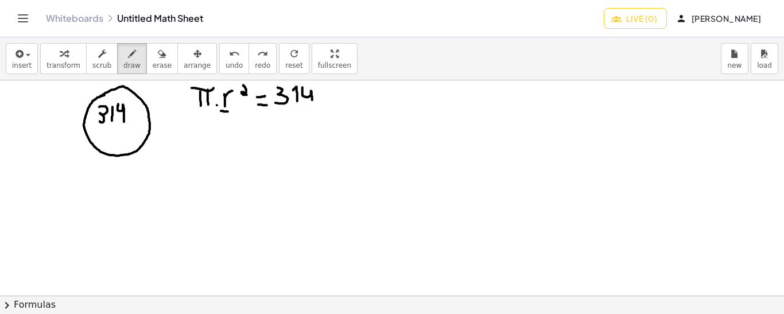
drag, startPoint x: 221, startPoint y: 110, endPoint x: 230, endPoint y: 111, distance: 8.6
click at [230, 111] on div at bounding box center [392, 296] width 784 height 432
drag, startPoint x: 220, startPoint y: 111, endPoint x: 228, endPoint y: 111, distance: 7.5
click at [228, 111] on div at bounding box center [392, 296] width 784 height 432
drag, startPoint x: 181, startPoint y: 134, endPoint x: 179, endPoint y: 150, distance: 16.9
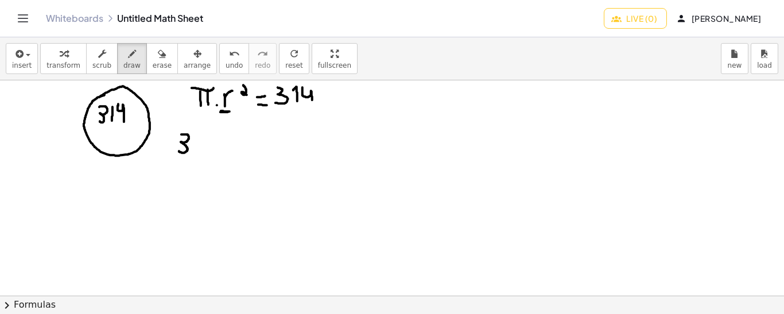
click at [179, 150] on div at bounding box center [392, 296] width 784 height 432
drag, startPoint x: 194, startPoint y: 150, endPoint x: 191, endPoint y: 156, distance: 6.4
click at [191, 156] on div at bounding box center [392, 296] width 784 height 432
drag, startPoint x: 201, startPoint y: 149, endPoint x: 196, endPoint y: 136, distance: 13.6
click at [196, 136] on div at bounding box center [392, 296] width 784 height 432
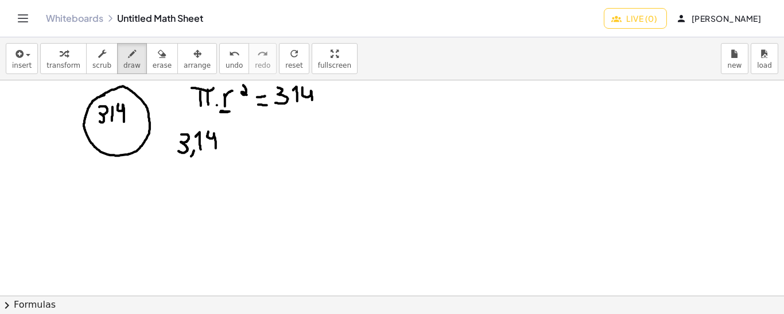
drag, startPoint x: 208, startPoint y: 131, endPoint x: 216, endPoint y: 151, distance: 21.4
click at [216, 151] on div at bounding box center [392, 296] width 784 height 432
click at [223, 150] on div at bounding box center [392, 296] width 784 height 432
drag, startPoint x: 239, startPoint y: 131, endPoint x: 233, endPoint y: 141, distance: 12.4
click at [233, 141] on div at bounding box center [392, 296] width 784 height 432
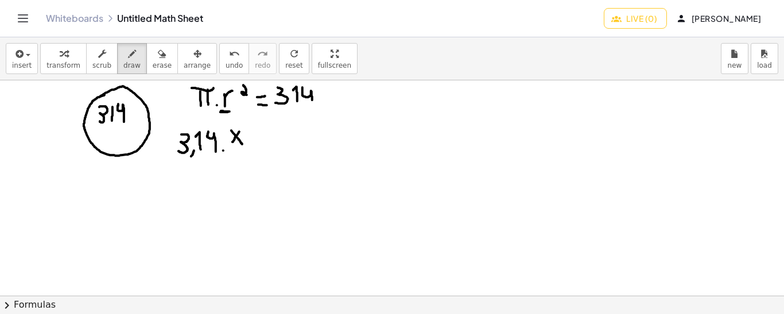
drag, startPoint x: 231, startPoint y: 130, endPoint x: 242, endPoint y: 144, distance: 17.6
click at [242, 144] on div at bounding box center [392, 296] width 784 height 432
drag, startPoint x: 247, startPoint y: 120, endPoint x: 253, endPoint y: 131, distance: 12.6
click at [253, 131] on div at bounding box center [392, 296] width 784 height 432
drag, startPoint x: 264, startPoint y: 140, endPoint x: 273, endPoint y: 139, distance: 9.8
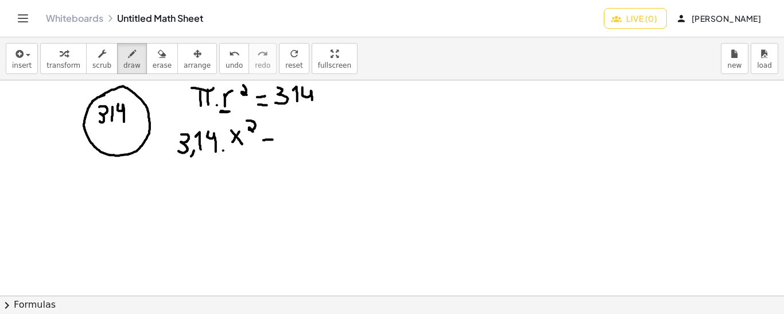
click at [273, 139] on div at bounding box center [392, 296] width 784 height 432
drag, startPoint x: 264, startPoint y: 132, endPoint x: 271, endPoint y: 132, distance: 6.9
click at [271, 132] on div at bounding box center [392, 296] width 784 height 432
drag, startPoint x: 283, startPoint y: 125, endPoint x: 283, endPoint y: 145, distance: 20.1
click at [283, 145] on div at bounding box center [392, 296] width 784 height 432
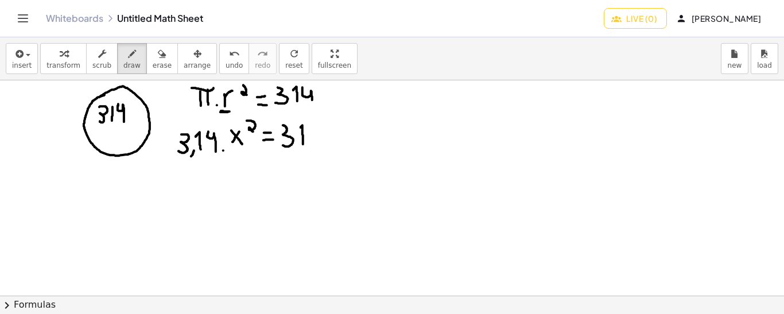
drag, startPoint x: 303, startPoint y: 144, endPoint x: 299, endPoint y: 129, distance: 15.6
click at [299, 129] on div at bounding box center [392, 296] width 784 height 432
drag, startPoint x: 311, startPoint y: 123, endPoint x: 317, endPoint y: 142, distance: 20.0
click at [317, 142] on div at bounding box center [392, 296] width 784 height 432
drag, startPoint x: 232, startPoint y: 150, endPoint x: 242, endPoint y: 150, distance: 9.8
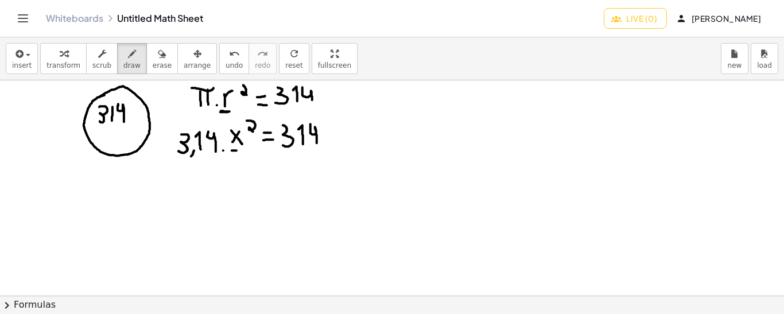
click at [242, 150] on div at bounding box center [392, 296] width 784 height 432
click at [239, 154] on div at bounding box center [392, 296] width 784 height 432
drag, startPoint x: 198, startPoint y: 158, endPoint x: 297, endPoint y: 171, distance: 99.6
click at [297, 171] on div at bounding box center [392, 296] width 784 height 432
drag, startPoint x: 291, startPoint y: 164, endPoint x: 301, endPoint y: 174, distance: 14.6
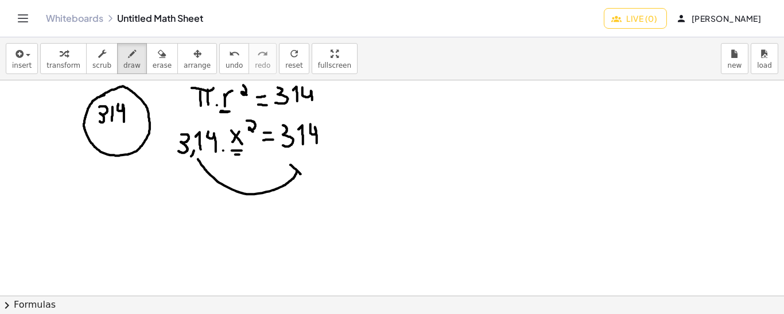
click at [301, 174] on div at bounding box center [392, 296] width 784 height 432
drag, startPoint x: 292, startPoint y: 162, endPoint x: 303, endPoint y: 175, distance: 16.3
click at [303, 175] on div at bounding box center [392, 296] width 784 height 432
click at [251, 111] on div at bounding box center [392, 296] width 784 height 432
drag, startPoint x: 261, startPoint y: 117, endPoint x: 284, endPoint y: 113, distance: 23.3
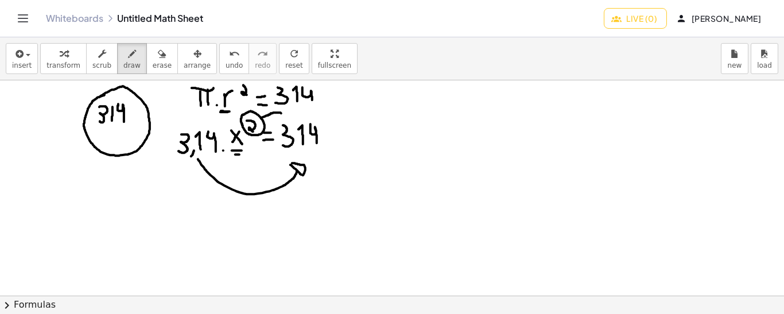
click at [284, 113] on div at bounding box center [392, 296] width 784 height 432
drag, startPoint x: 287, startPoint y: 109, endPoint x: 284, endPoint y: 117, distance: 9.1
click at [284, 117] on div at bounding box center [392, 296] width 784 height 432
drag, startPoint x: 286, startPoint y: 109, endPoint x: 286, endPoint y: 115, distance: 6.9
click at [286, 115] on div at bounding box center [392, 296] width 784 height 432
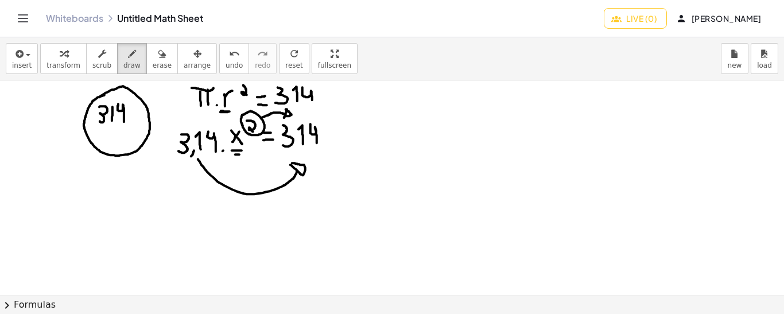
click at [223, 150] on div at bounding box center [392, 296] width 784 height 432
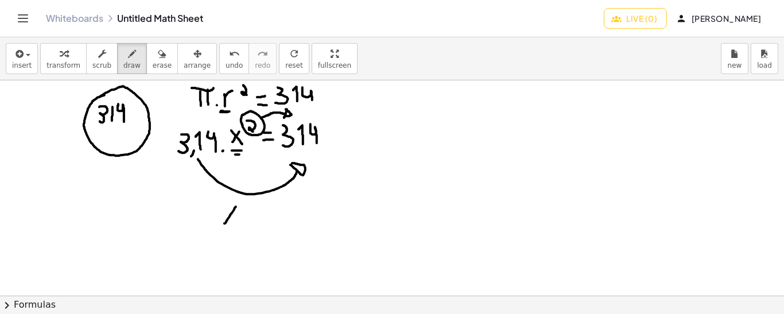
drag, startPoint x: 236, startPoint y: 206, endPoint x: 224, endPoint y: 223, distance: 21.0
click at [224, 223] on div at bounding box center [392, 296] width 784 height 432
drag, startPoint x: 223, startPoint y: 207, endPoint x: 235, endPoint y: 220, distance: 17.5
click at [235, 220] on div at bounding box center [392, 296] width 784 height 432
drag, startPoint x: 241, startPoint y: 215, endPoint x: 249, endPoint y: 215, distance: 8.0
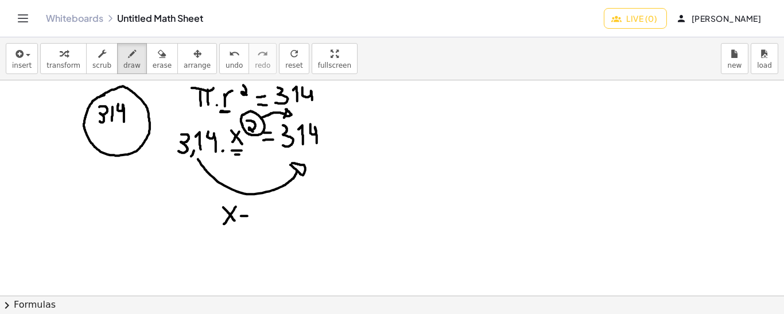
click at [249, 215] on div at bounding box center [392, 296] width 784 height 432
click at [242, 206] on div at bounding box center [392, 296] width 784 height 432
click at [247, 206] on div at bounding box center [392, 296] width 784 height 432
drag, startPoint x: 255, startPoint y: 216, endPoint x: 293, endPoint y: 191, distance: 46.0
click at [293, 191] on div at bounding box center [392, 296] width 784 height 432
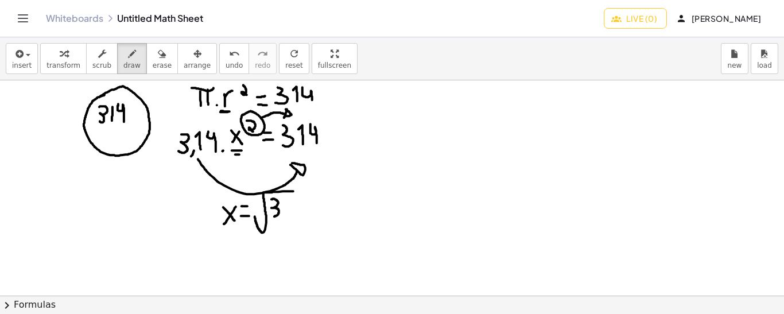
drag, startPoint x: 272, startPoint y: 199, endPoint x: 271, endPoint y: 215, distance: 16.1
click at [271, 215] on div at bounding box center [392, 296] width 784 height 432
drag, startPoint x: 285, startPoint y: 200, endPoint x: 285, endPoint y: 214, distance: 13.8
click at [285, 214] on div at bounding box center [392, 296] width 784 height 432
drag, startPoint x: 291, startPoint y: 198, endPoint x: 296, endPoint y: 216, distance: 19.1
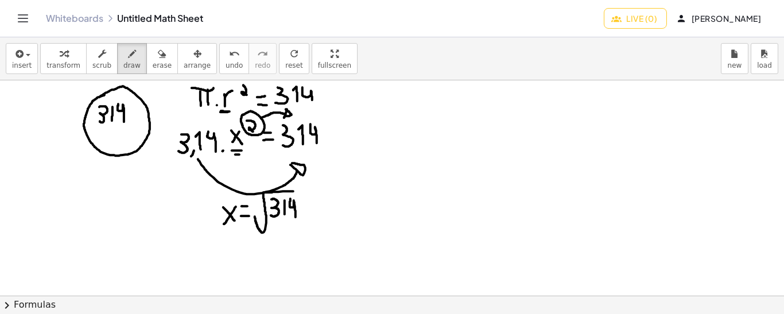
click at [296, 216] on div at bounding box center [392, 296] width 784 height 432
drag, startPoint x: 268, startPoint y: 218, endPoint x: 308, endPoint y: 220, distance: 39.7
click at [308, 220] on div at bounding box center [392, 296] width 784 height 432
drag, startPoint x: 272, startPoint y: 223, endPoint x: 274, endPoint y: 234, distance: 11.1
click at [274, 234] on div at bounding box center [392, 296] width 784 height 432
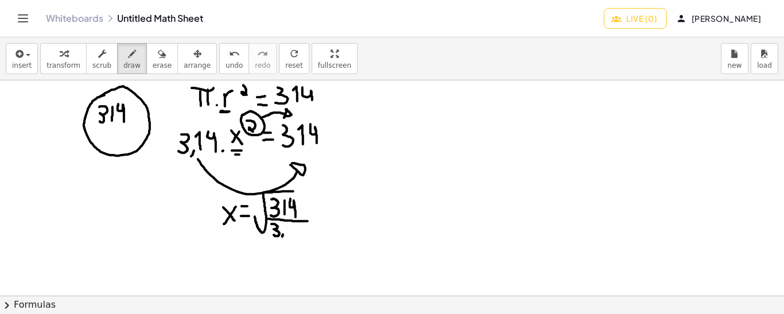
click at [282, 238] on div at bounding box center [392, 296] width 784 height 432
drag, startPoint x: 288, startPoint y: 234, endPoint x: 285, endPoint y: 224, distance: 9.6
click at [285, 224] on div at bounding box center [392, 296] width 784 height 432
drag, startPoint x: 295, startPoint y: 224, endPoint x: 301, endPoint y: 240, distance: 16.7
click at [301, 240] on div at bounding box center [392, 296] width 784 height 432
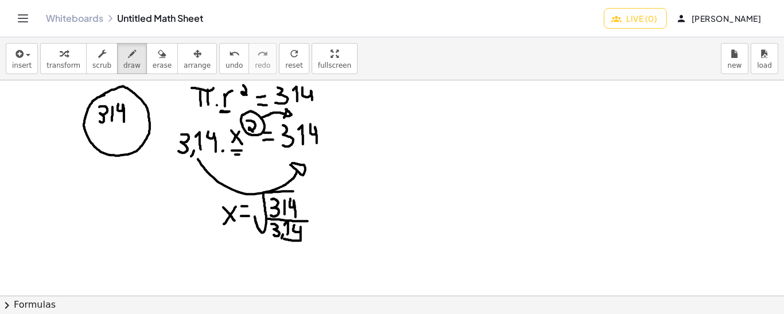
drag, startPoint x: 284, startPoint y: 238, endPoint x: 301, endPoint y: 240, distance: 16.7
click at [301, 240] on div at bounding box center [392, 296] width 784 height 432
drag, startPoint x: 313, startPoint y: 221, endPoint x: 319, endPoint y: 220, distance: 5.8
click at [319, 220] on div at bounding box center [392, 296] width 784 height 432
drag, startPoint x: 311, startPoint y: 212, endPoint x: 316, endPoint y: 213, distance: 5.8
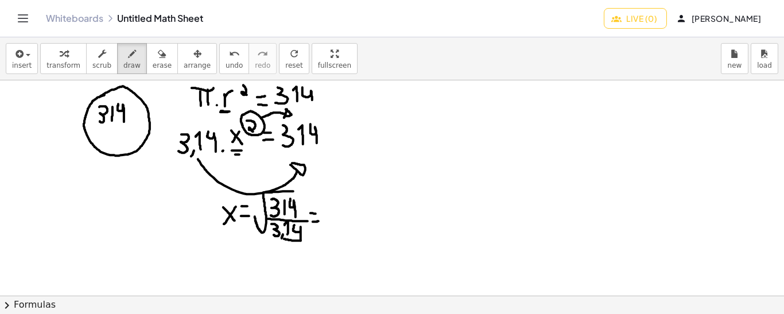
click at [316, 213] on div at bounding box center [392, 296] width 784 height 432
drag, startPoint x: 341, startPoint y: 220, endPoint x: 335, endPoint y: 214, distance: 8.9
click at [335, 214] on div at bounding box center [392, 296] width 784 height 432
click at [348, 206] on div at bounding box center [392, 296] width 784 height 432
click at [363, 204] on div at bounding box center [392, 296] width 784 height 432
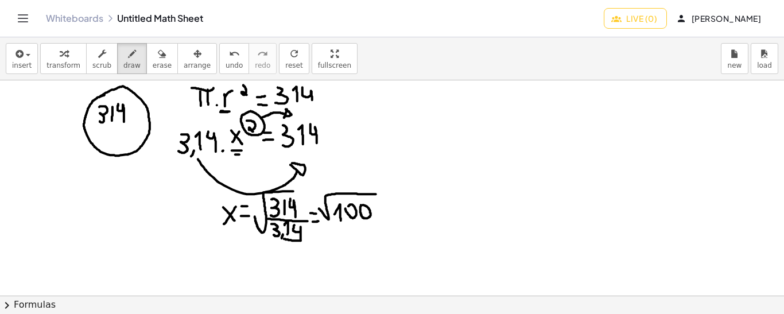
drag, startPoint x: 319, startPoint y: 208, endPoint x: 377, endPoint y: 193, distance: 59.2
click at [377, 193] on div at bounding box center [392, 296] width 784 height 432
drag, startPoint x: 249, startPoint y: 255, endPoint x: 239, endPoint y: 266, distance: 14.7
click at [239, 266] on div at bounding box center [392, 296] width 784 height 432
drag, startPoint x: 239, startPoint y: 254, endPoint x: 247, endPoint y: 264, distance: 12.6
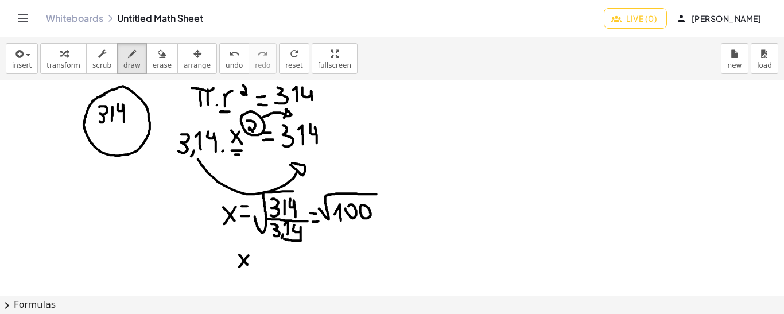
click at [247, 264] on div at bounding box center [392, 296] width 784 height 432
click at [258, 261] on div at bounding box center [392, 296] width 784 height 432
drag, startPoint x: 254, startPoint y: 254, endPoint x: 262, endPoint y: 254, distance: 8.0
click at [262, 254] on div at bounding box center [392, 296] width 784 height 432
drag, startPoint x: 273, startPoint y: 266, endPoint x: 268, endPoint y: 257, distance: 10.5
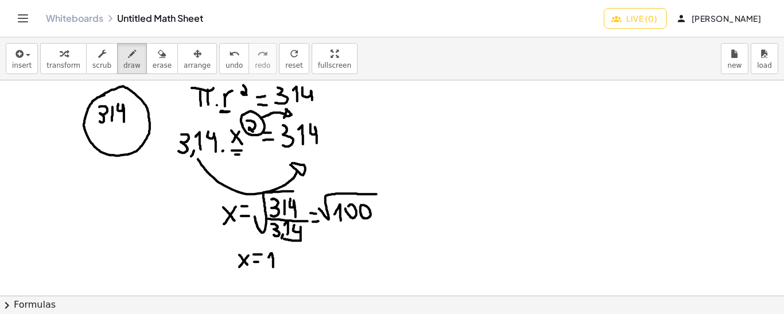
click at [268, 257] on div at bounding box center [392, 296] width 784 height 432
click at [277, 251] on div at bounding box center [392, 296] width 784 height 432
drag, startPoint x: 177, startPoint y: 96, endPoint x: 317, endPoint y: 98, distance: 140.7
click at [317, 98] on div at bounding box center [392, 296] width 784 height 432
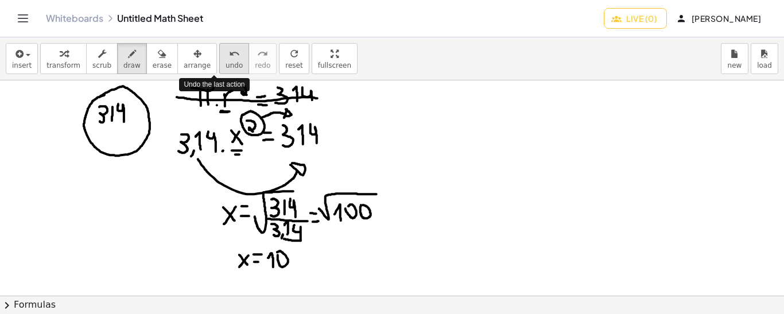
click at [229, 57] on icon "undo" at bounding box center [234, 54] width 11 height 14
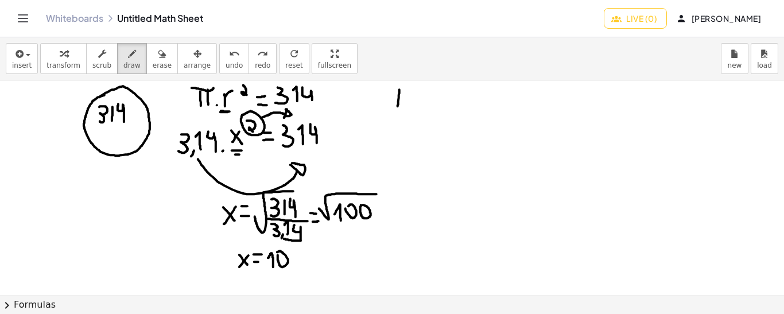
drag, startPoint x: 400, startPoint y: 89, endPoint x: 398, endPoint y: 106, distance: 16.7
click at [398, 106] on div at bounding box center [392, 296] width 784 height 432
drag, startPoint x: 409, startPoint y: 89, endPoint x: 408, endPoint y: 100, distance: 10.9
click at [408, 100] on div at bounding box center [392, 296] width 784 height 432
drag, startPoint x: 393, startPoint y: 89, endPoint x: 416, endPoint y: 90, distance: 23.0
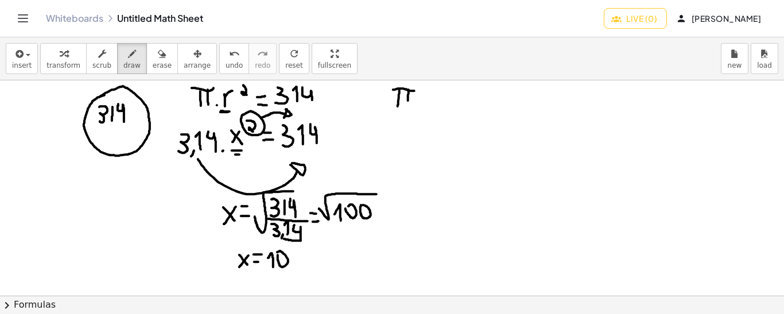
click at [416, 90] on div at bounding box center [392, 296] width 784 height 432
click at [421, 104] on div at bounding box center [392, 296] width 784 height 432
drag, startPoint x: 416, startPoint y: 96, endPoint x: 427, endPoint y: 98, distance: 10.4
click at [427, 98] on div at bounding box center [392, 296] width 784 height 432
drag, startPoint x: 435, startPoint y: 87, endPoint x: 431, endPoint y: 106, distance: 20.1
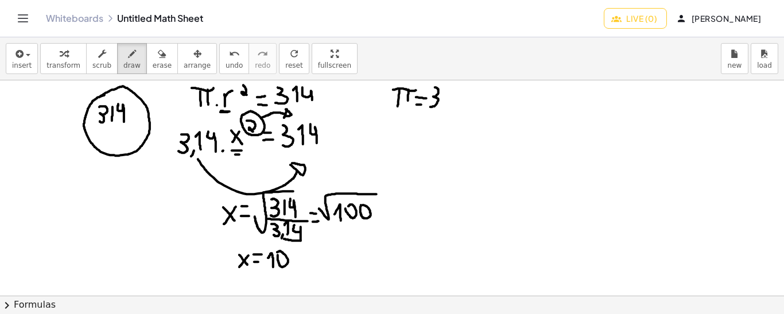
click at [431, 106] on div at bounding box center [392, 296] width 784 height 432
drag, startPoint x: 448, startPoint y: 105, endPoint x: 443, endPoint y: 96, distance: 10.5
click at [443, 96] on div at bounding box center [392, 296] width 784 height 432
drag, startPoint x: 454, startPoint y: 102, endPoint x: 452, endPoint y: 108, distance: 6.0
click at [452, 108] on div at bounding box center [392, 296] width 784 height 432
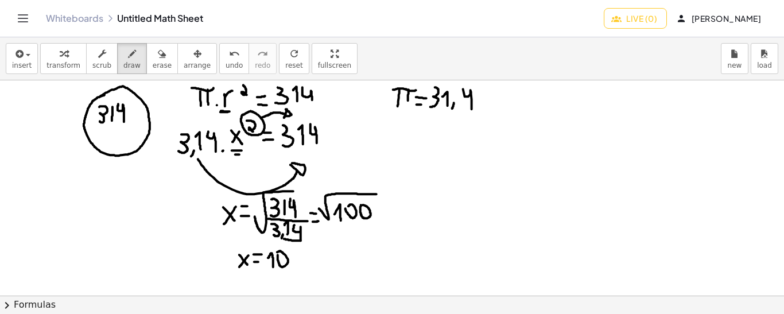
drag, startPoint x: 463, startPoint y: 88, endPoint x: 472, endPoint y: 109, distance: 22.4
click at [472, 109] on div at bounding box center [392, 296] width 784 height 432
